Goal: Information Seeking & Learning: Compare options

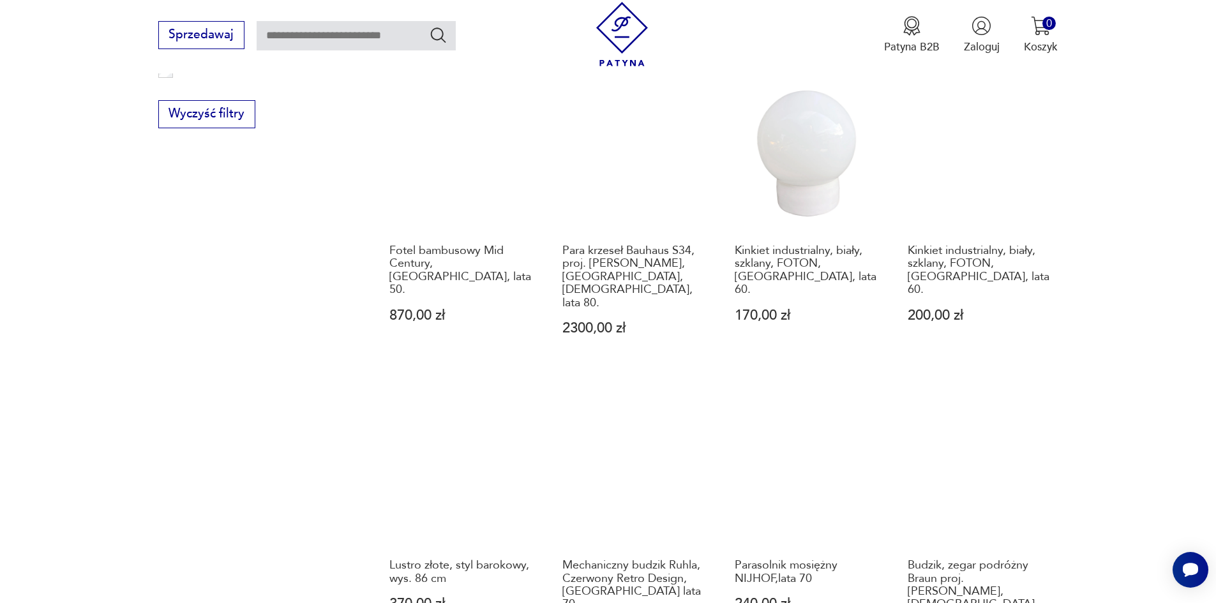
scroll to position [1117, 0]
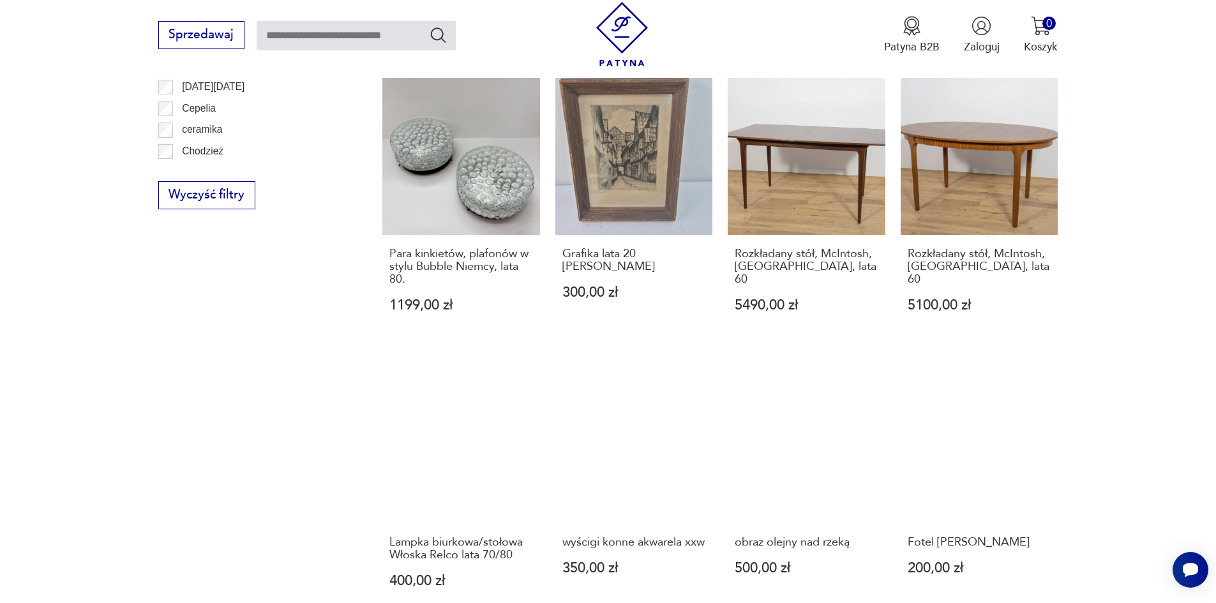
scroll to position [1060, 0]
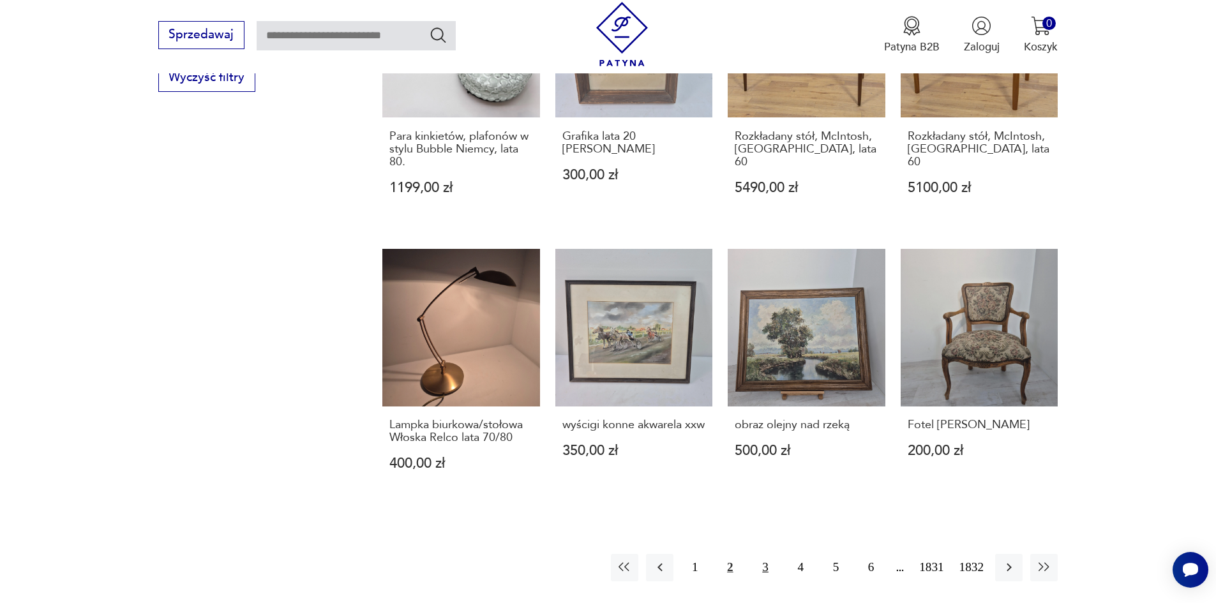
click at [773, 554] on button "3" at bounding box center [765, 567] width 27 height 27
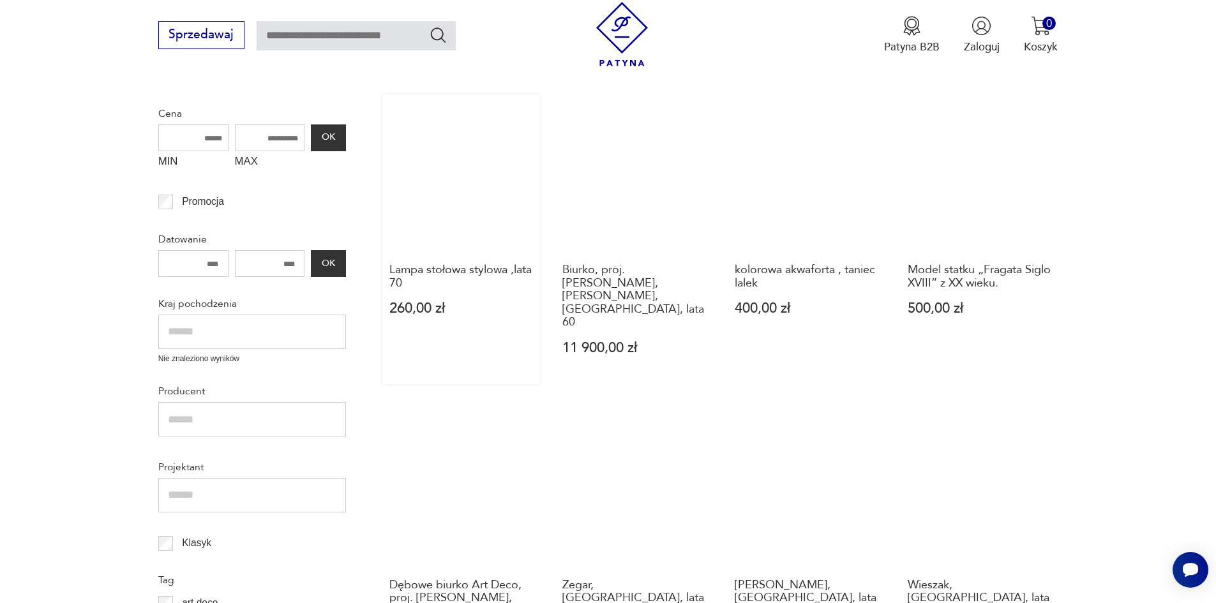
scroll to position [294, 0]
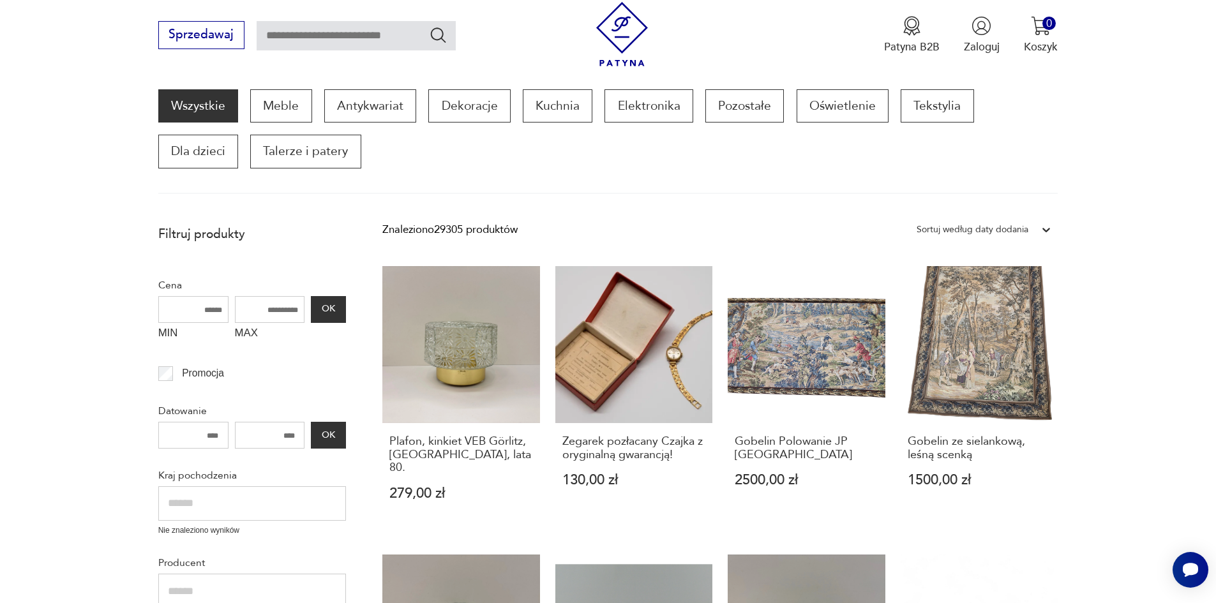
scroll to position [166, 0]
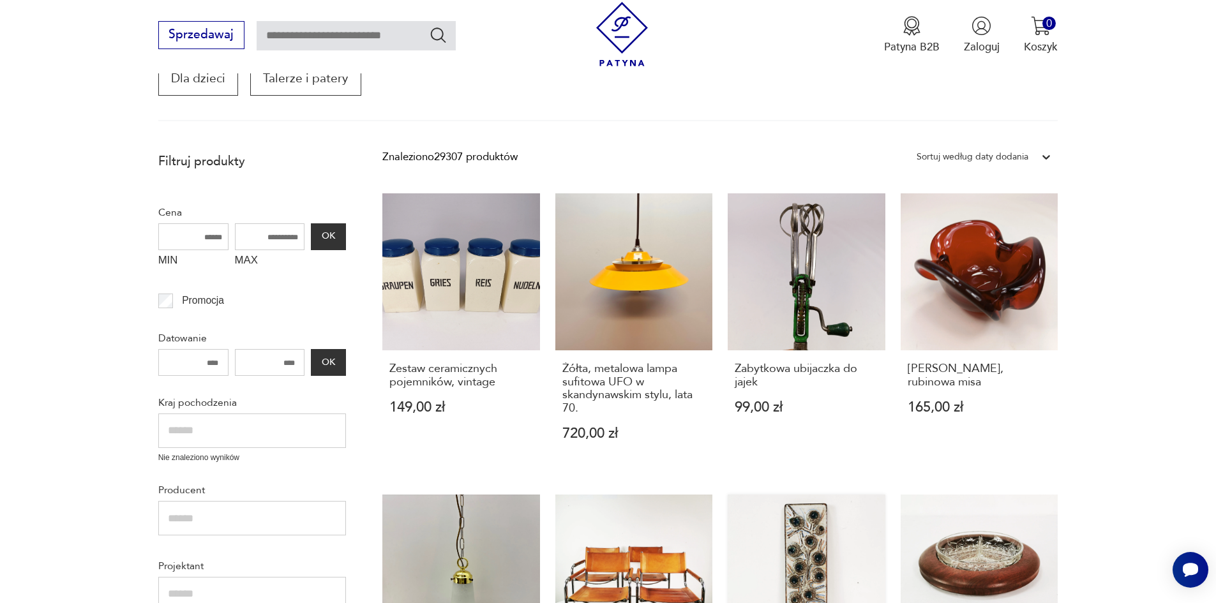
scroll to position [199, 0]
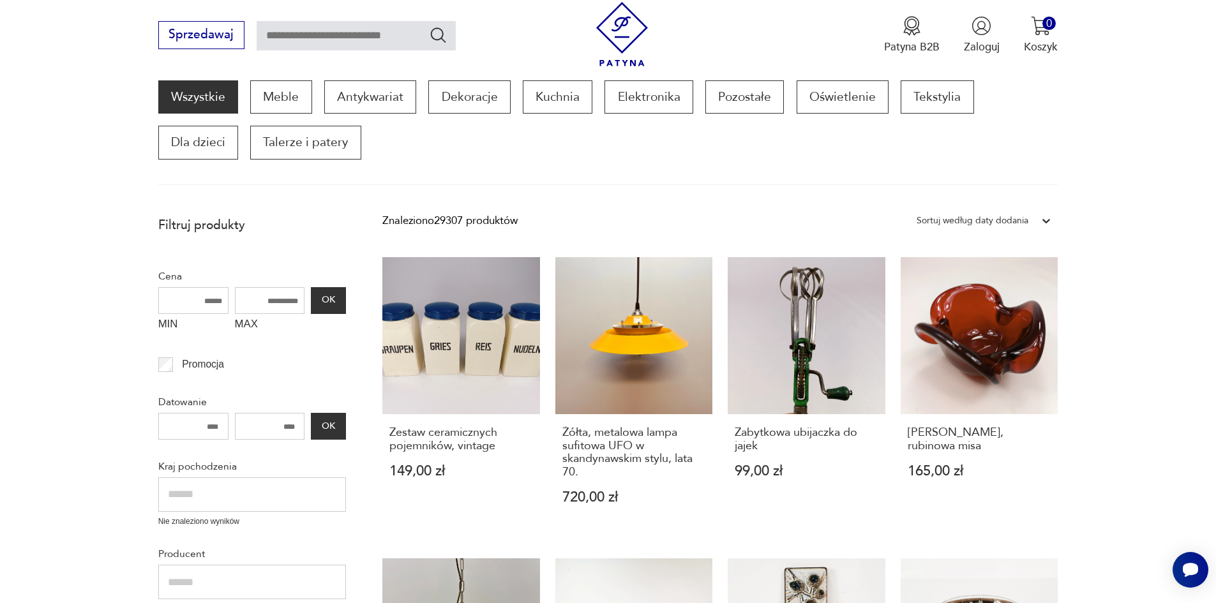
click at [267, 39] on input "text" at bounding box center [356, 35] width 199 height 29
type input "********"
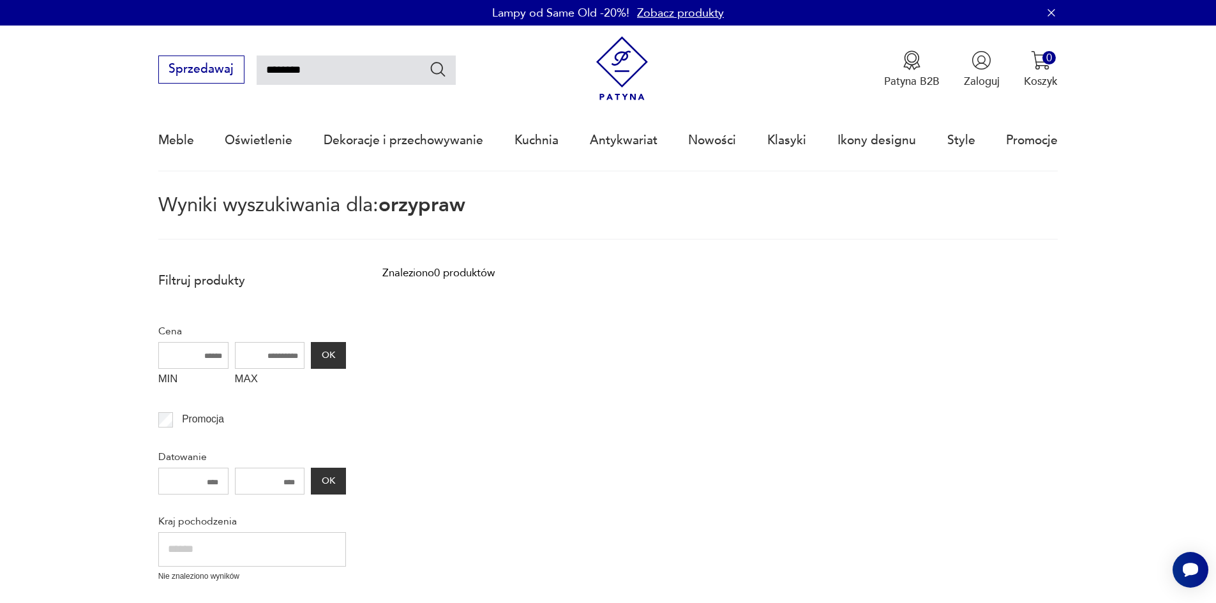
click at [257, 72] on input "********" at bounding box center [356, 70] width 199 height 29
type input "********"
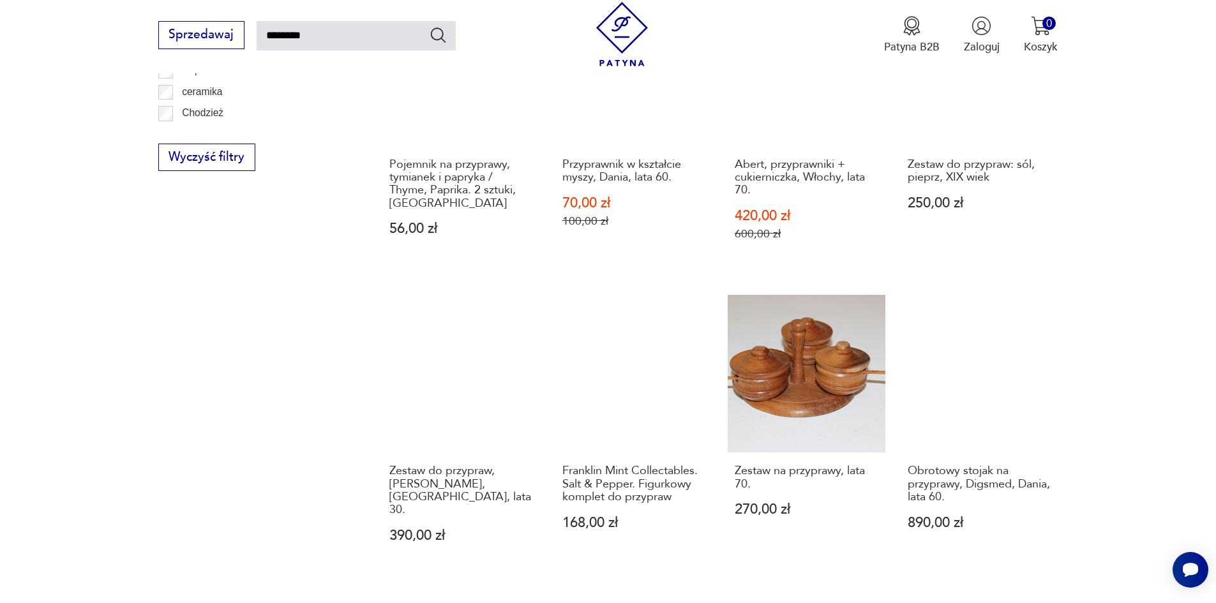
scroll to position [1102, 0]
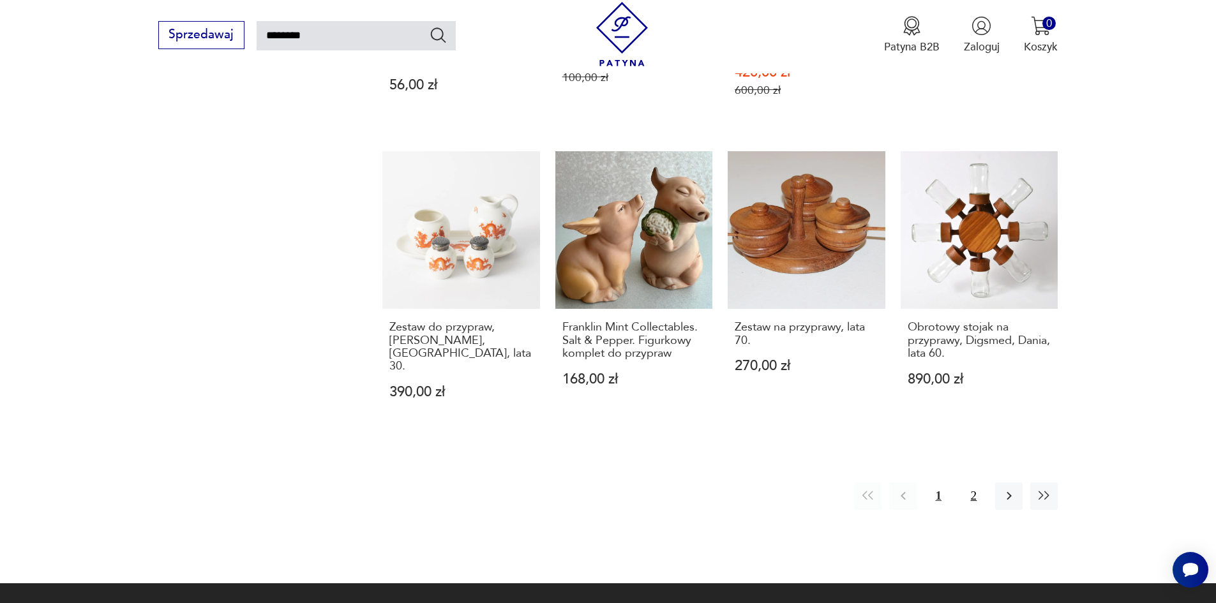
click at [988, 483] on button "2" at bounding box center [973, 496] width 27 height 27
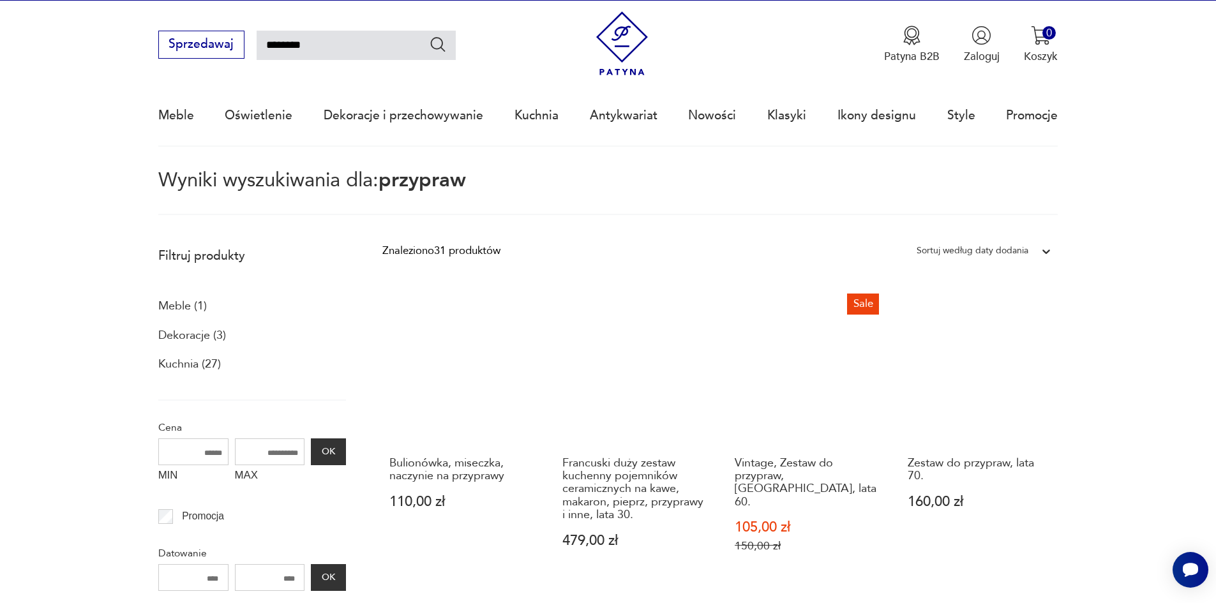
scroll to position [17, 0]
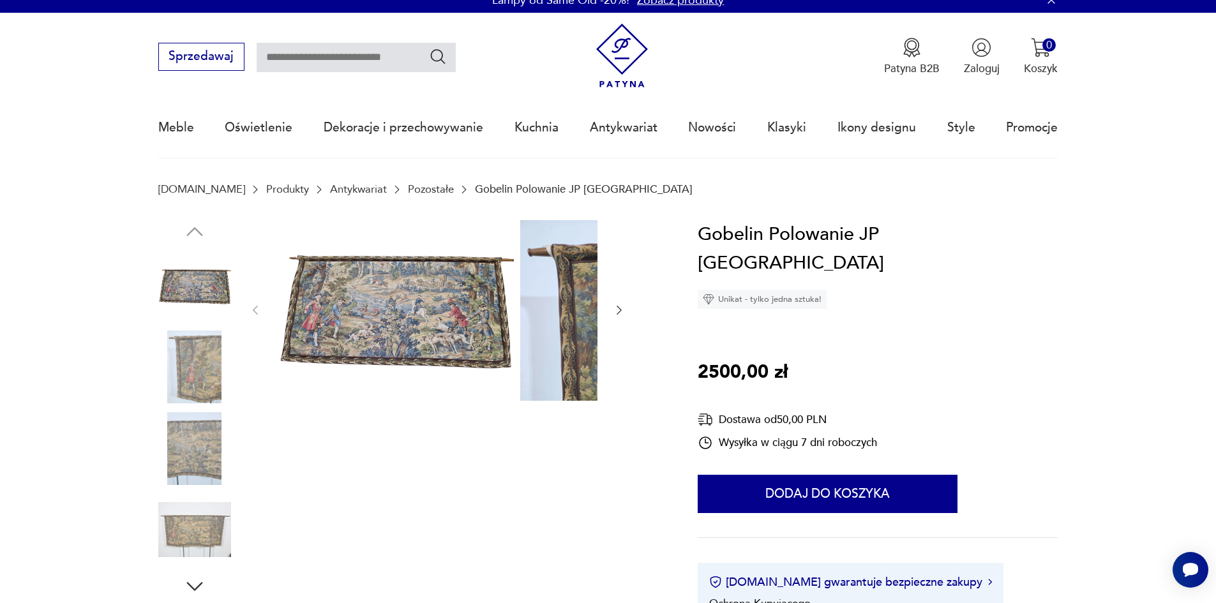
scroll to position [255, 0]
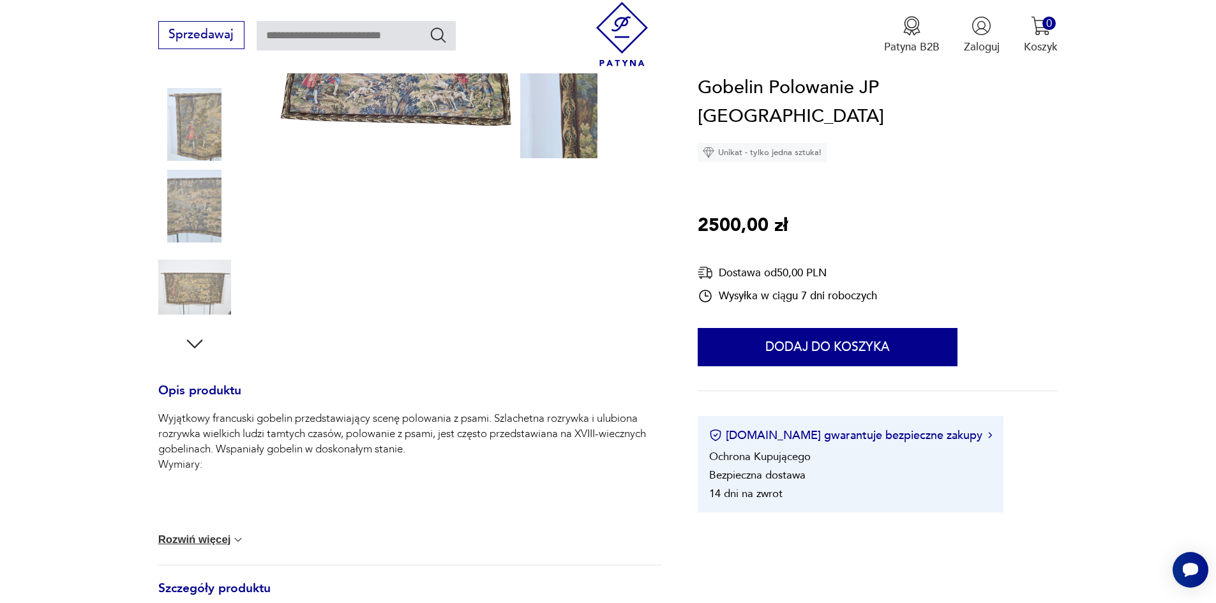
click at [196, 547] on button "Rozwiń więcej" at bounding box center [201, 540] width 87 height 13
click at [158, 503] on button "Zwiń" at bounding box center [177, 496] width 38 height 13
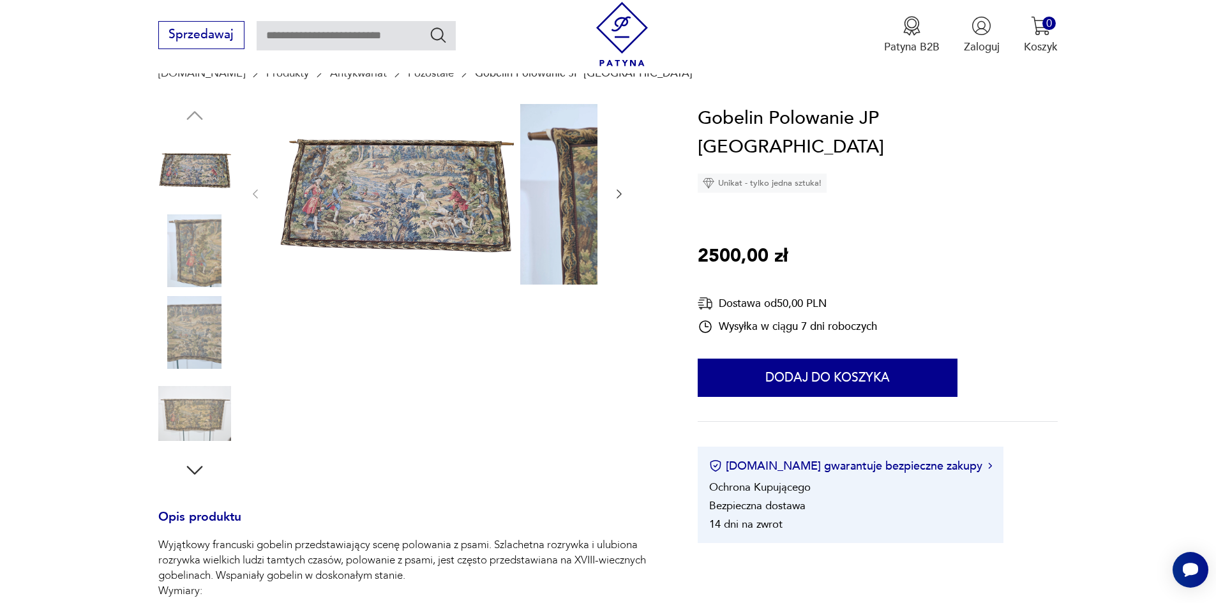
scroll to position [128, 0]
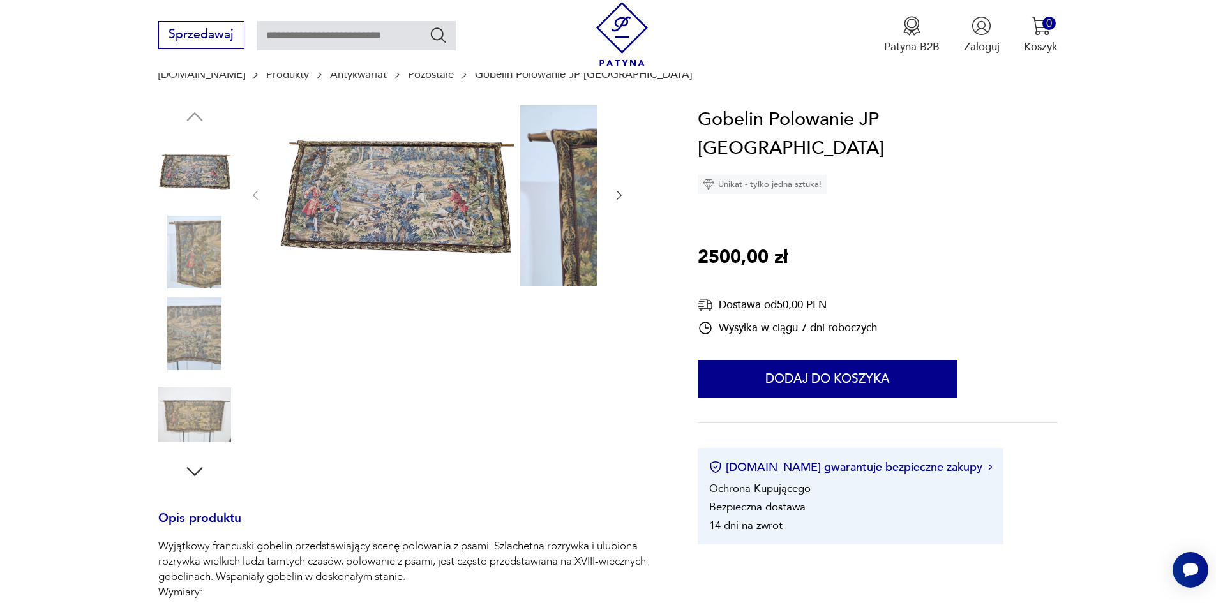
click at [177, 271] on img at bounding box center [194, 252] width 73 height 73
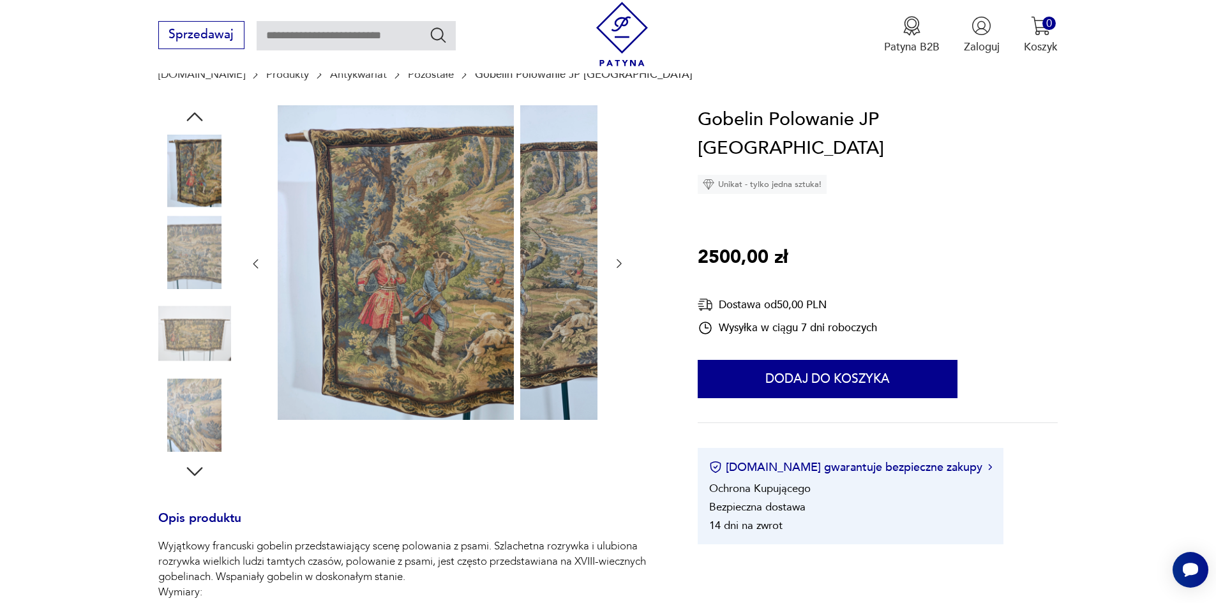
click at [176, 291] on div at bounding box center [194, 253] width 73 height 75
click at [188, 337] on img at bounding box center [194, 334] width 73 height 73
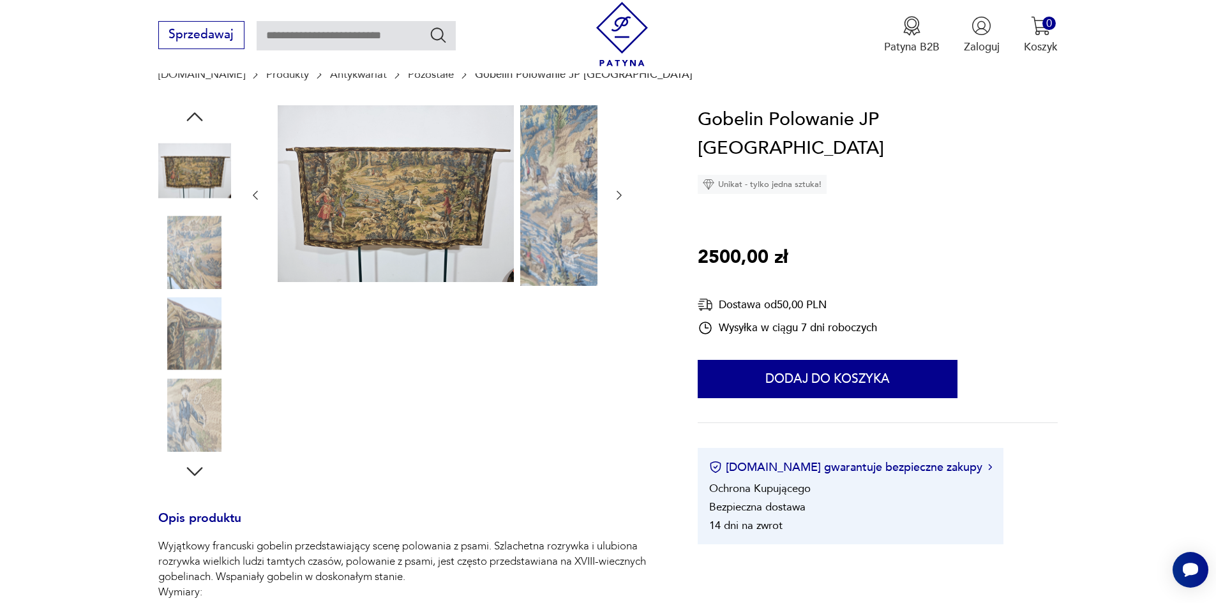
click at [188, 340] on img at bounding box center [194, 334] width 73 height 73
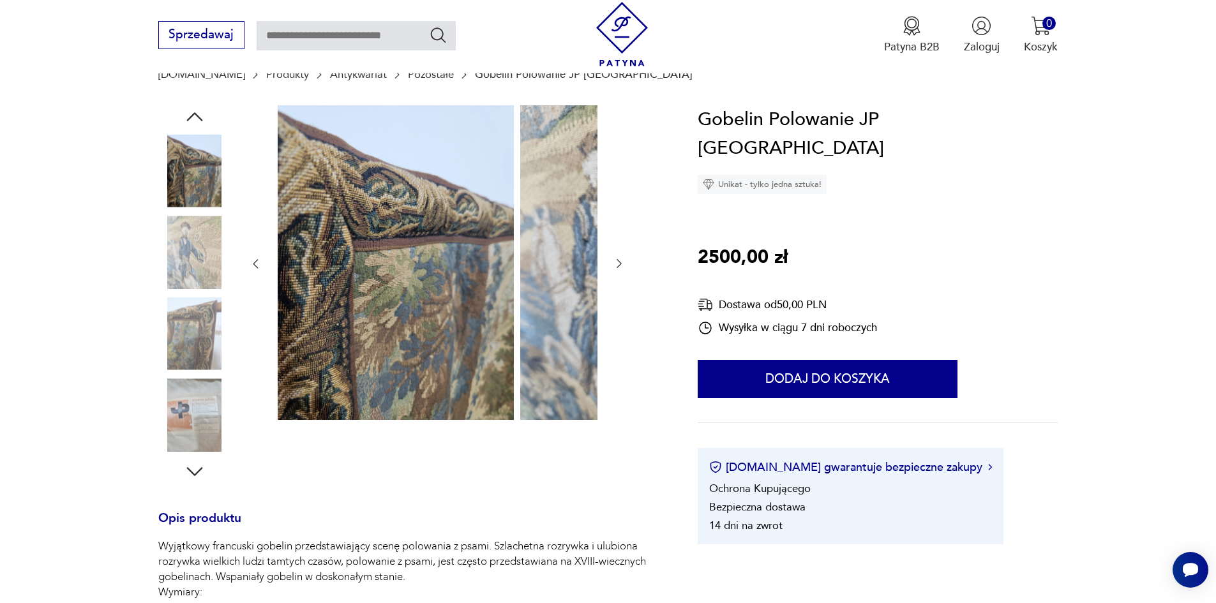
click at [187, 394] on img at bounding box center [194, 415] width 73 height 73
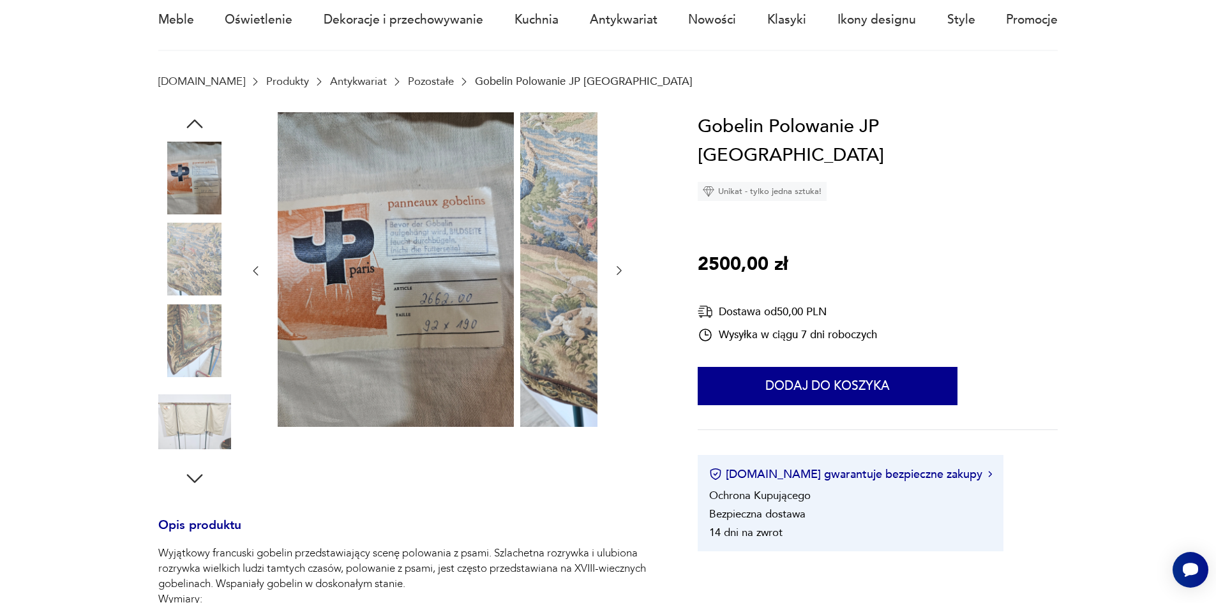
scroll to position [64, 0]
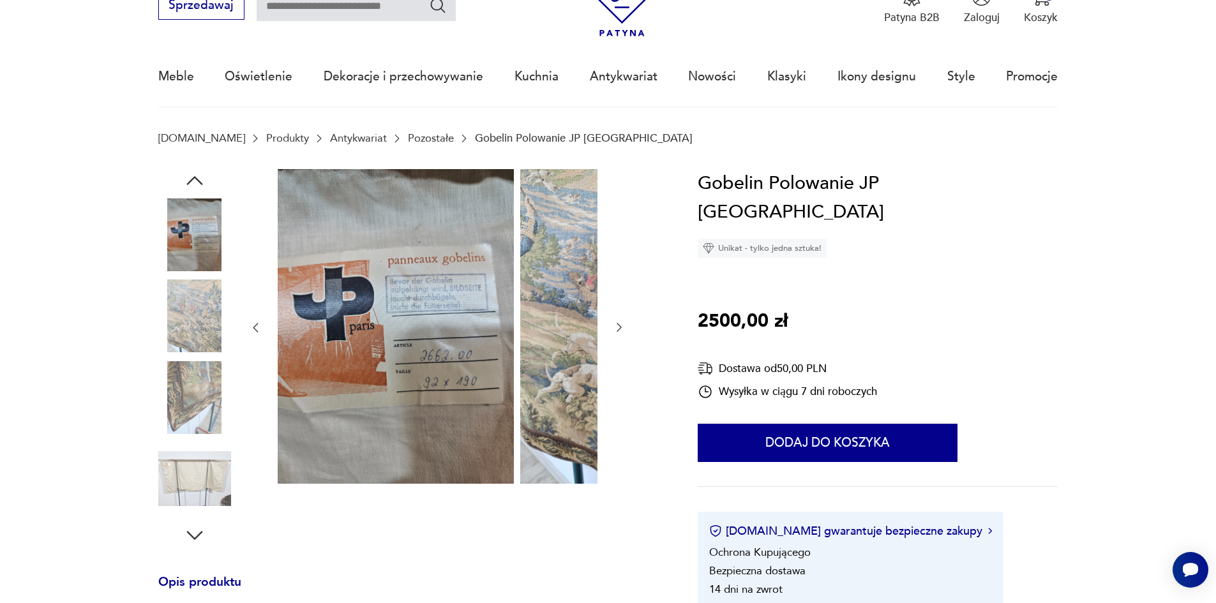
click at [183, 184] on icon "button" at bounding box center [194, 180] width 23 height 23
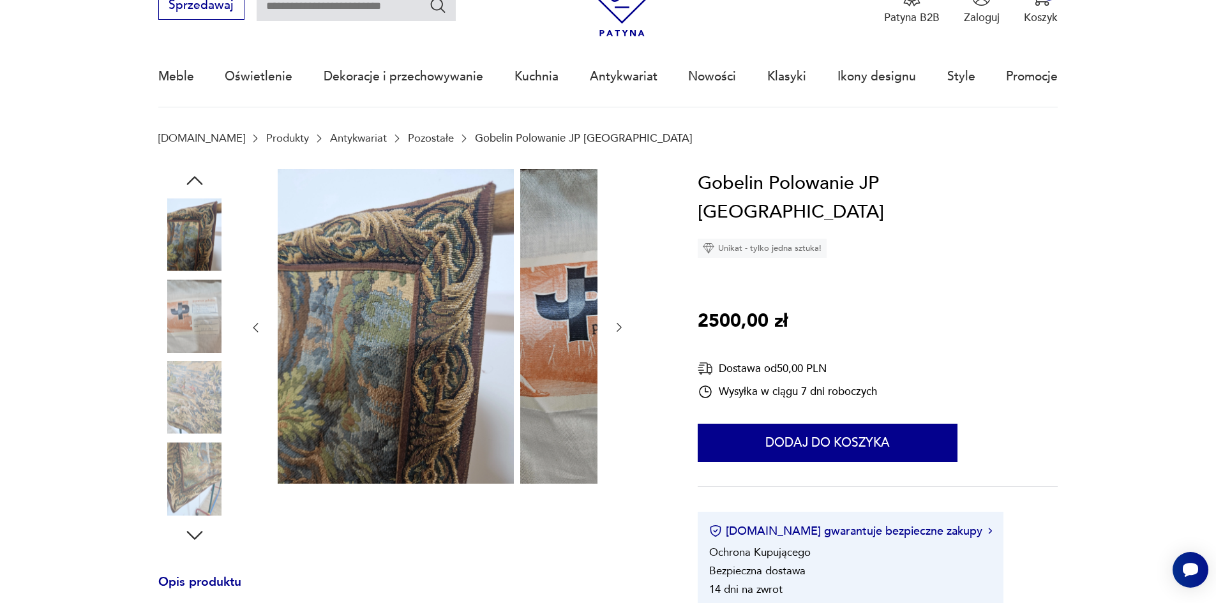
click at [183, 184] on icon "button" at bounding box center [194, 180] width 23 height 23
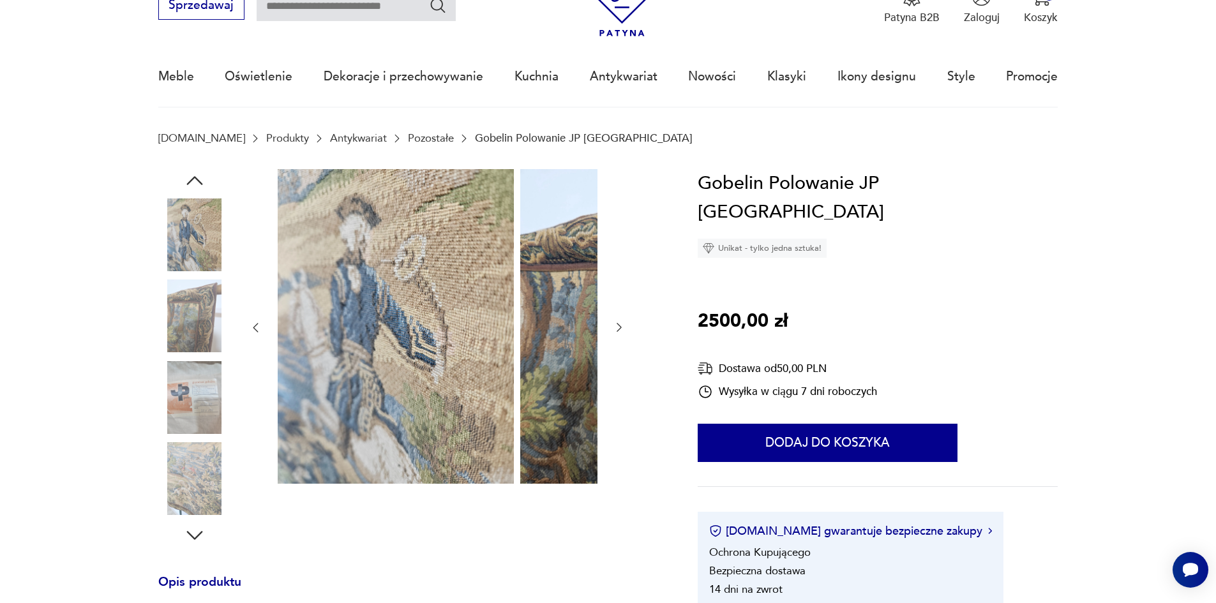
click at [183, 184] on icon "button" at bounding box center [194, 180] width 23 height 23
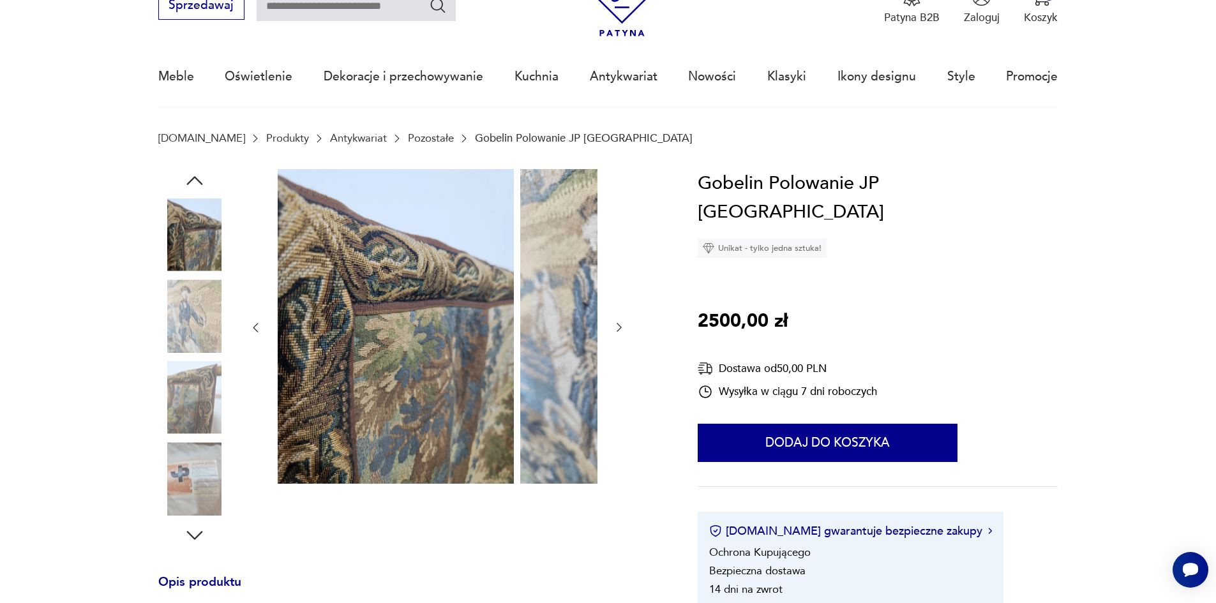
click at [183, 184] on icon "button" at bounding box center [194, 180] width 23 height 23
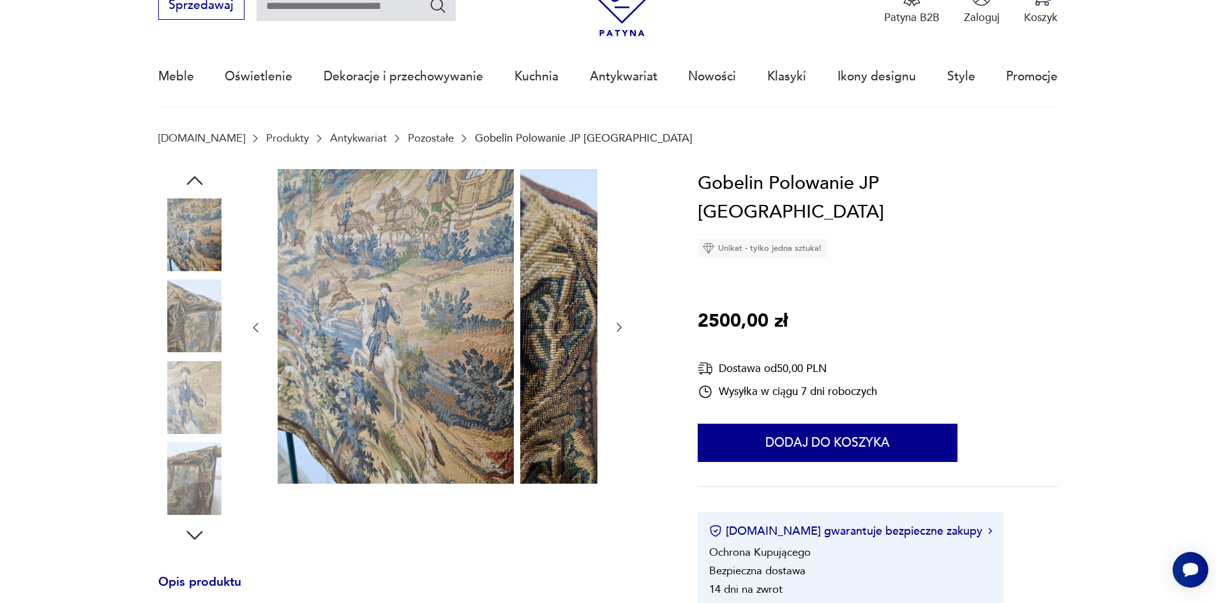
click at [183, 184] on icon "button" at bounding box center [194, 180] width 23 height 23
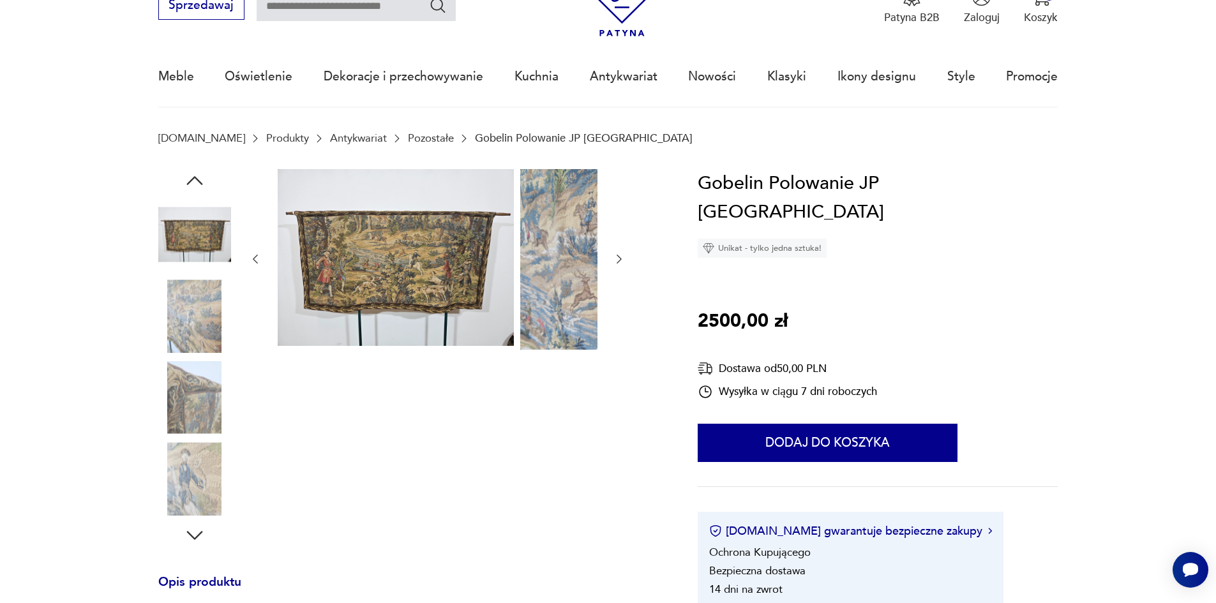
click at [183, 184] on icon "button" at bounding box center [194, 180] width 23 height 23
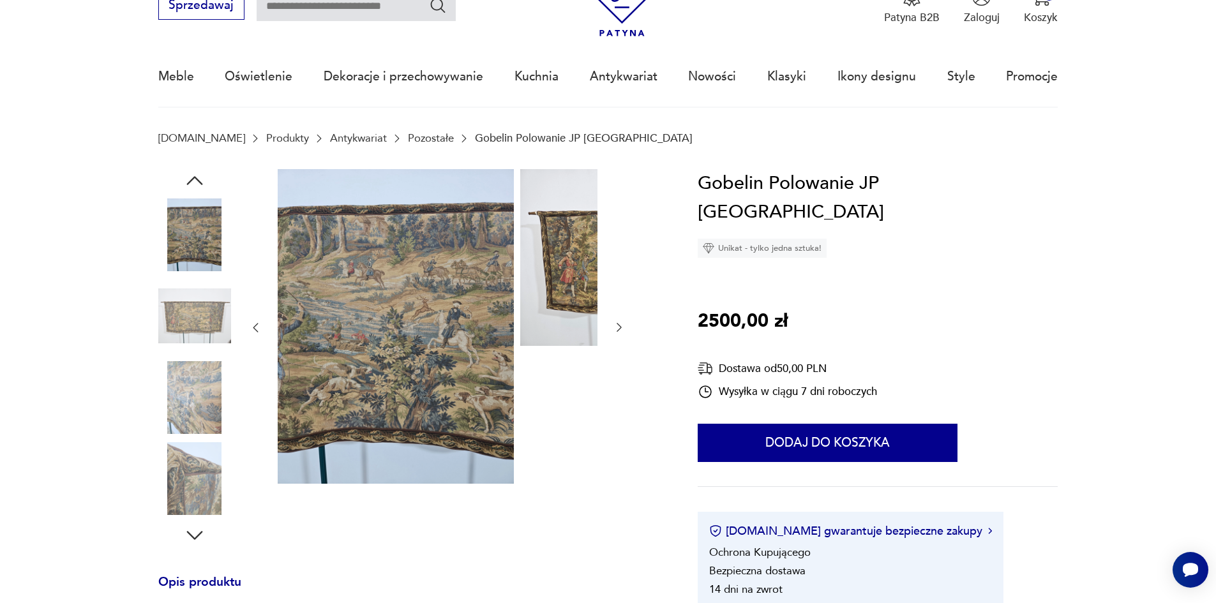
click at [183, 184] on icon "button" at bounding box center [194, 180] width 23 height 23
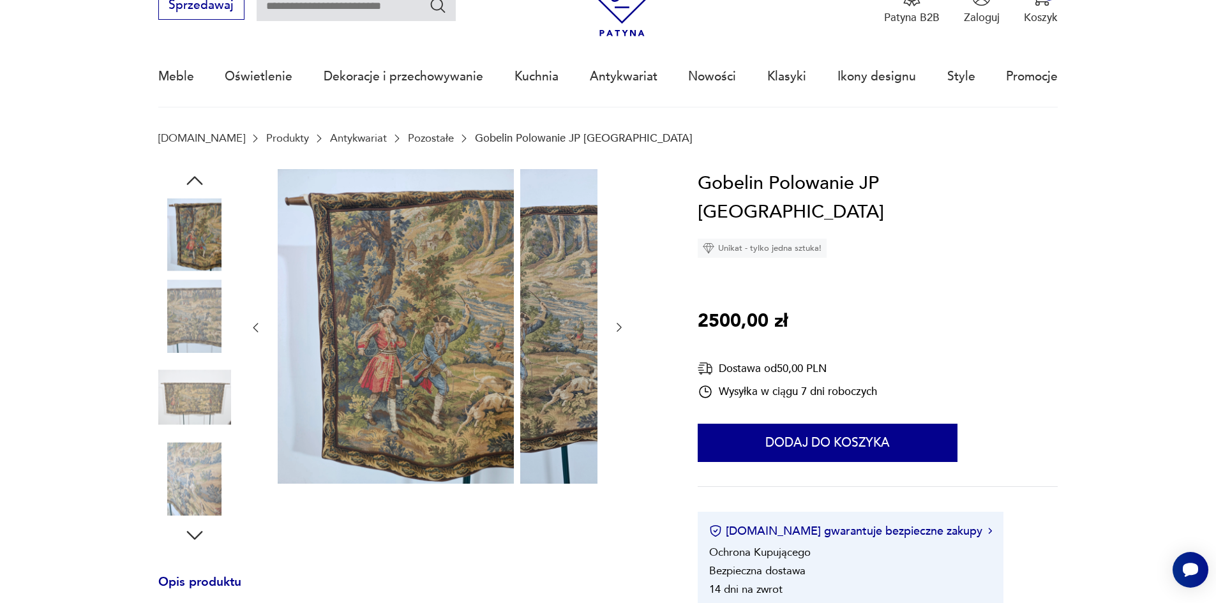
click at [183, 183] on icon "button" at bounding box center [194, 180] width 23 height 23
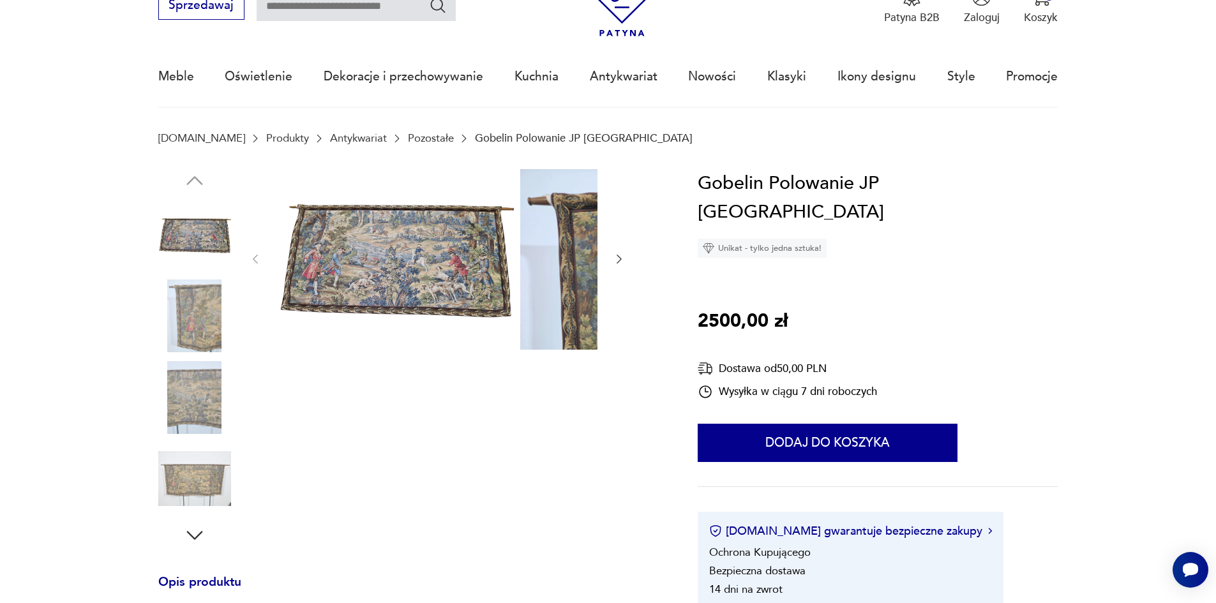
click at [189, 488] on img at bounding box center [194, 478] width 73 height 73
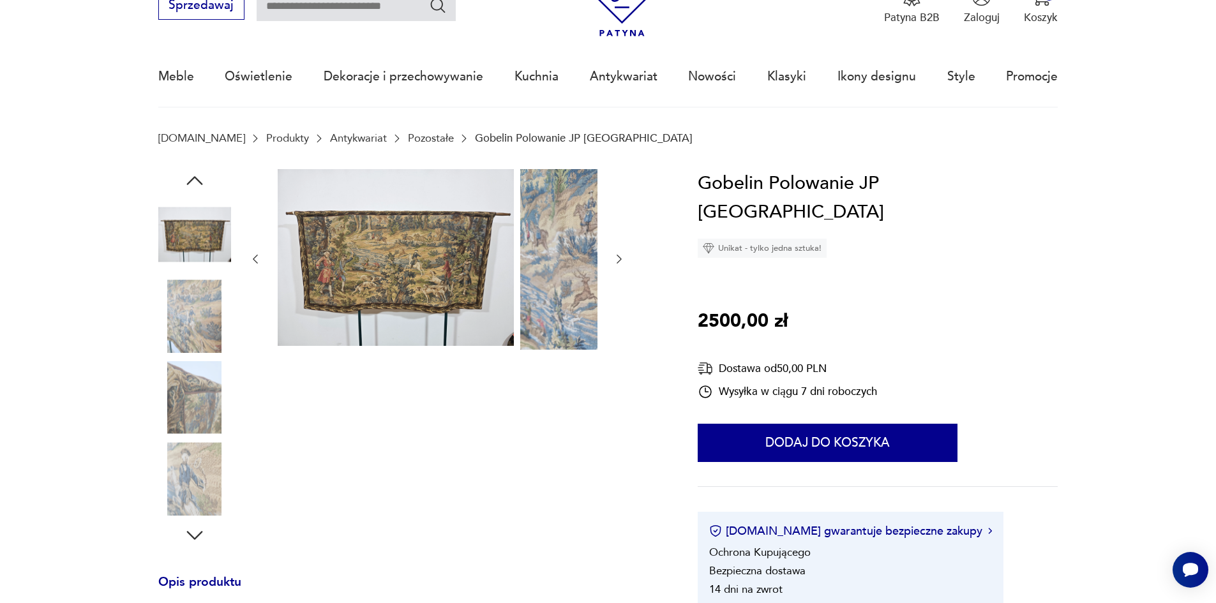
click at [403, 297] on img at bounding box center [396, 258] width 236 height 178
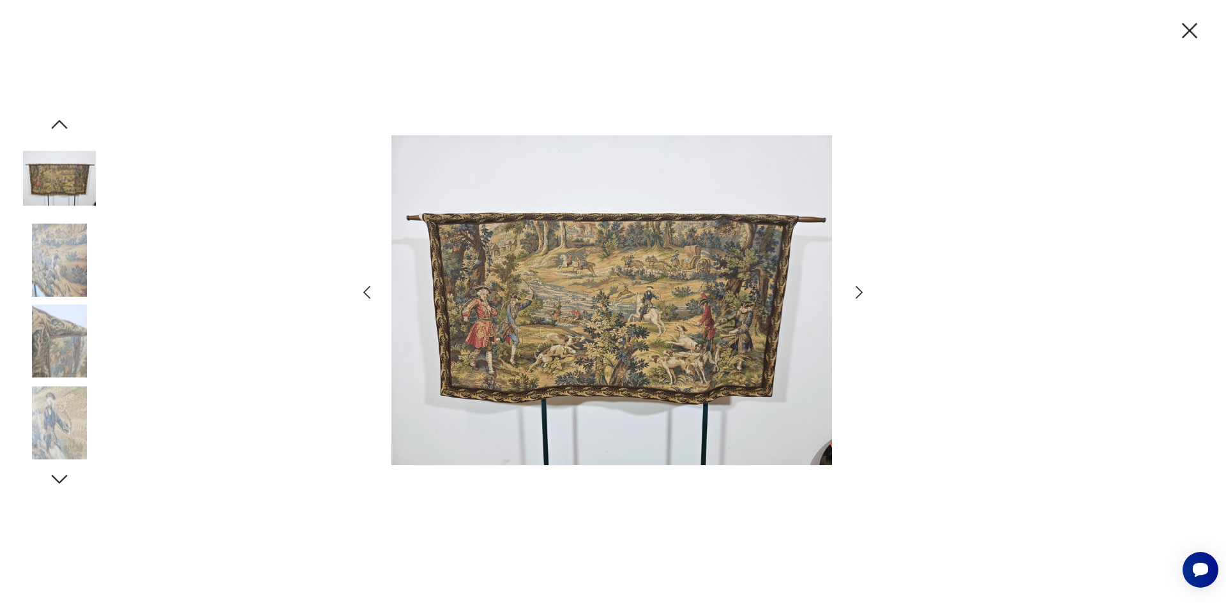
click at [58, 125] on icon "button" at bounding box center [59, 124] width 23 height 23
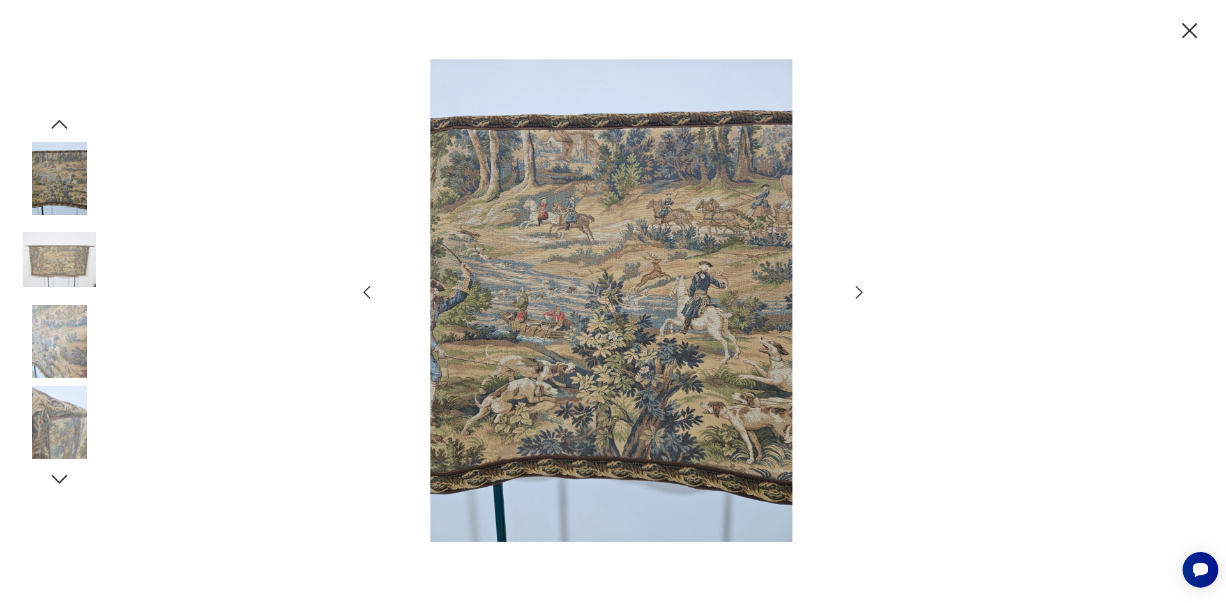
click at [58, 125] on icon "button" at bounding box center [59, 124] width 23 height 23
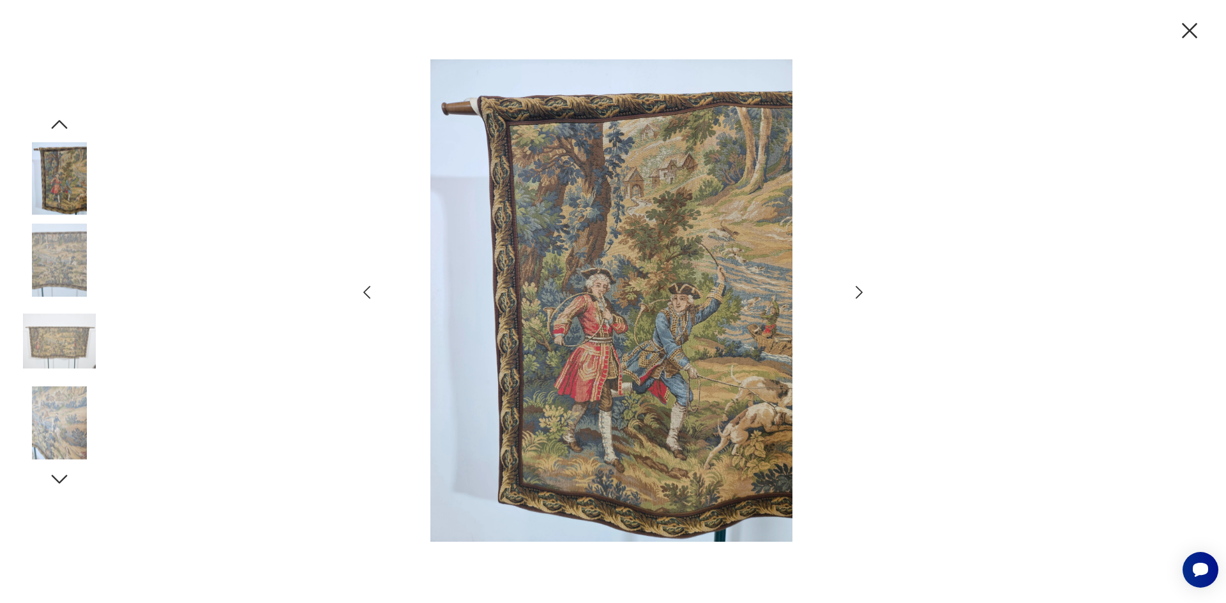
click at [58, 125] on icon "button" at bounding box center [59, 124] width 23 height 23
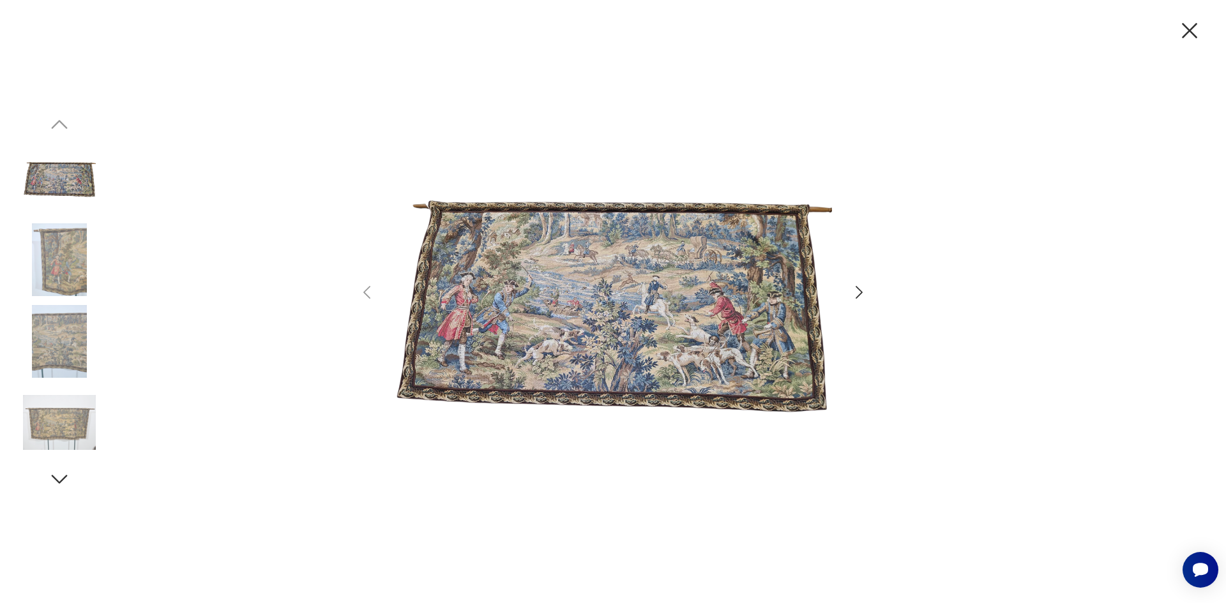
click at [56, 178] on img at bounding box center [59, 178] width 73 height 73
click at [1188, 34] on icon "button" at bounding box center [1189, 30] width 27 height 27
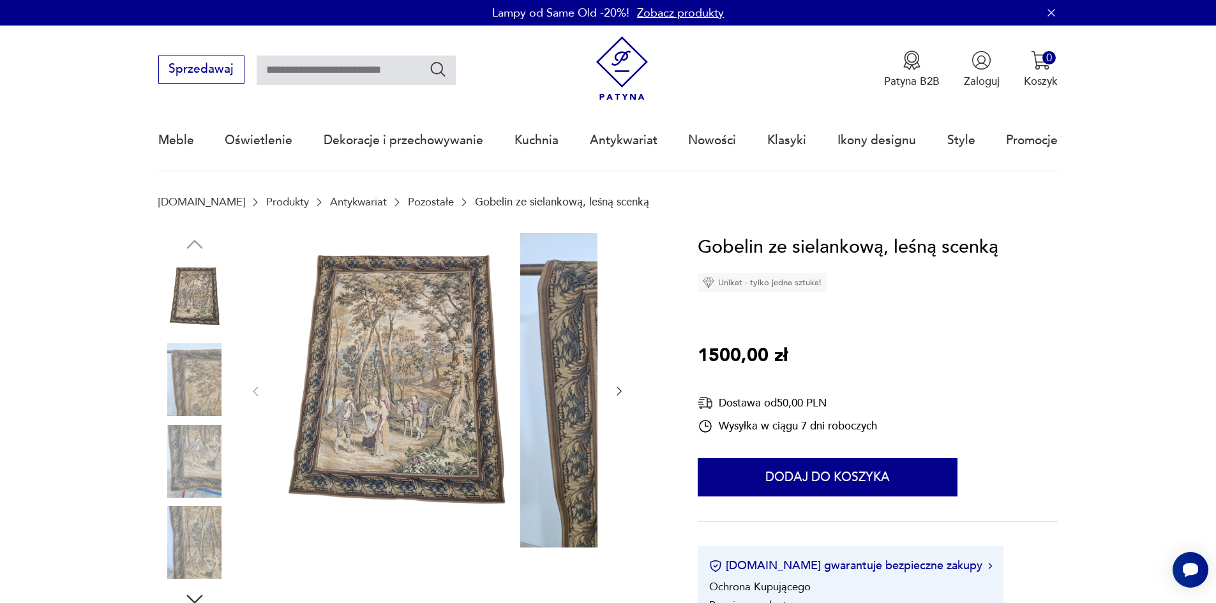
click at [158, 310] on img at bounding box center [194, 298] width 73 height 73
click at [160, 347] on div at bounding box center [194, 421] width 73 height 319
click at [180, 398] on img at bounding box center [194, 380] width 73 height 73
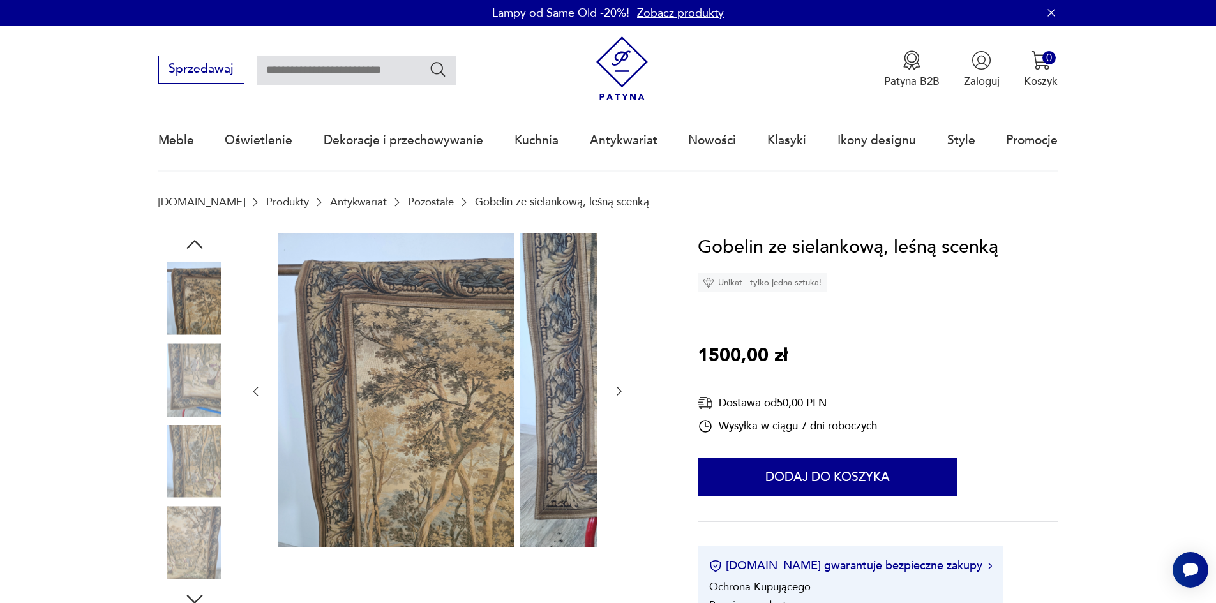
click at [182, 393] on img at bounding box center [194, 380] width 73 height 73
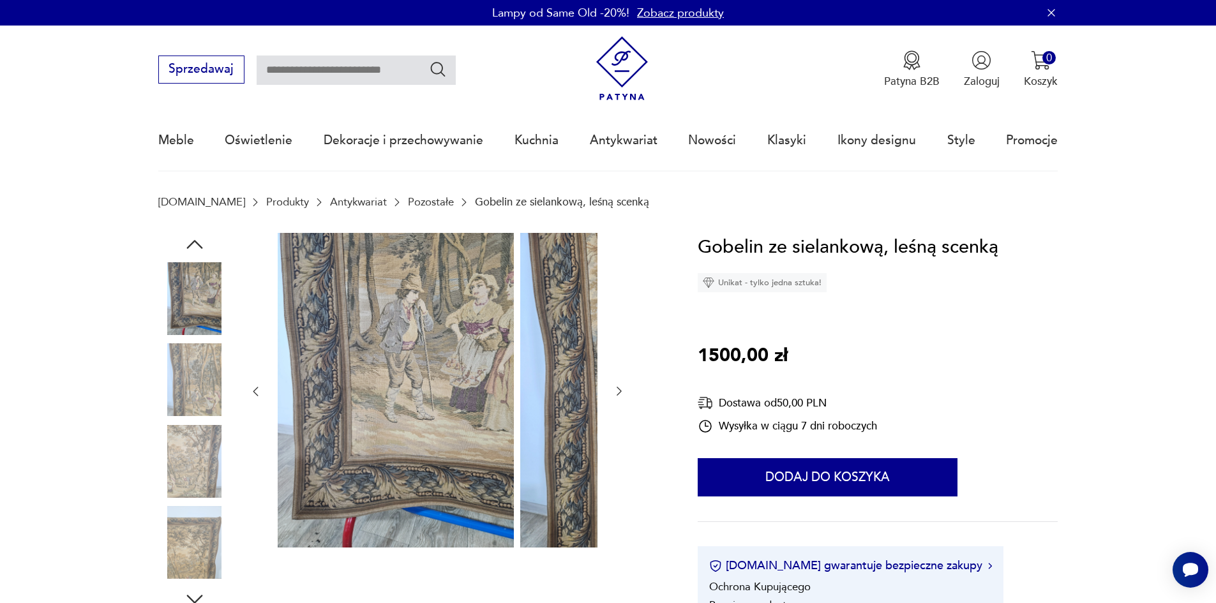
click at [197, 396] on img at bounding box center [194, 380] width 73 height 73
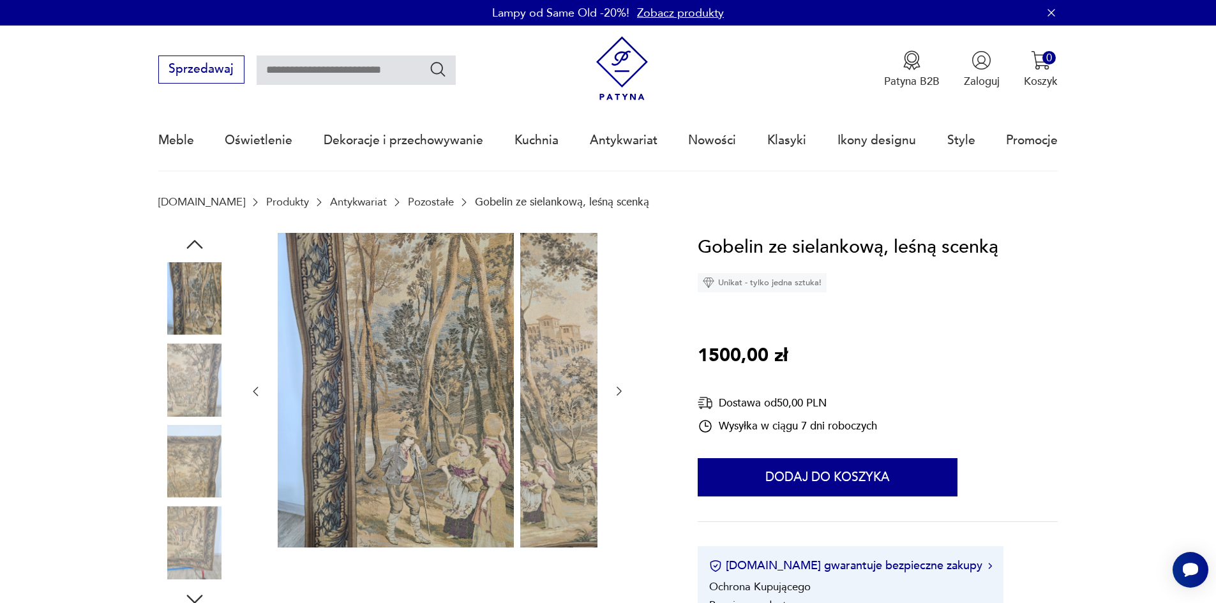
click at [174, 391] on img at bounding box center [194, 380] width 73 height 73
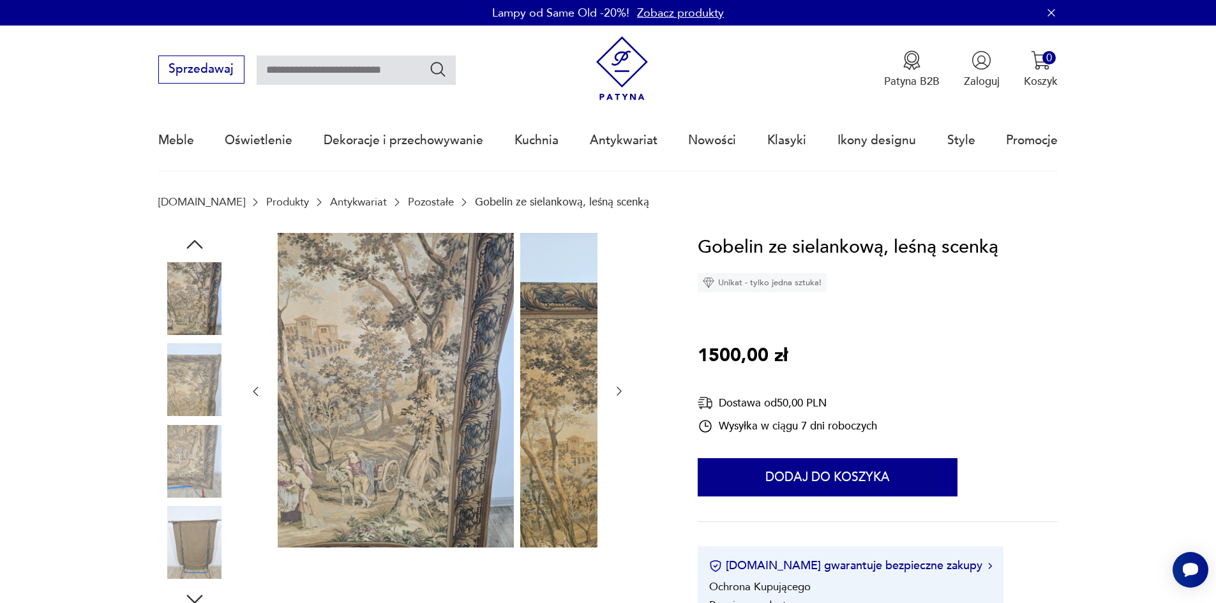
click at [160, 315] on img at bounding box center [194, 298] width 73 height 73
click at [183, 252] on icon "button" at bounding box center [194, 244] width 23 height 23
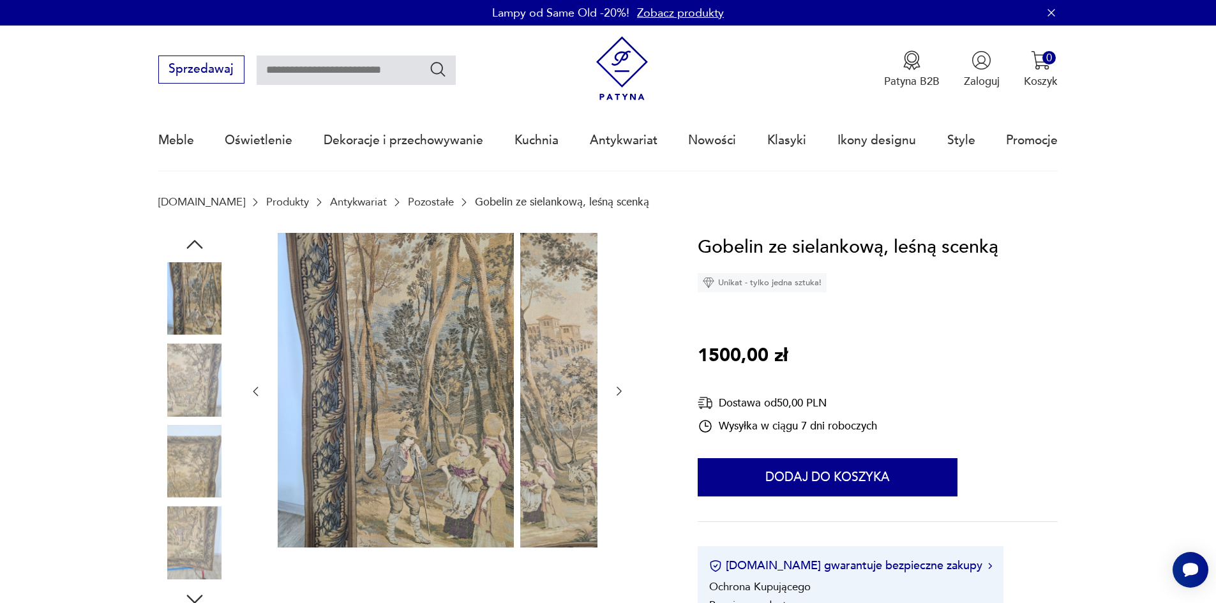
click at [183, 253] on icon "button" at bounding box center [194, 244] width 23 height 23
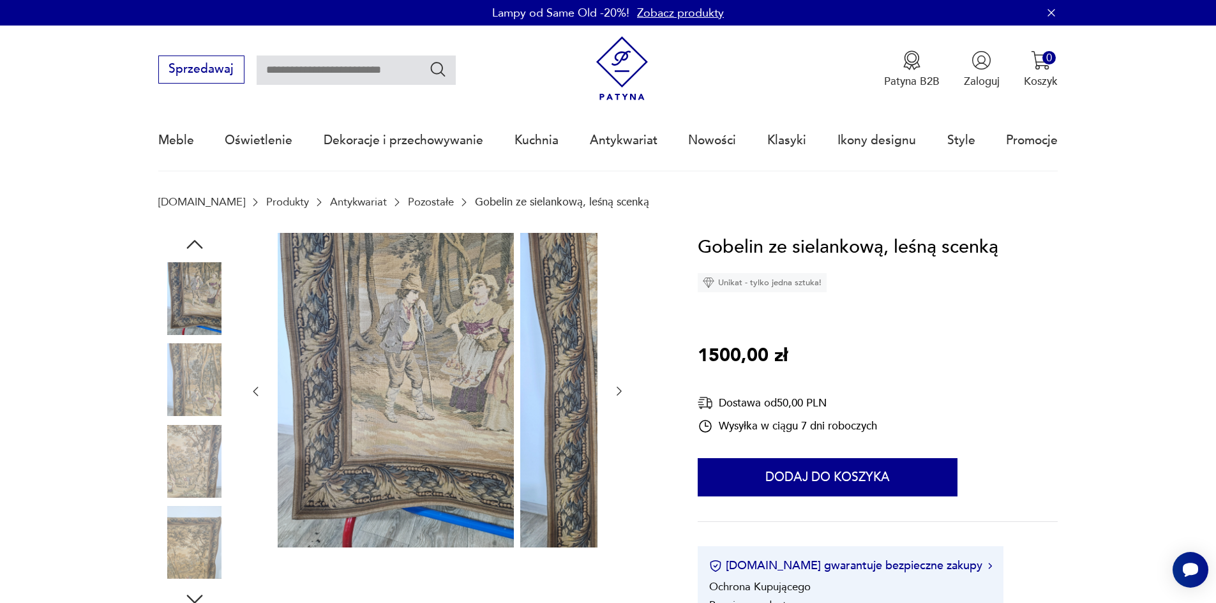
click at [174, 389] on img at bounding box center [194, 380] width 73 height 73
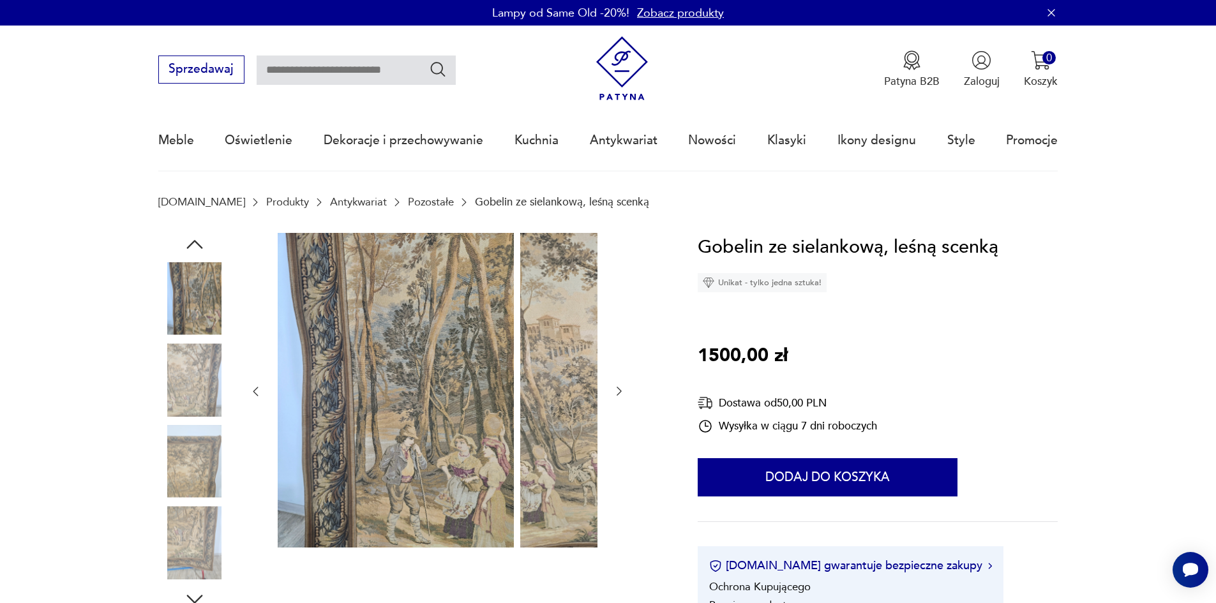
click at [172, 404] on img at bounding box center [194, 380] width 73 height 73
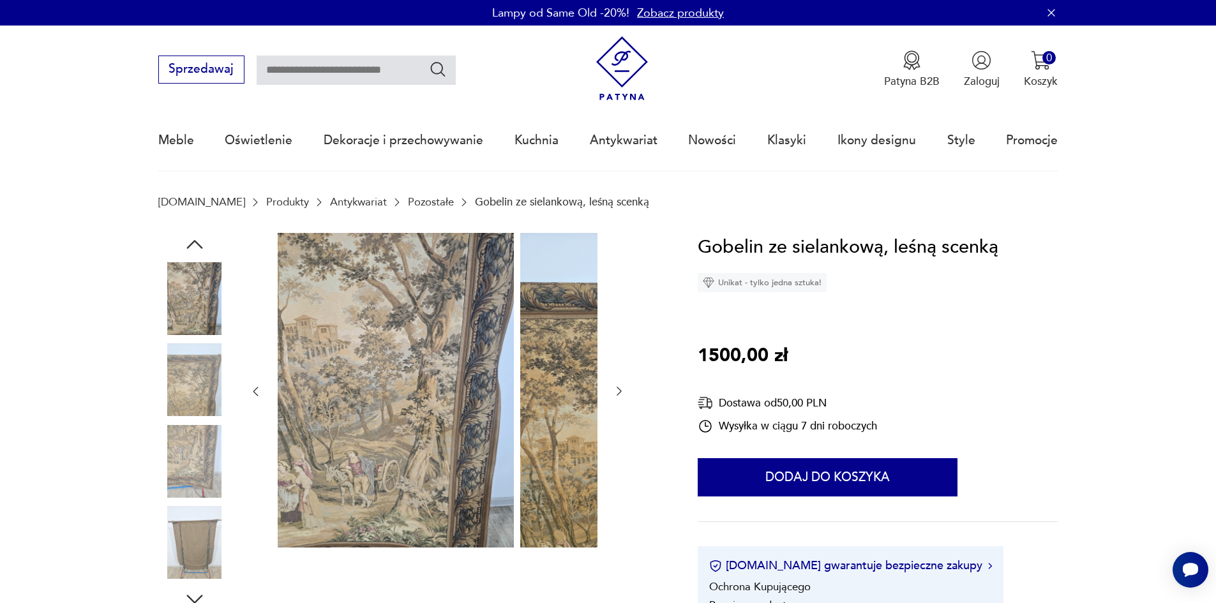
click at [171, 412] on img at bounding box center [194, 380] width 73 height 73
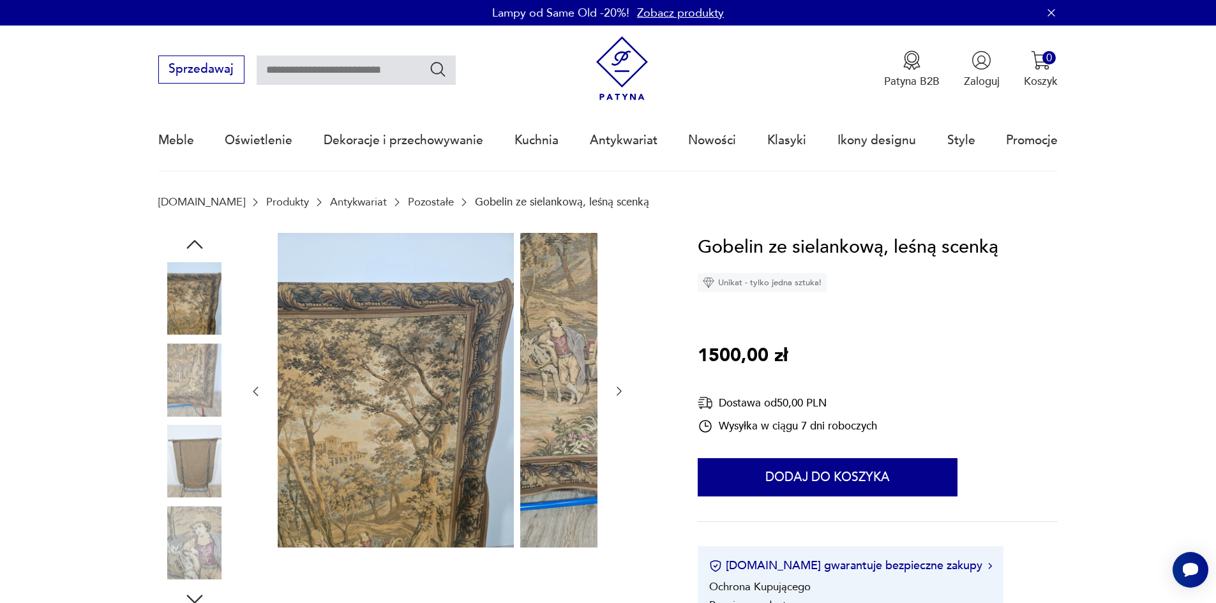
click at [178, 409] on img at bounding box center [194, 380] width 73 height 73
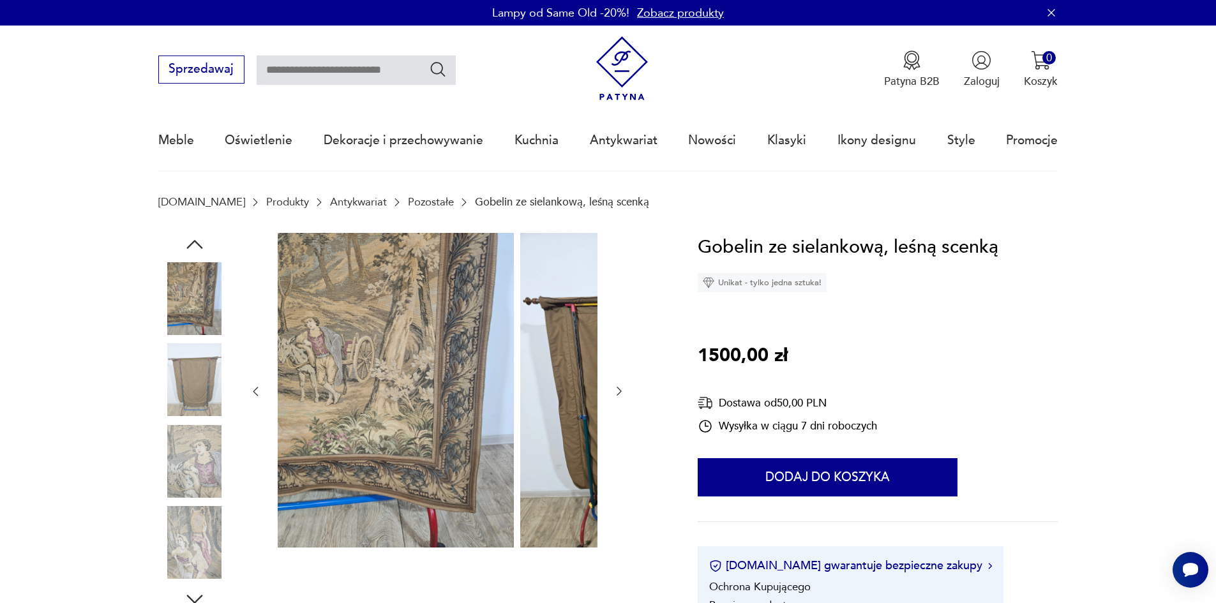
click at [179, 440] on img at bounding box center [194, 461] width 73 height 73
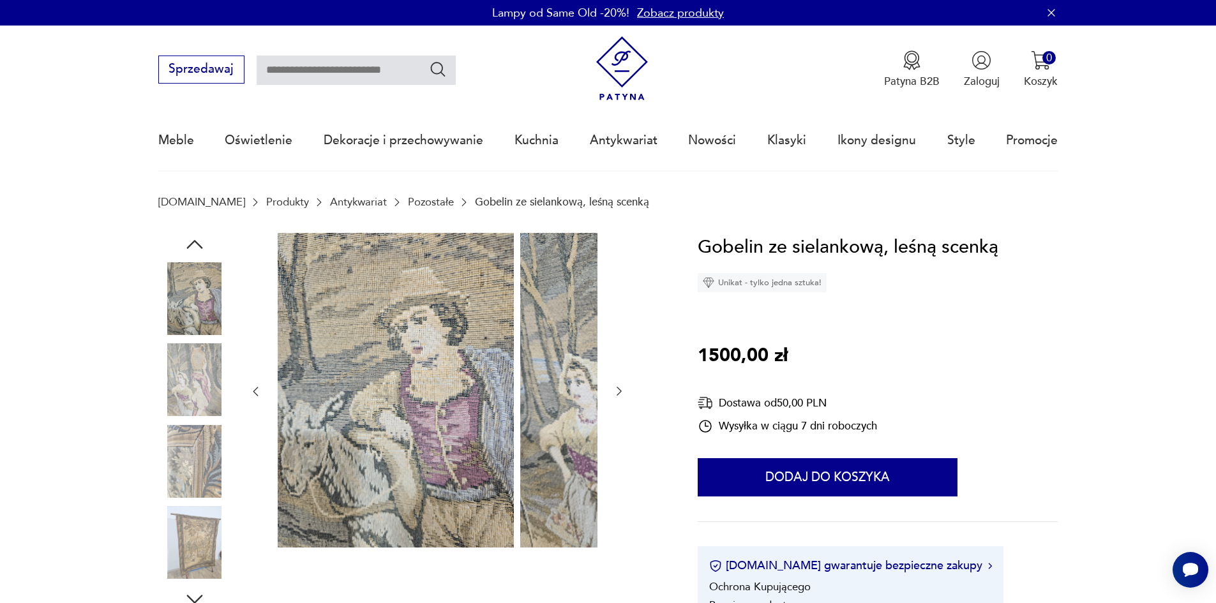
click at [179, 467] on img at bounding box center [194, 461] width 73 height 73
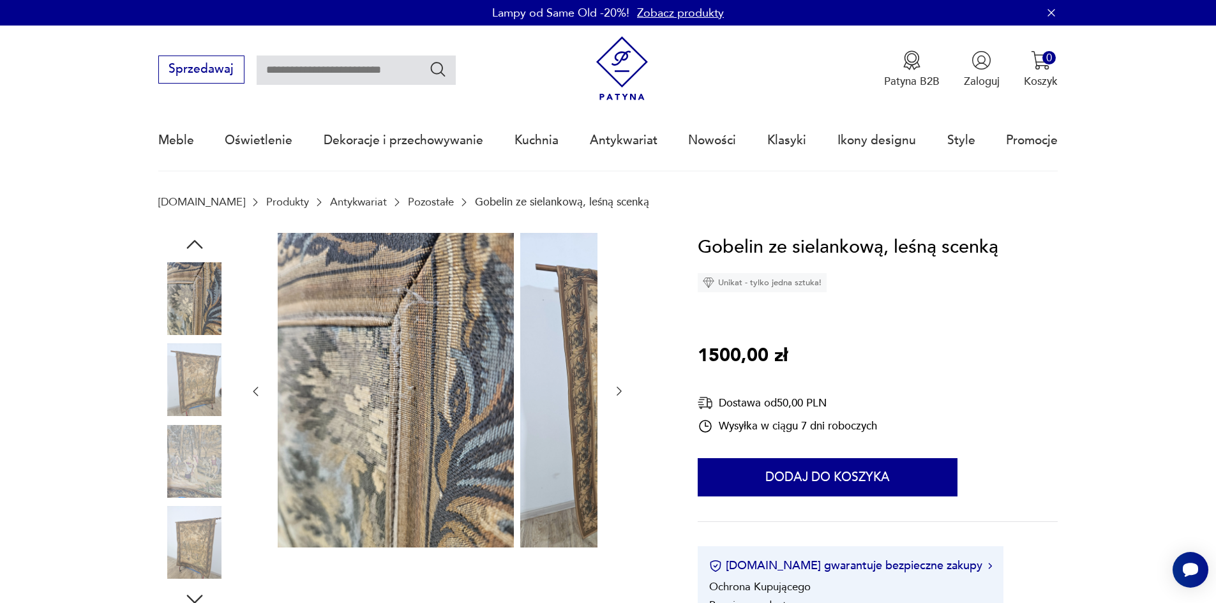
click at [174, 481] on img at bounding box center [194, 461] width 73 height 73
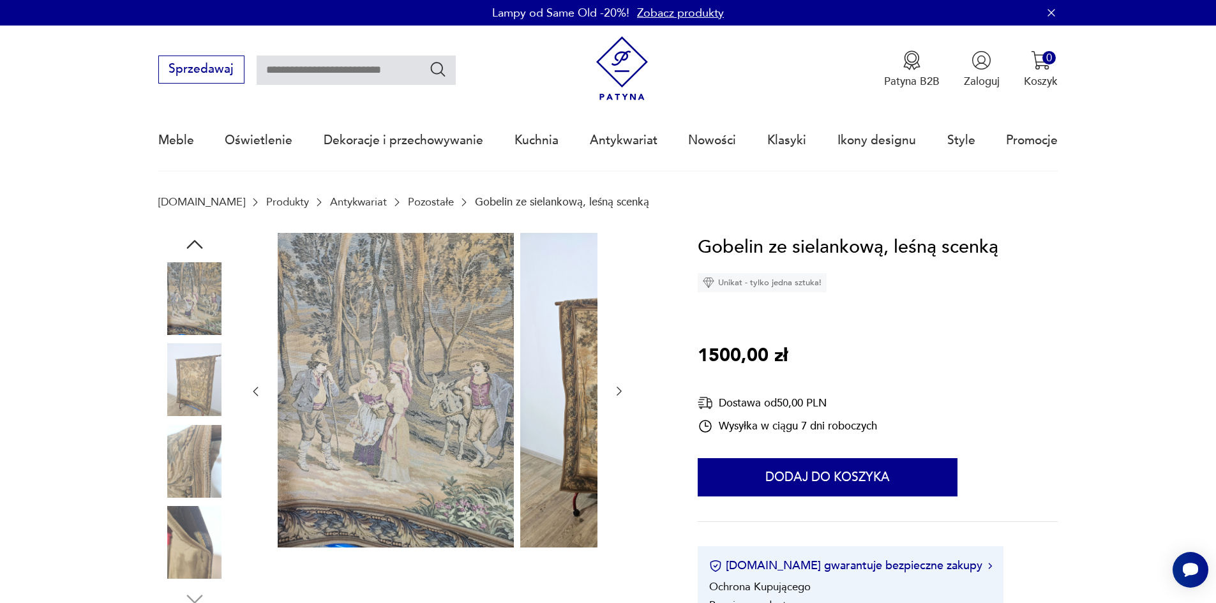
click at [174, 483] on img at bounding box center [194, 461] width 73 height 73
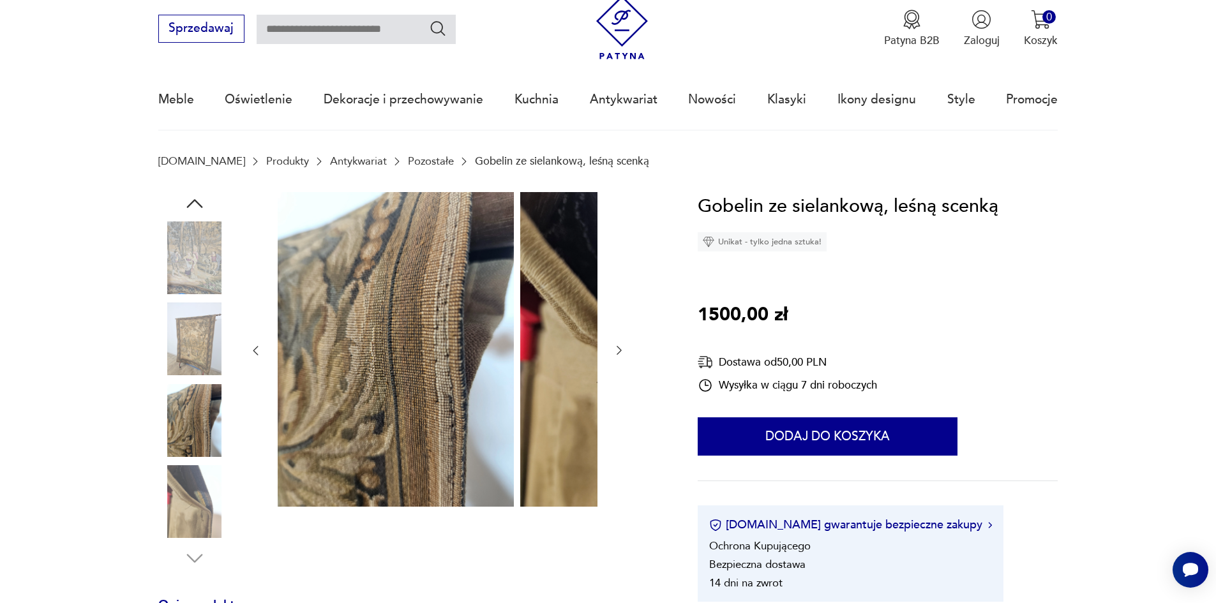
scroll to position [128, 0]
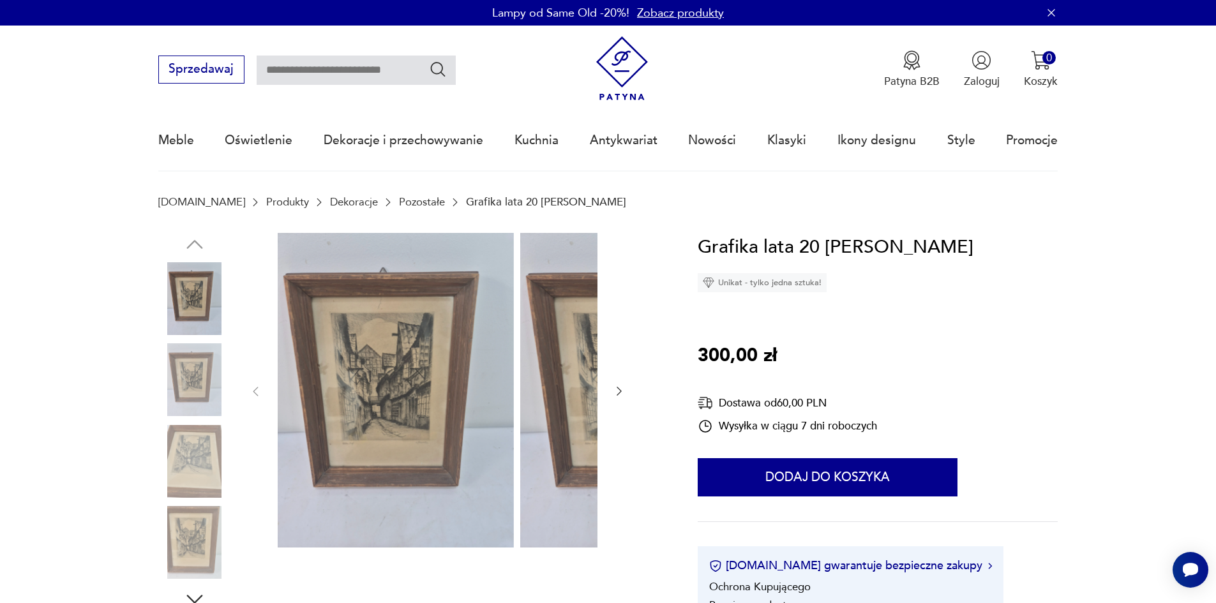
click at [174, 382] on img at bounding box center [194, 380] width 73 height 73
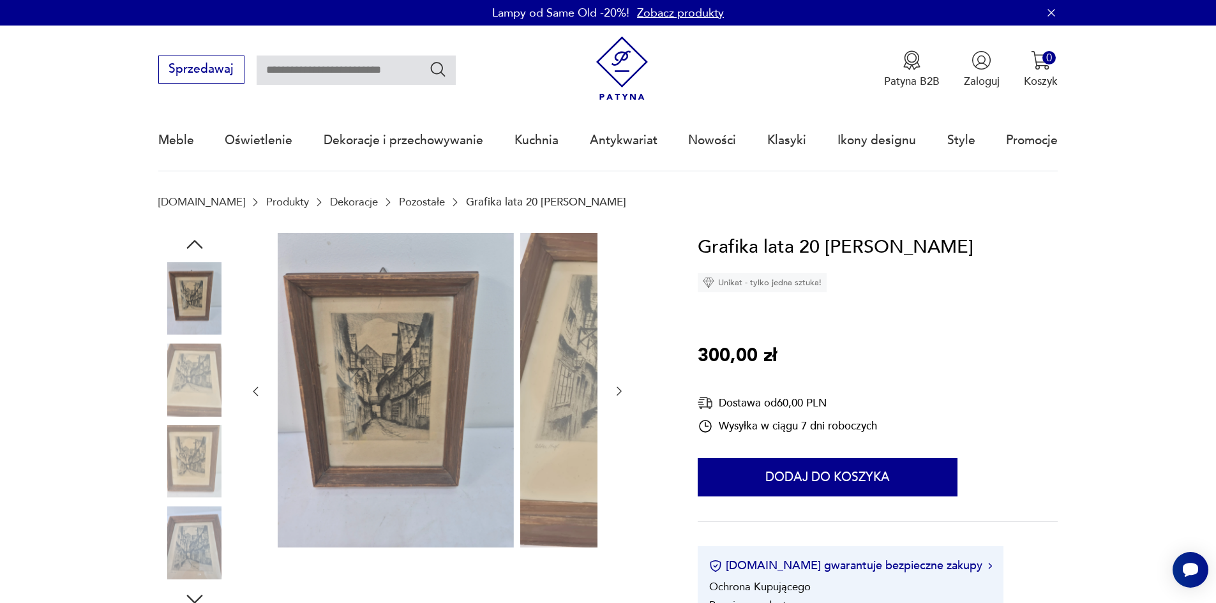
click at [167, 400] on img at bounding box center [194, 380] width 73 height 73
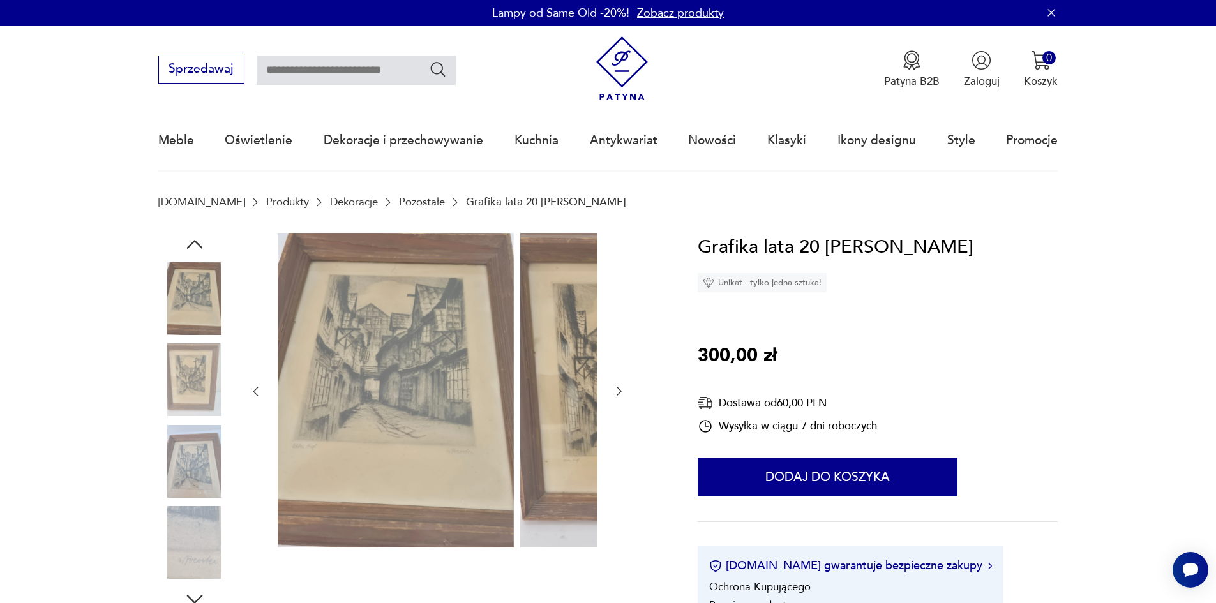
click at [186, 443] on img at bounding box center [194, 461] width 73 height 73
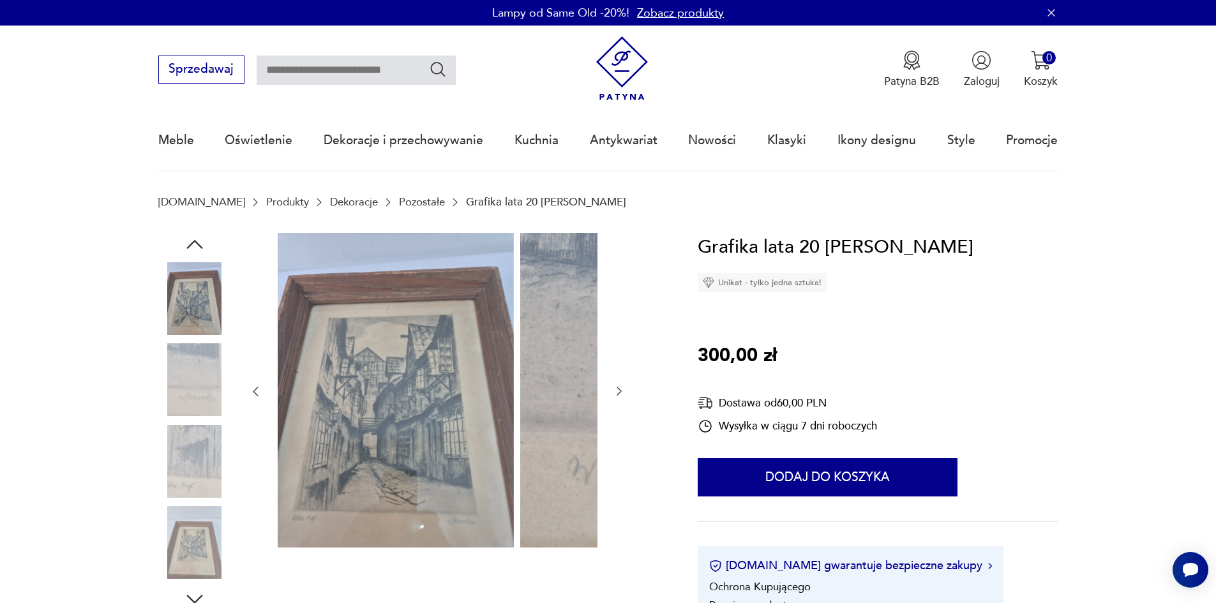
click at [193, 457] on img at bounding box center [194, 461] width 73 height 73
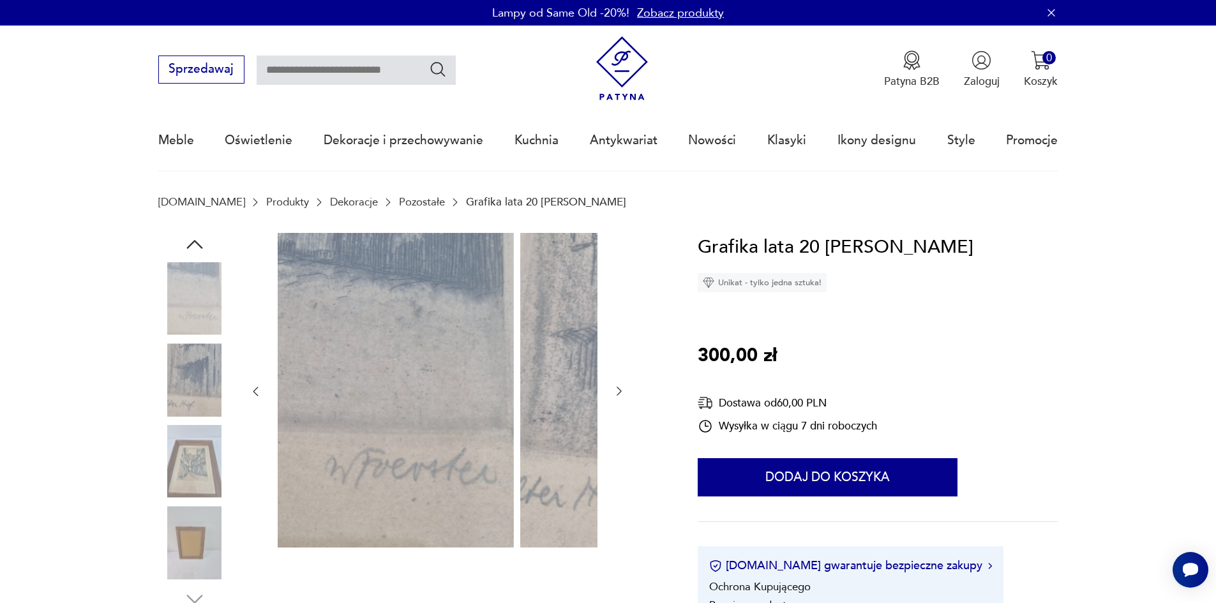
click at [194, 477] on img at bounding box center [194, 461] width 73 height 73
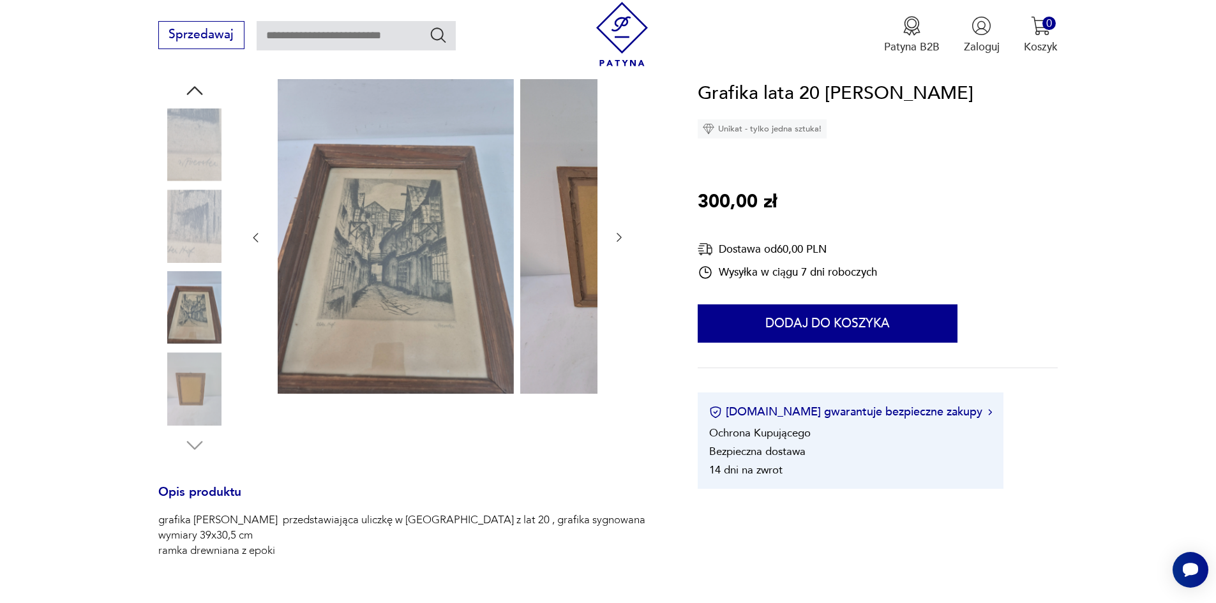
scroll to position [192, 0]
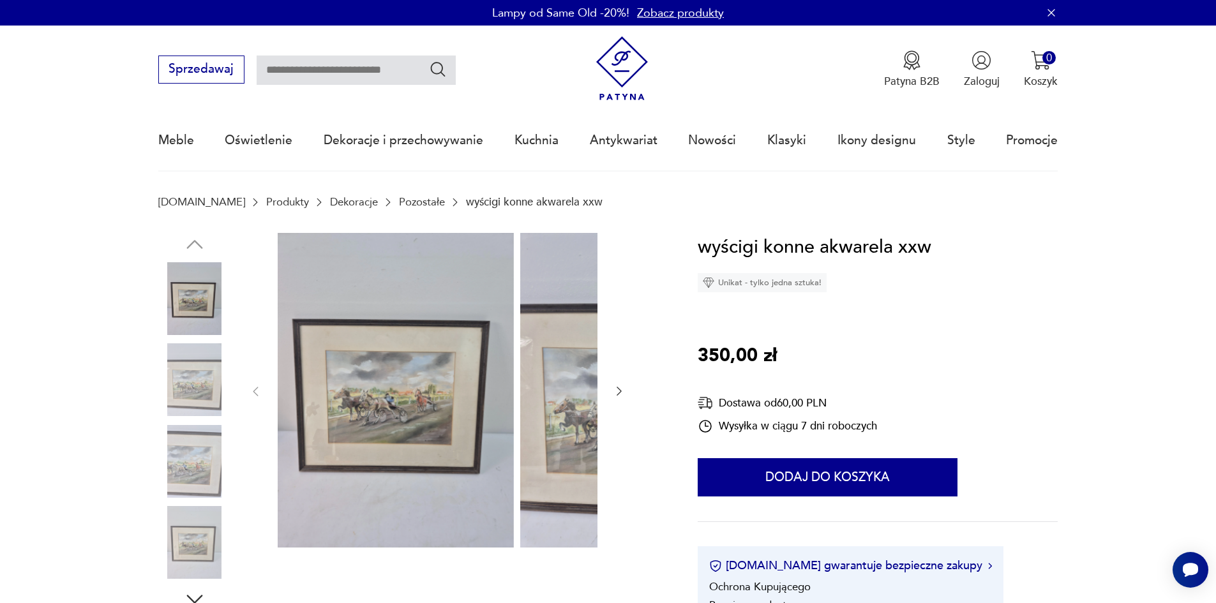
click at [179, 397] on img at bounding box center [194, 380] width 73 height 73
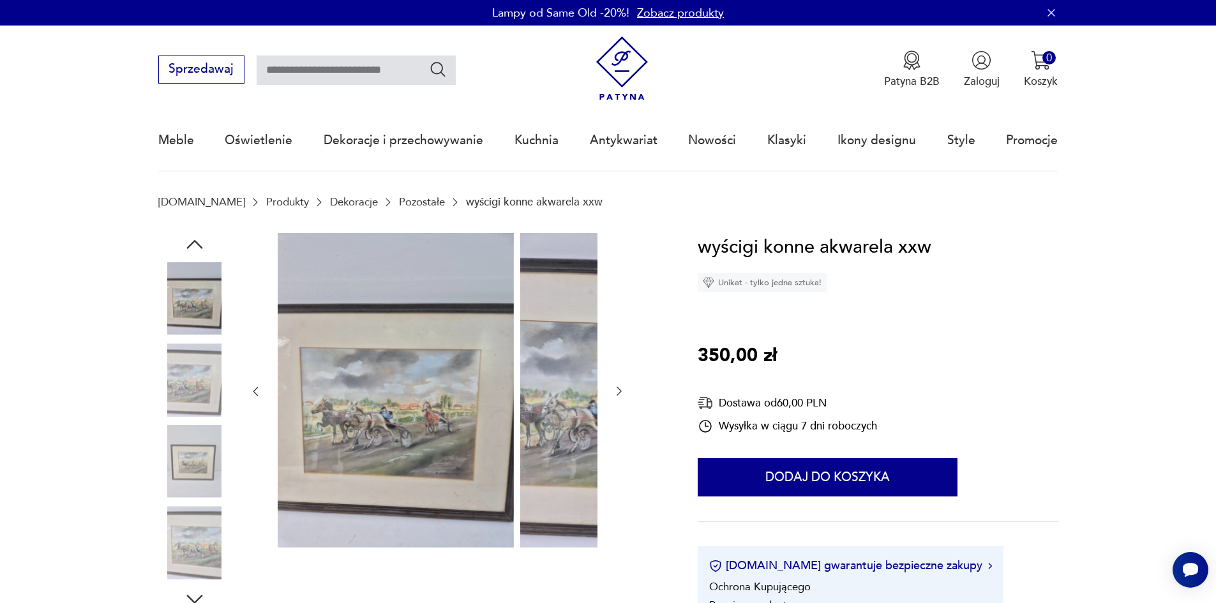
click at [179, 398] on img at bounding box center [194, 380] width 73 height 73
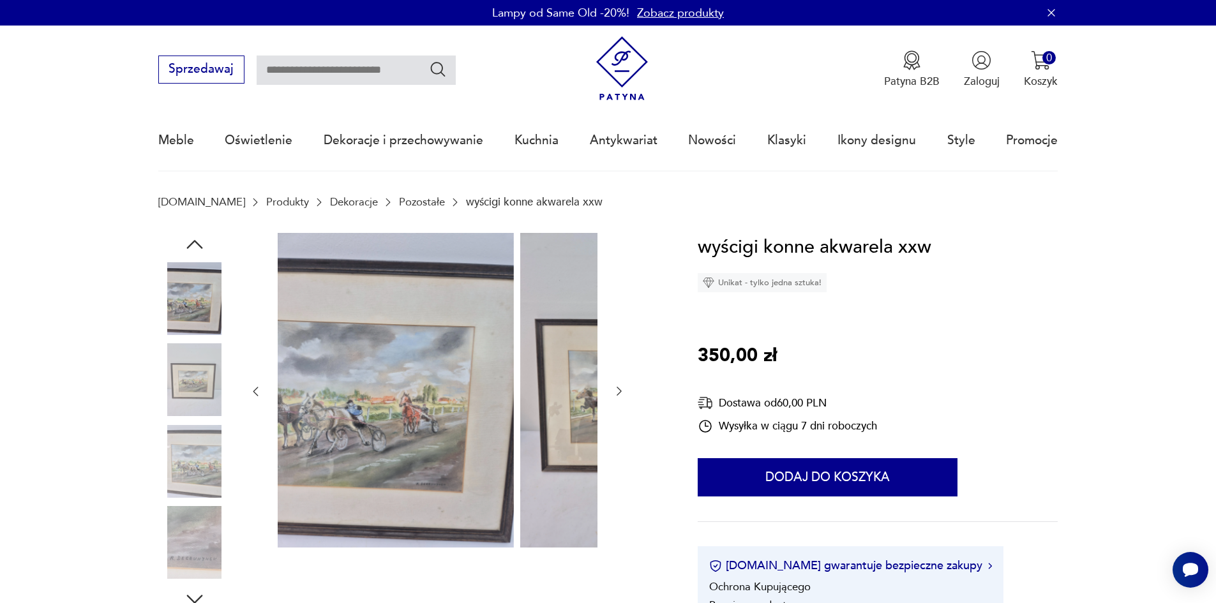
click at [167, 390] on img at bounding box center [194, 380] width 73 height 73
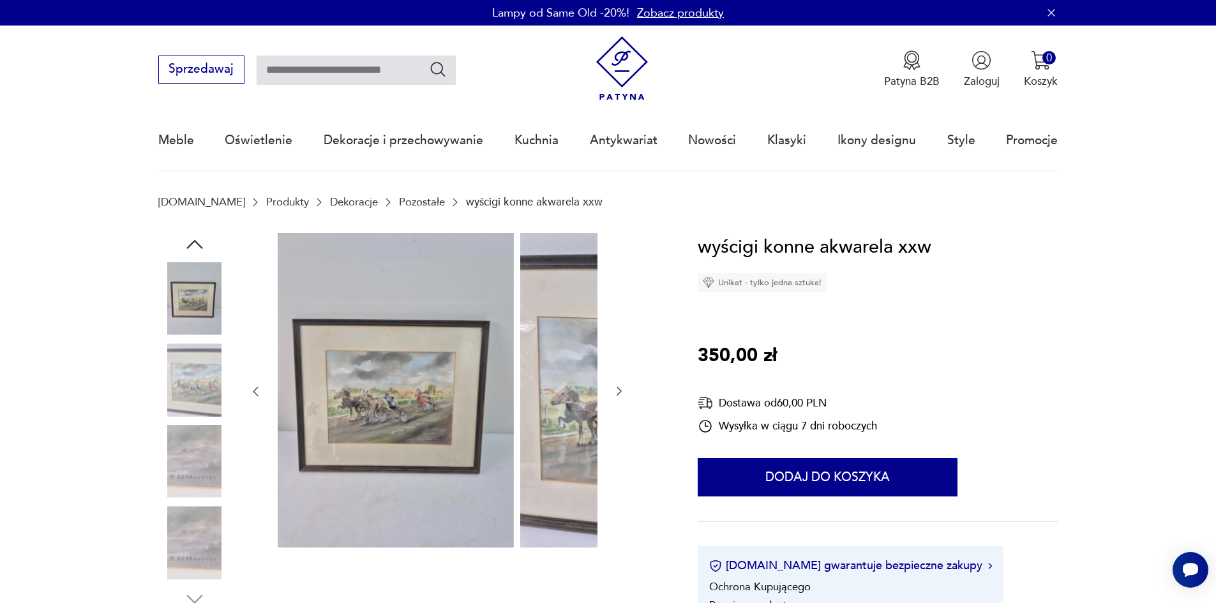
click at [173, 400] on img at bounding box center [194, 380] width 73 height 73
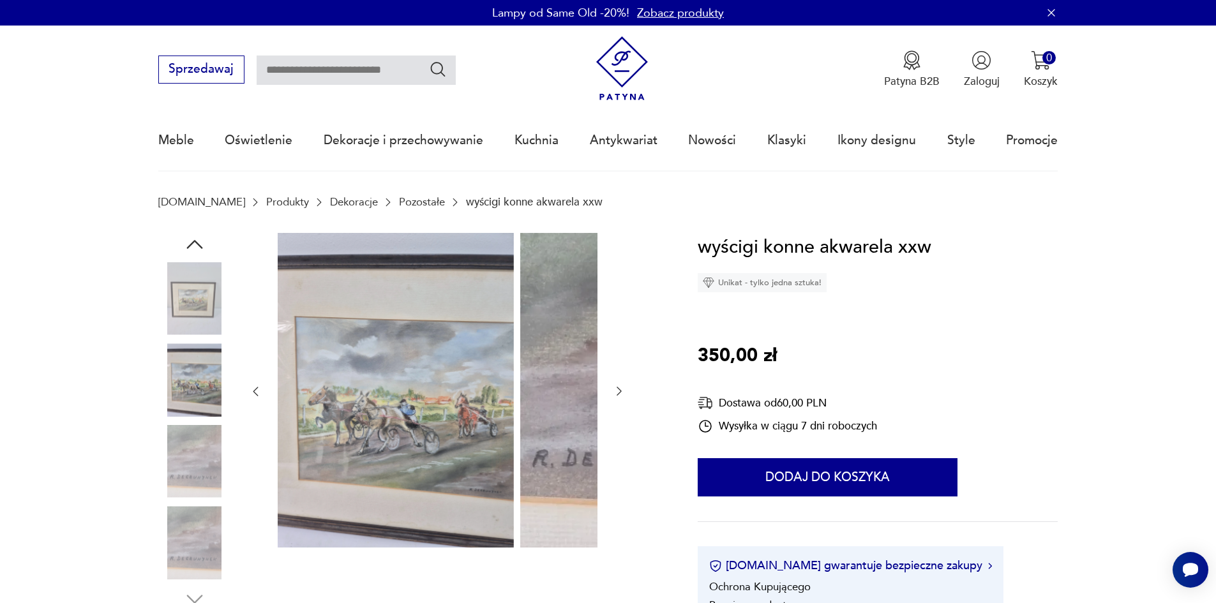
click at [188, 446] on img at bounding box center [194, 461] width 73 height 73
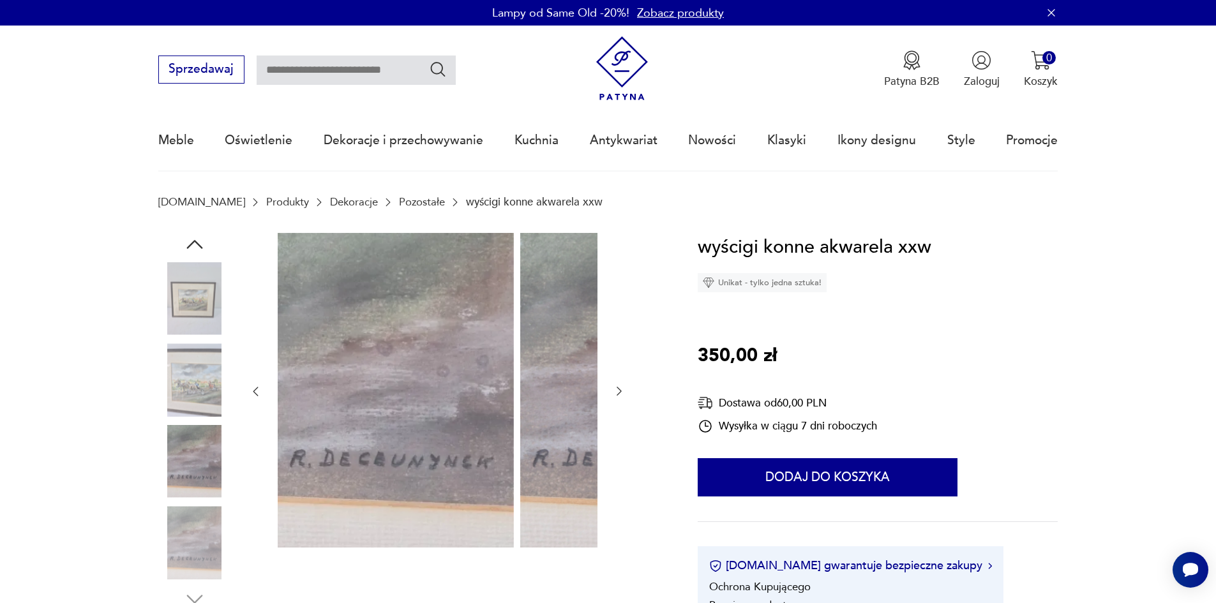
click at [169, 539] on img at bounding box center [194, 542] width 73 height 73
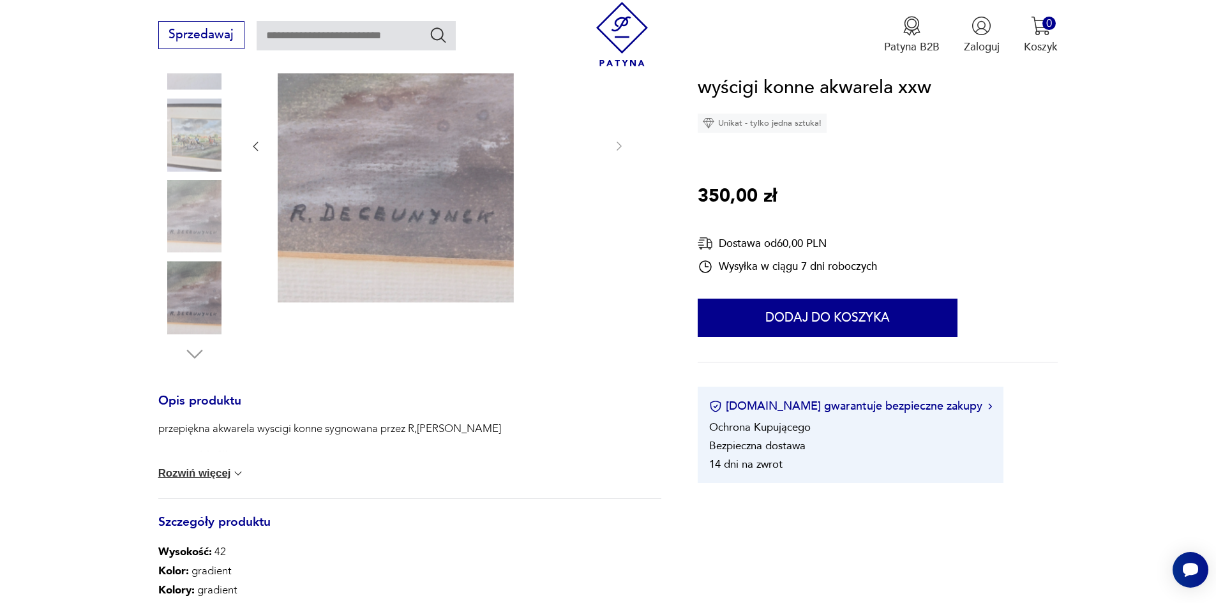
scroll to position [255, 0]
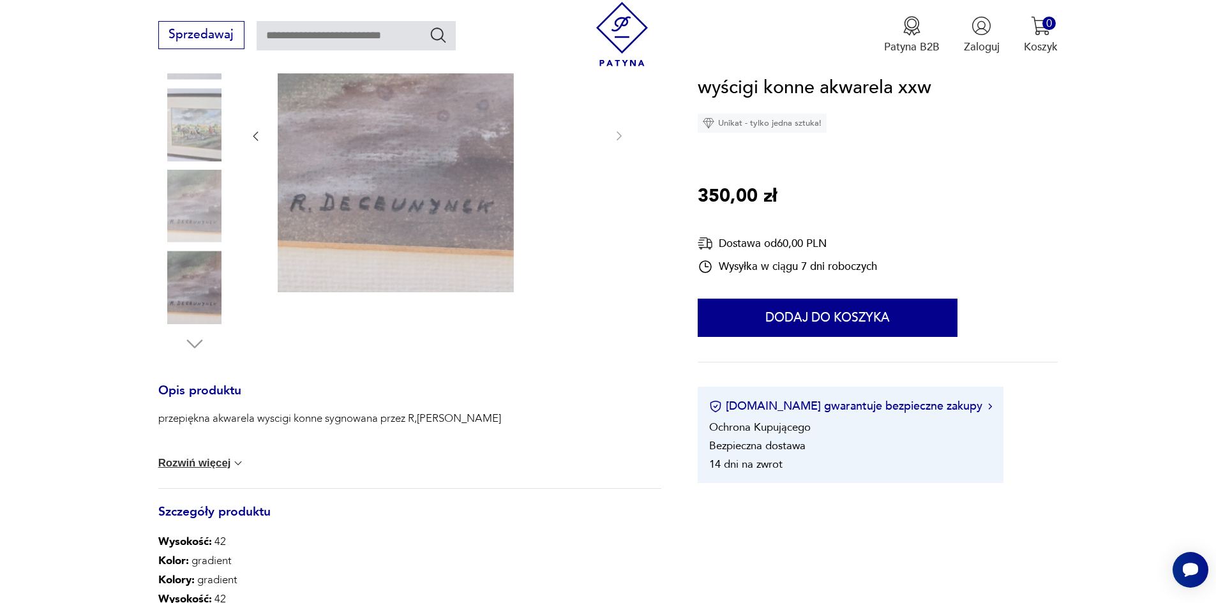
click at [189, 470] on button "Rozwiń więcej" at bounding box center [201, 463] width 87 height 13
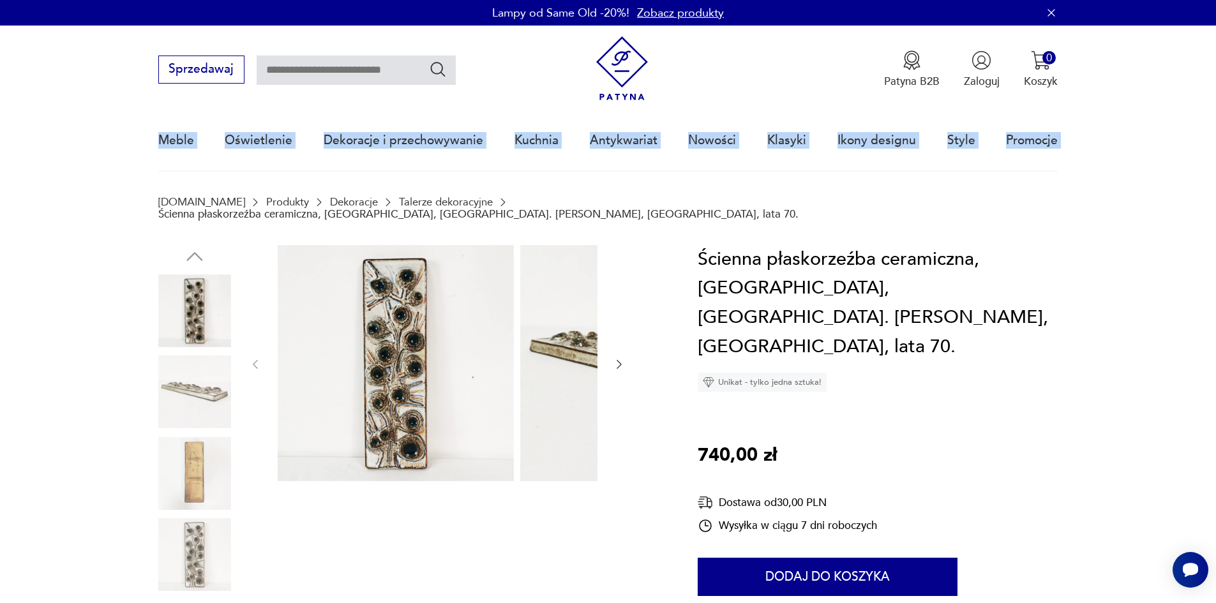
drag, startPoint x: 133, startPoint y: 239, endPoint x: 158, endPoint y: 299, distance: 64.6
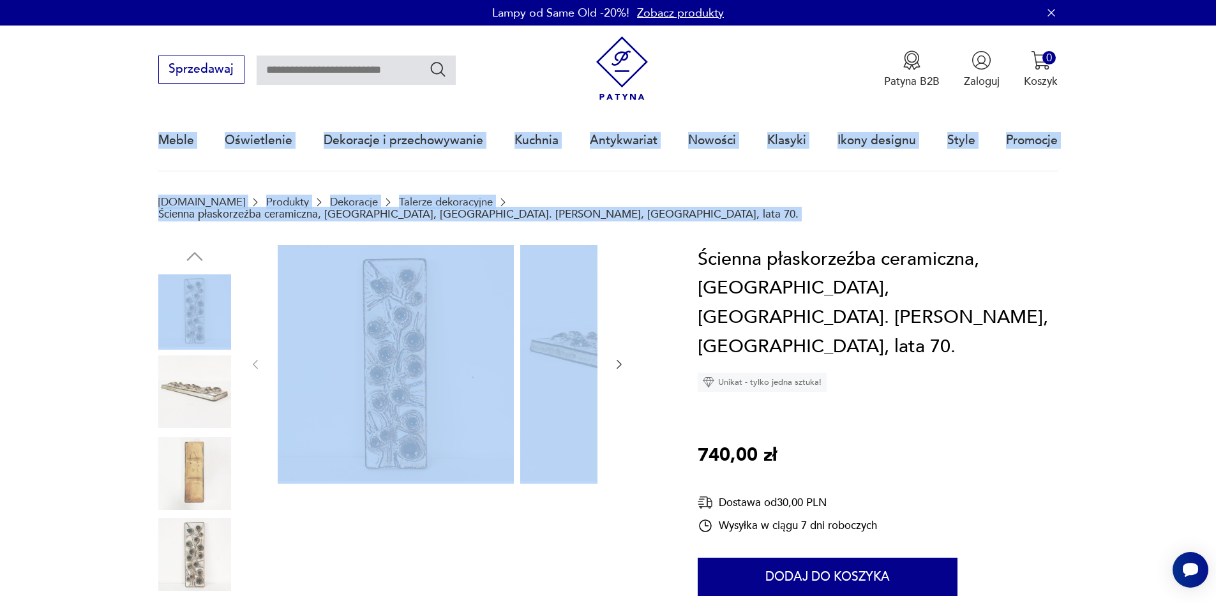
click at [170, 375] on img at bounding box center [194, 392] width 73 height 73
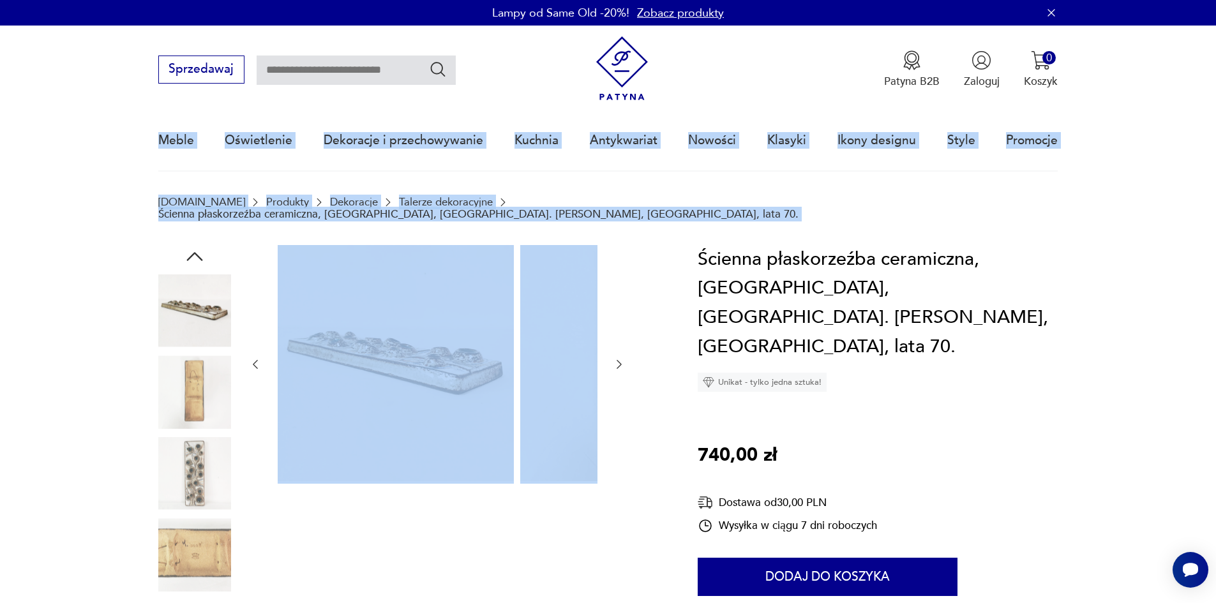
click at [174, 386] on img at bounding box center [194, 392] width 73 height 73
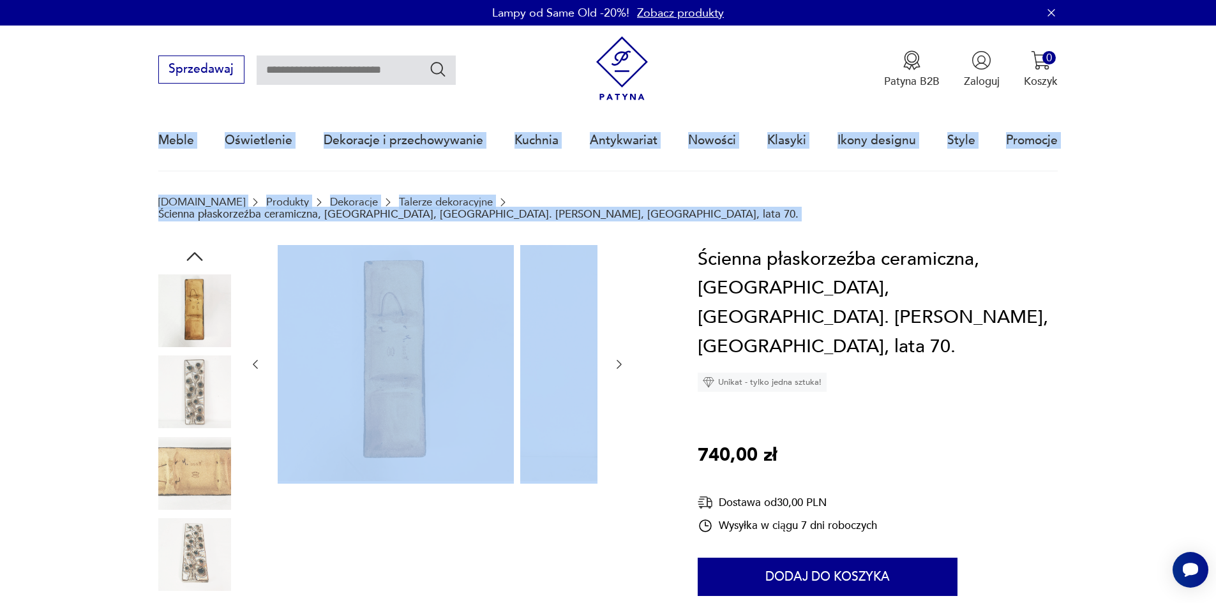
click at [172, 399] on img at bounding box center [194, 392] width 73 height 73
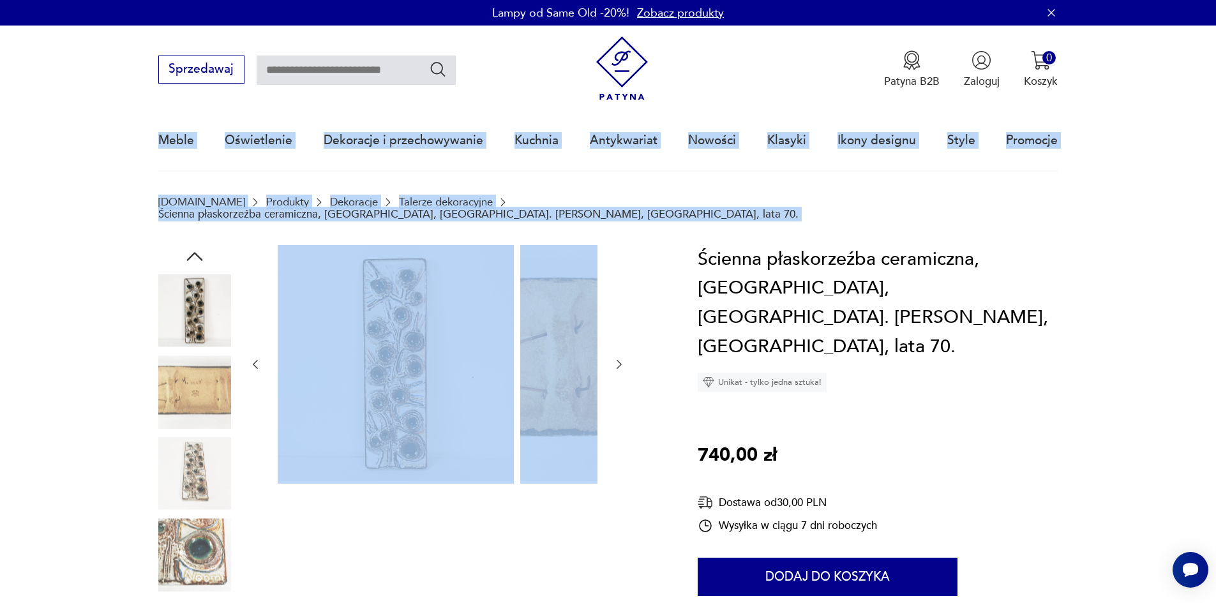
click at [170, 451] on img at bounding box center [194, 473] width 73 height 73
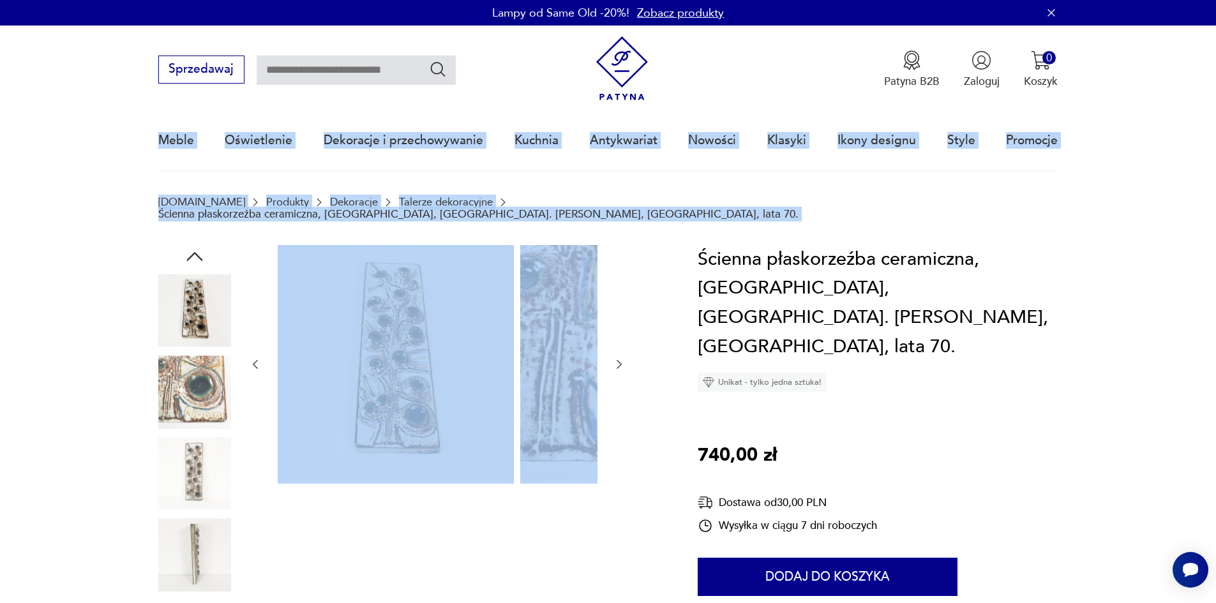
click at [172, 379] on img at bounding box center [194, 392] width 73 height 73
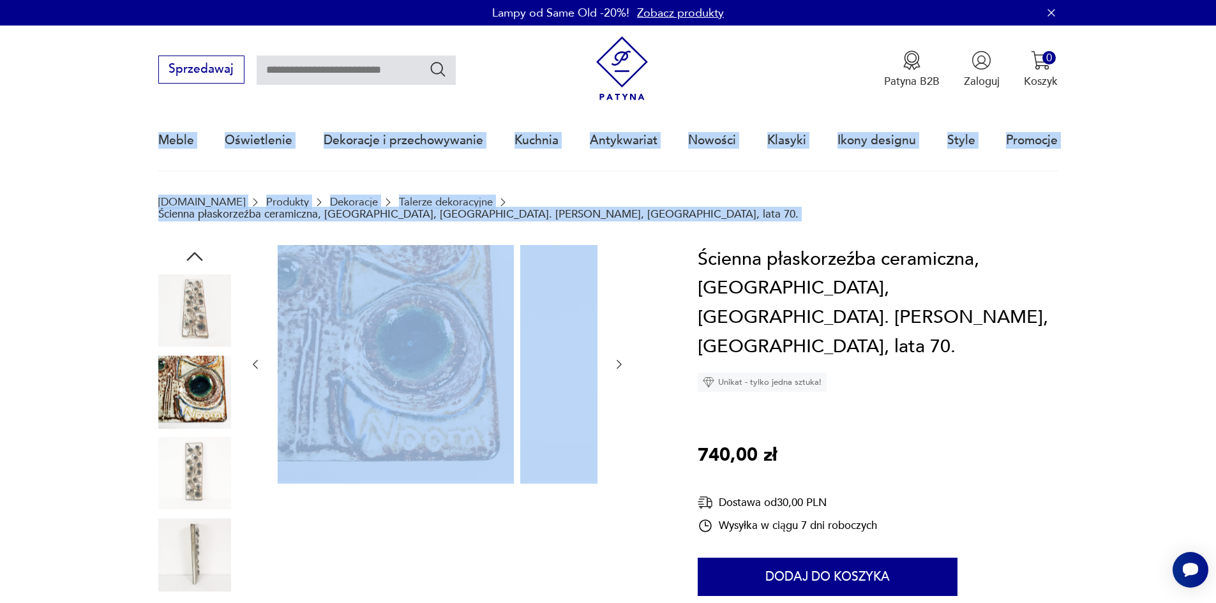
click at [176, 425] on div at bounding box center [194, 393] width 73 height 75
click at [166, 484] on img at bounding box center [194, 473] width 73 height 73
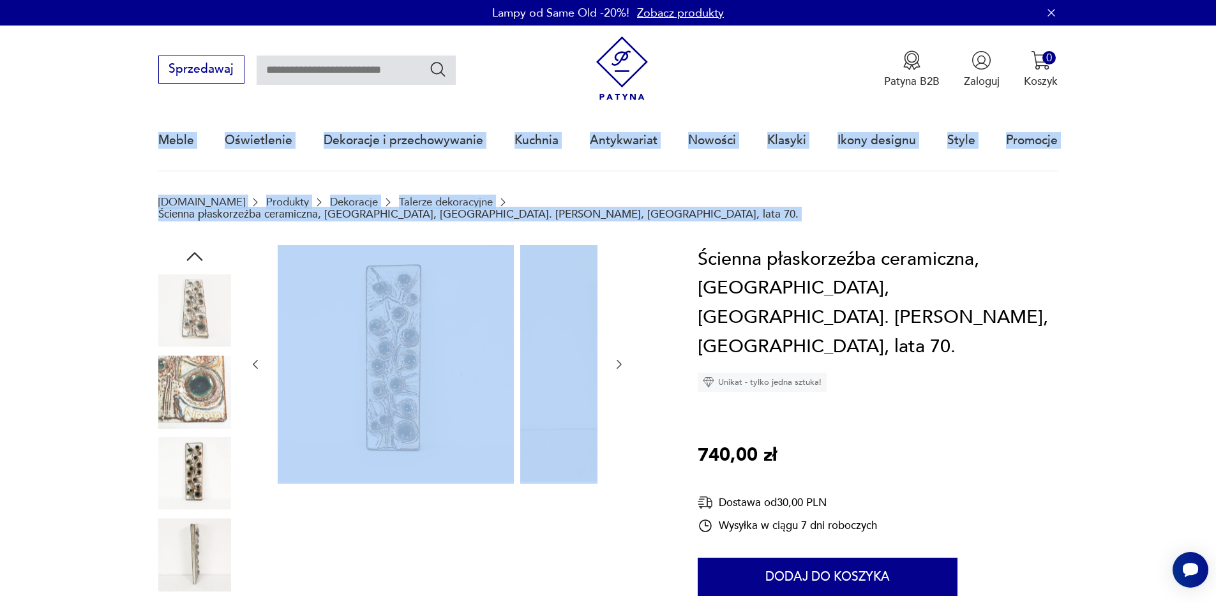
click at [177, 523] on img at bounding box center [194, 554] width 73 height 73
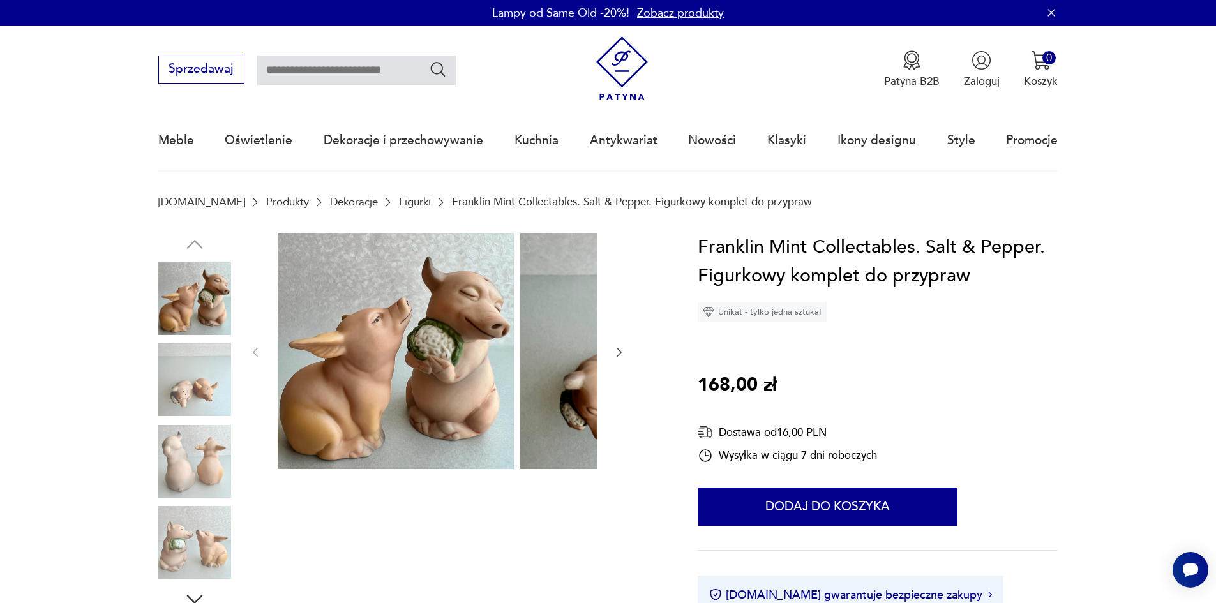
click at [185, 384] on img at bounding box center [194, 380] width 73 height 73
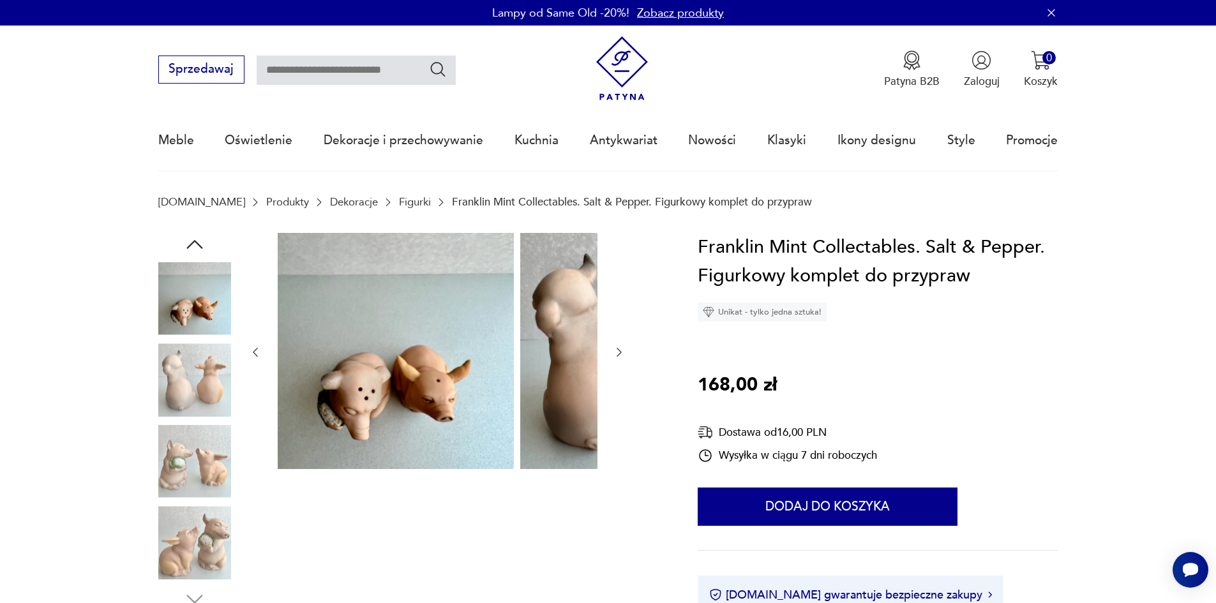
click at [185, 476] on img at bounding box center [194, 461] width 73 height 73
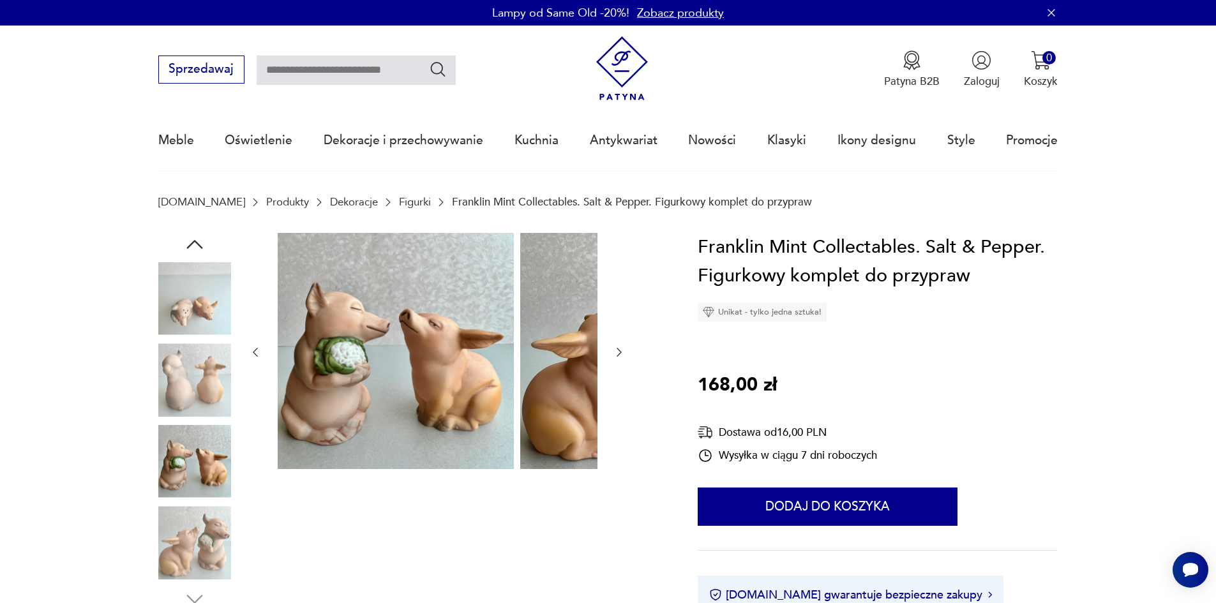
click at [192, 518] on img at bounding box center [194, 542] width 73 height 73
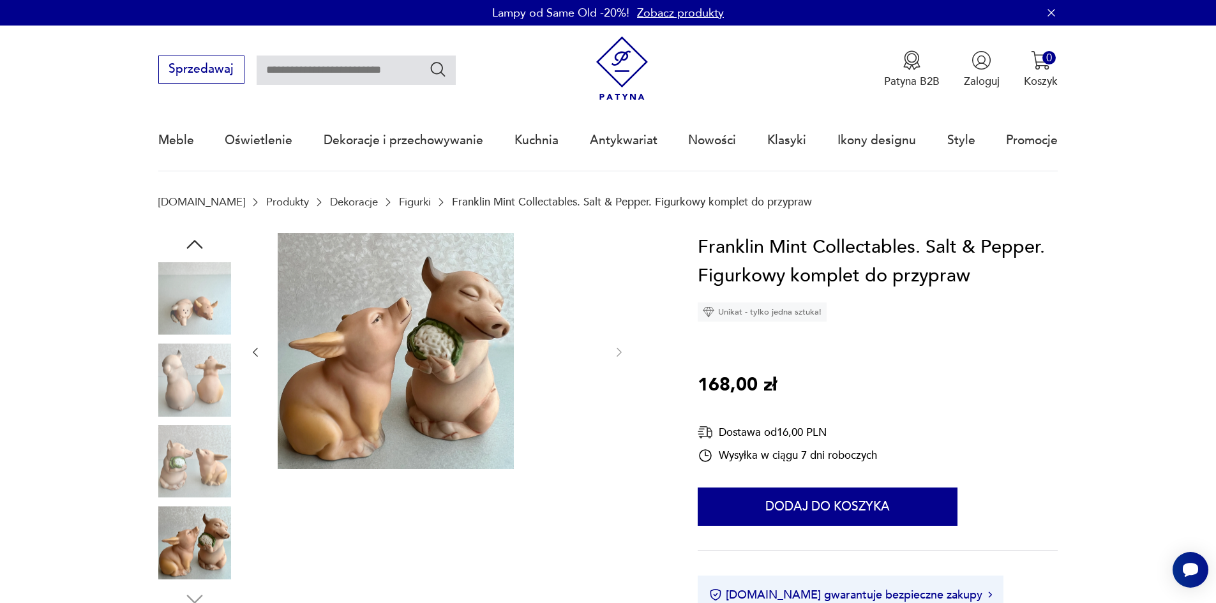
click at [166, 555] on img at bounding box center [194, 542] width 73 height 73
click at [169, 472] on img at bounding box center [194, 461] width 73 height 73
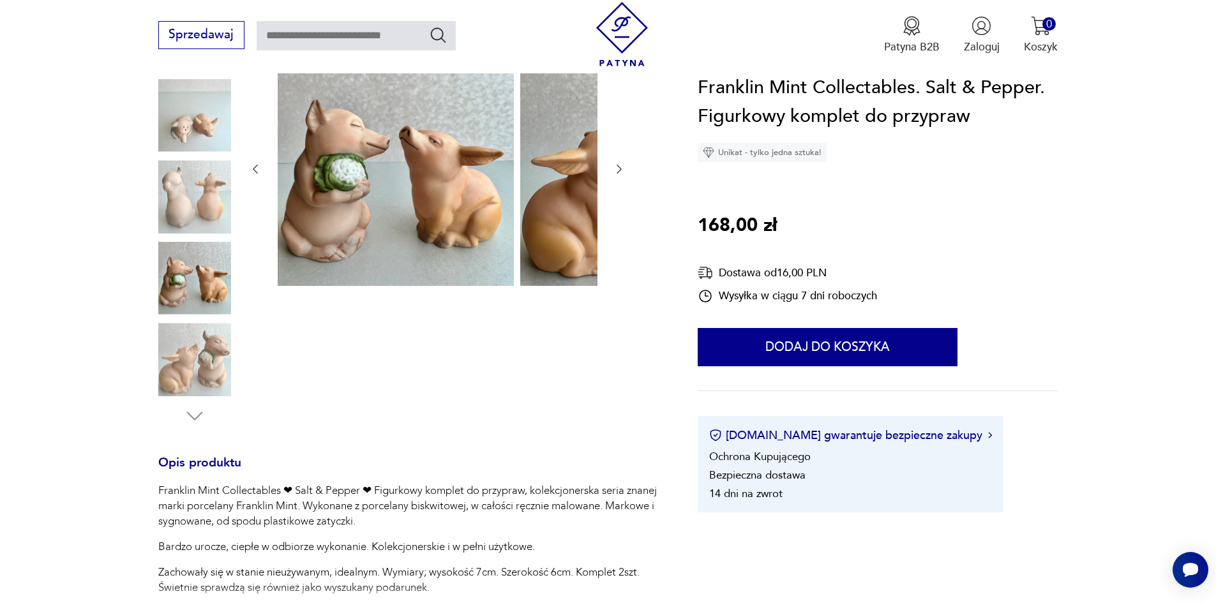
scroll to position [128, 0]
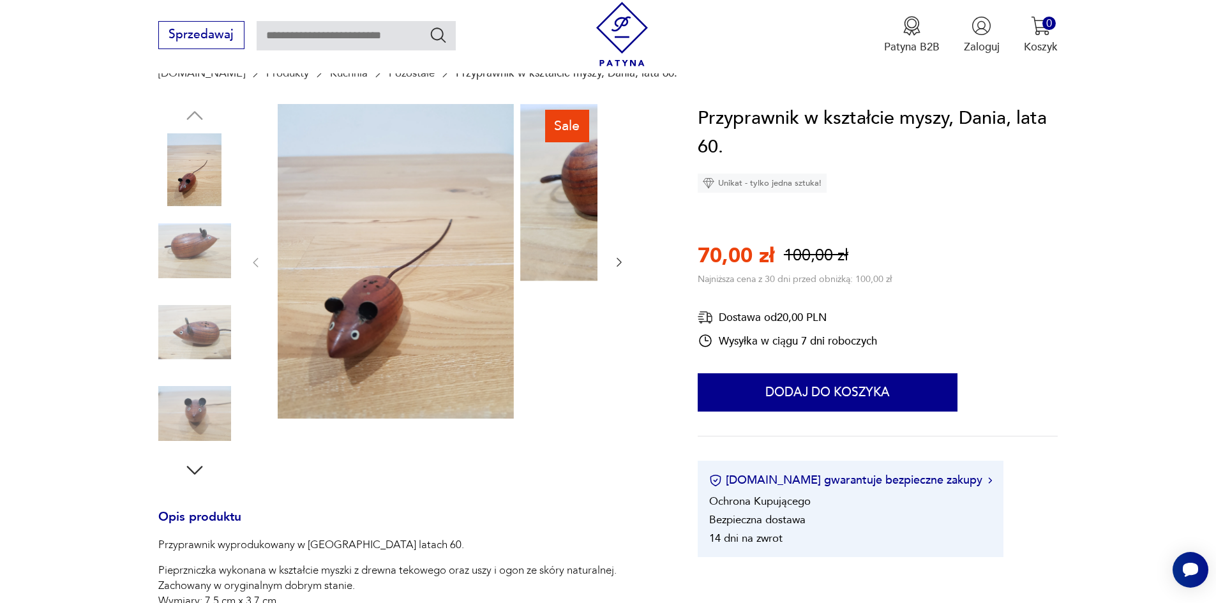
scroll to position [128, 0]
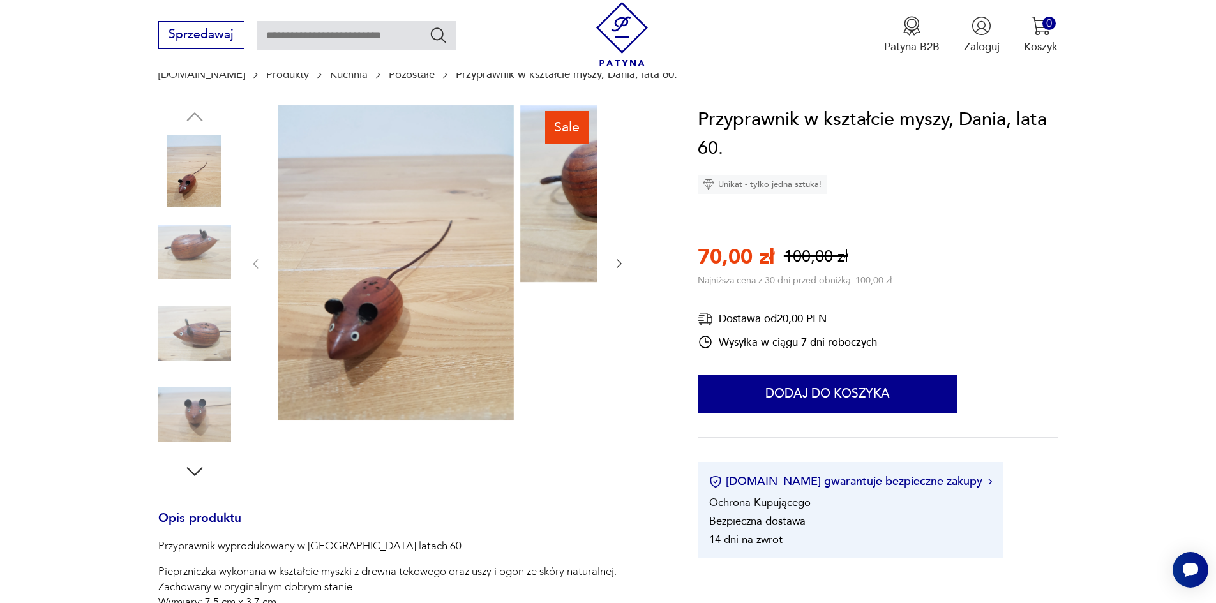
click at [165, 232] on img at bounding box center [194, 252] width 73 height 73
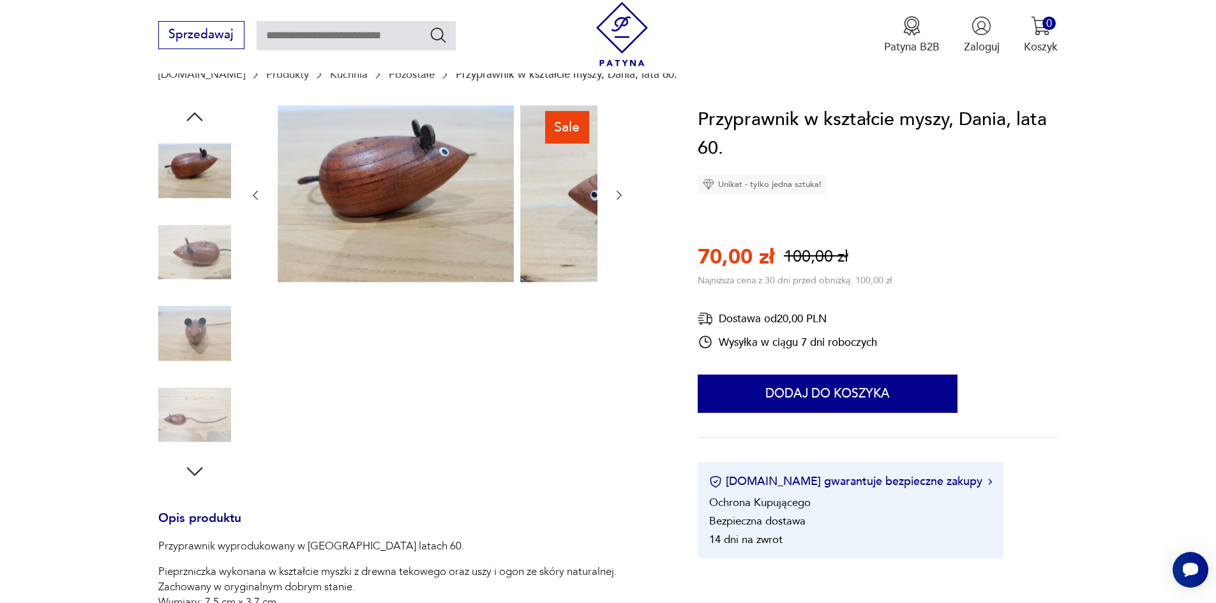
click at [168, 266] on img at bounding box center [194, 252] width 73 height 73
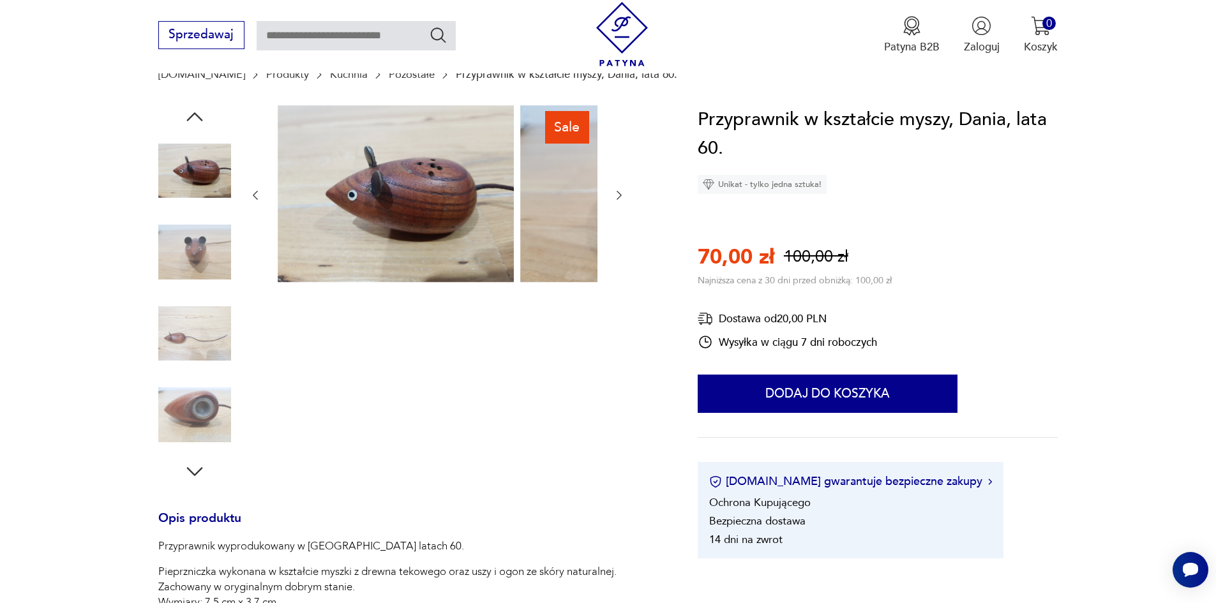
click at [172, 285] on img at bounding box center [194, 252] width 73 height 73
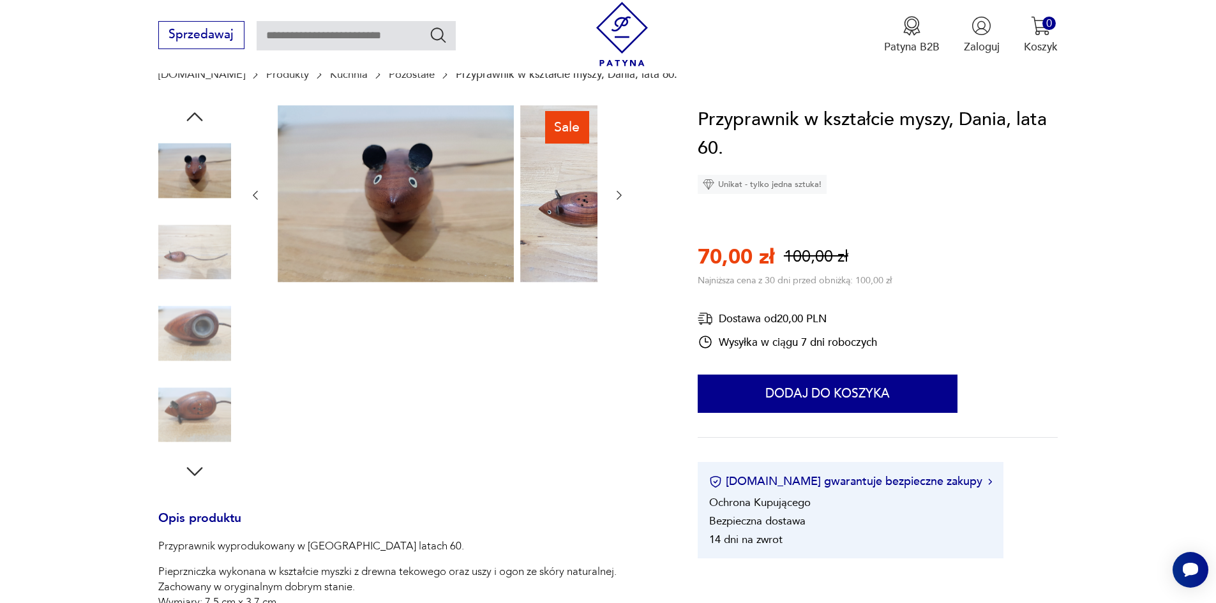
click at [163, 272] on img at bounding box center [194, 252] width 73 height 73
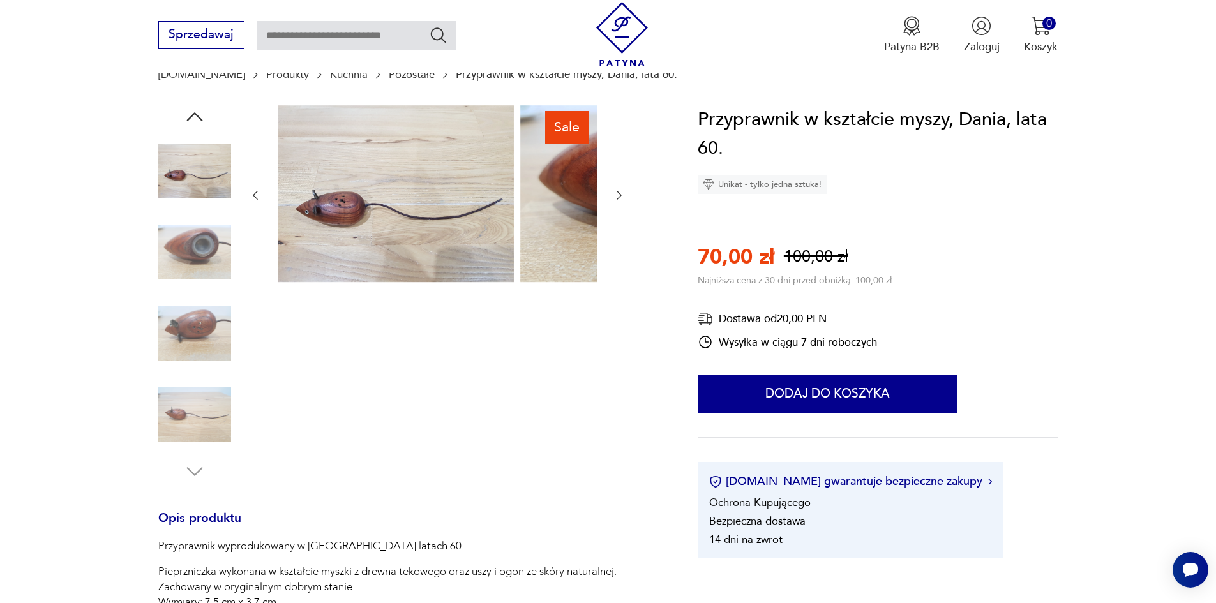
click at [170, 289] on img at bounding box center [194, 252] width 73 height 73
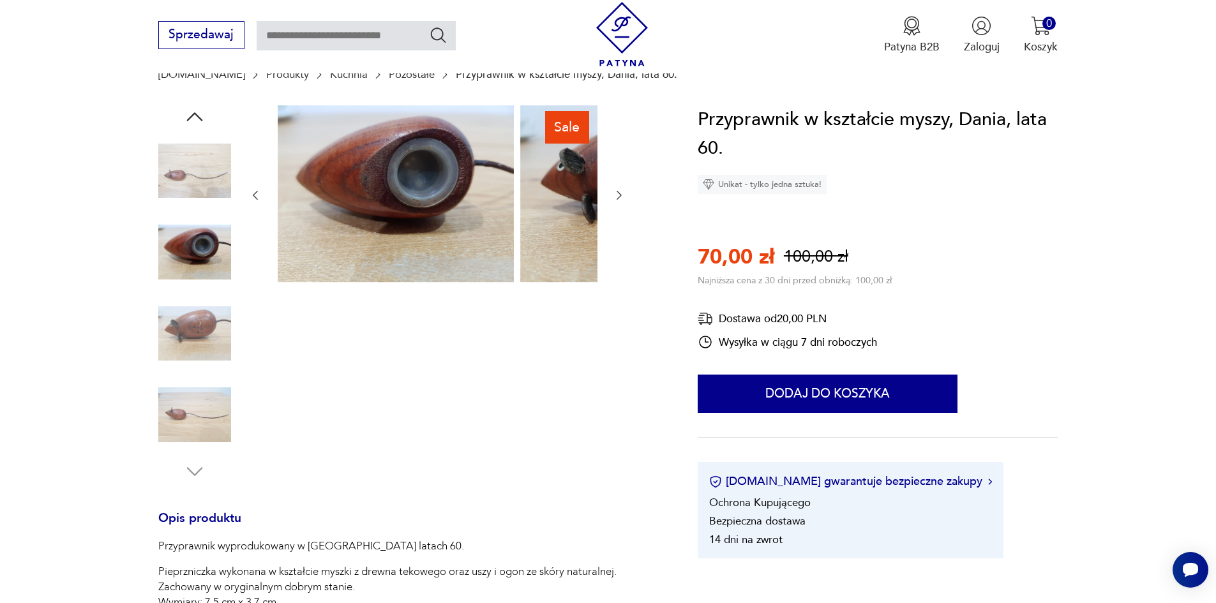
click at [183, 328] on img at bounding box center [194, 334] width 73 height 73
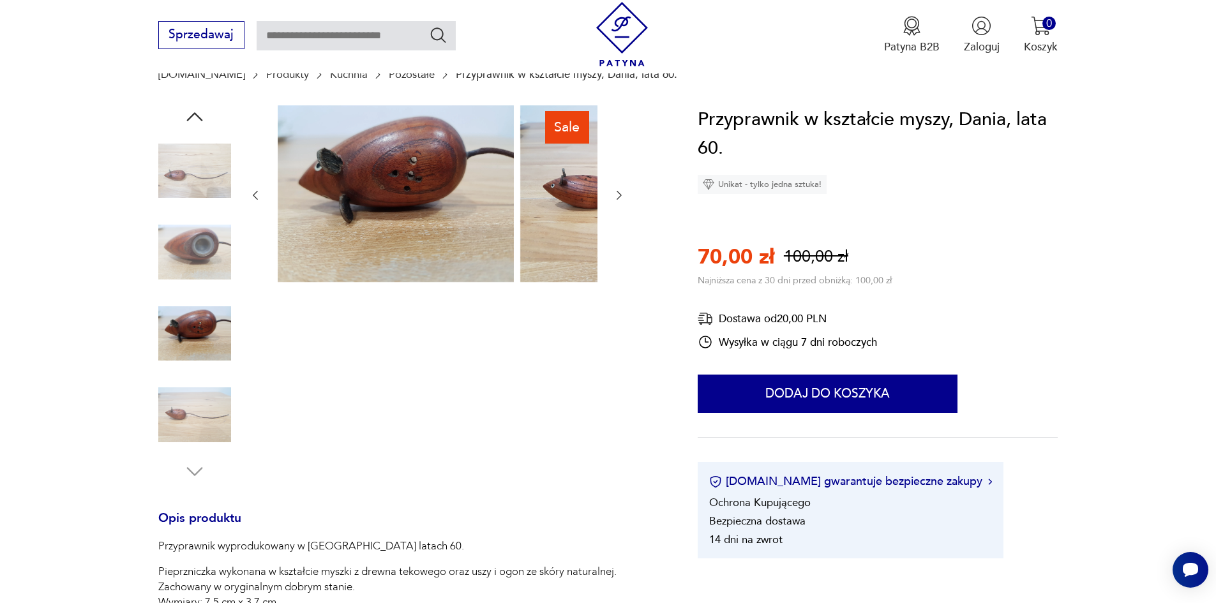
click at [163, 409] on img at bounding box center [194, 415] width 73 height 73
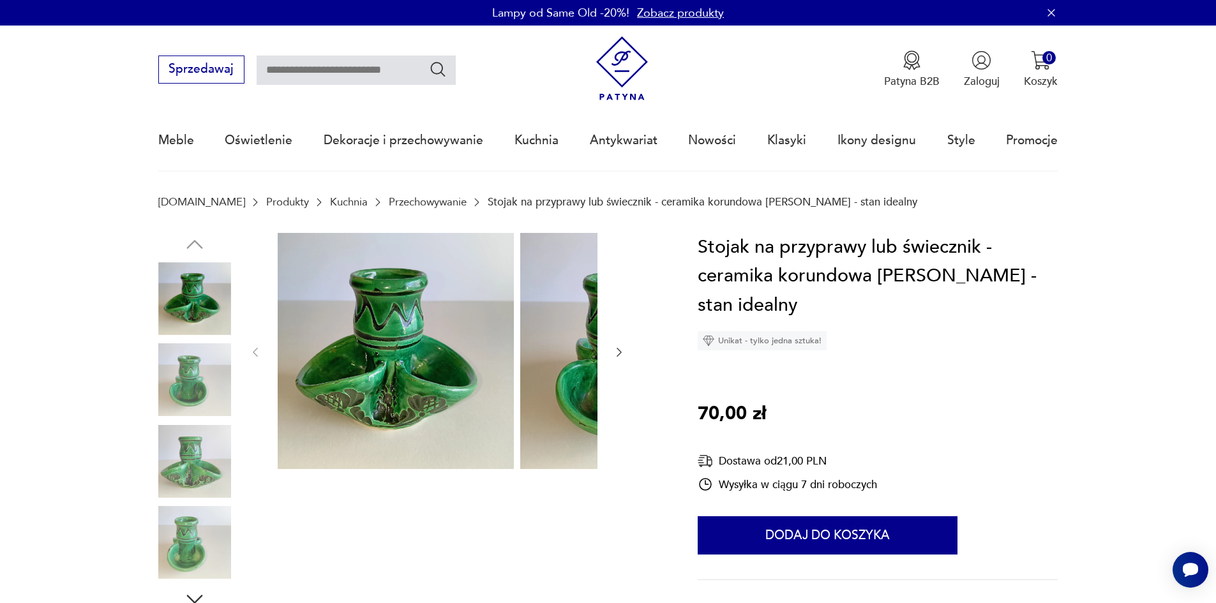
click at [165, 398] on img at bounding box center [194, 380] width 73 height 73
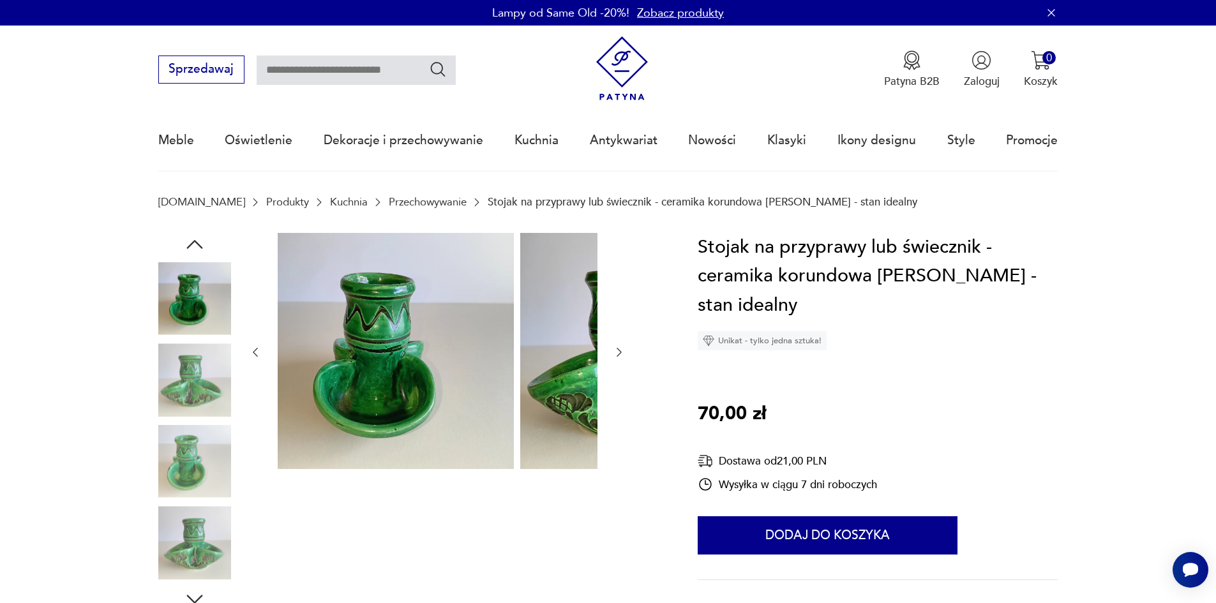
click at [168, 409] on img at bounding box center [194, 380] width 73 height 73
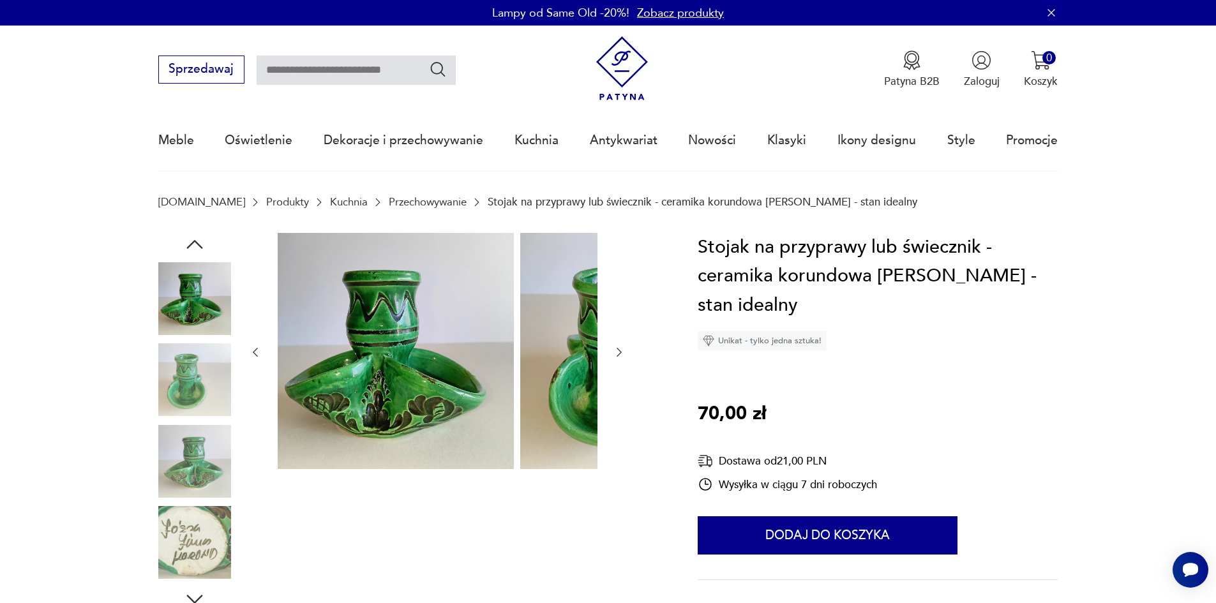
click at [158, 389] on img at bounding box center [194, 380] width 73 height 73
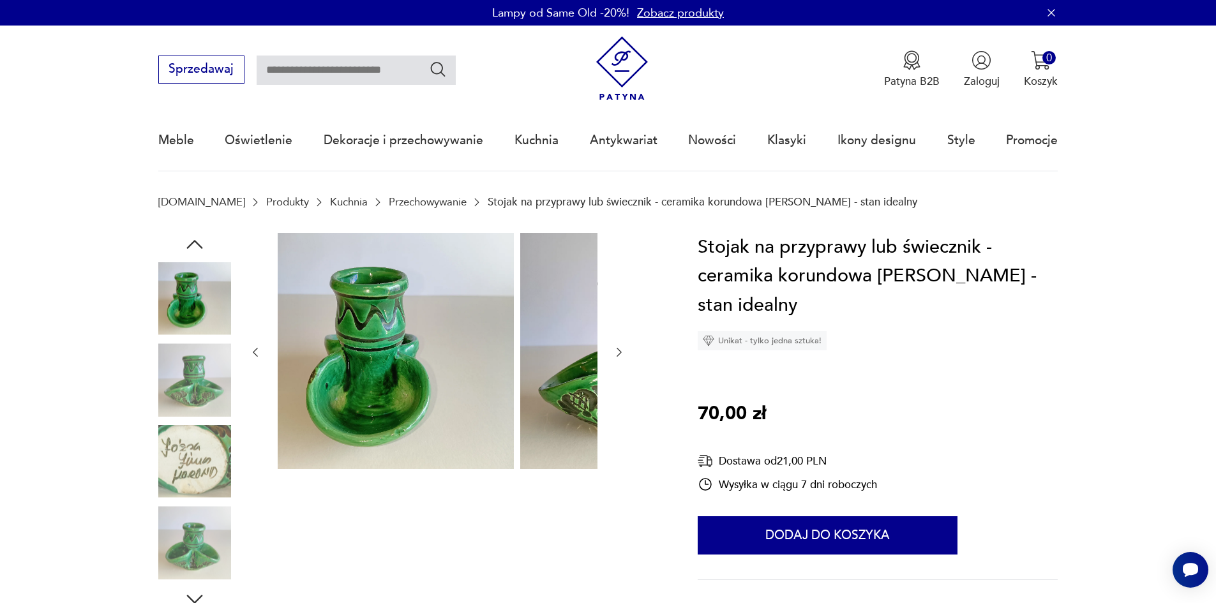
click at [158, 374] on img at bounding box center [194, 380] width 73 height 73
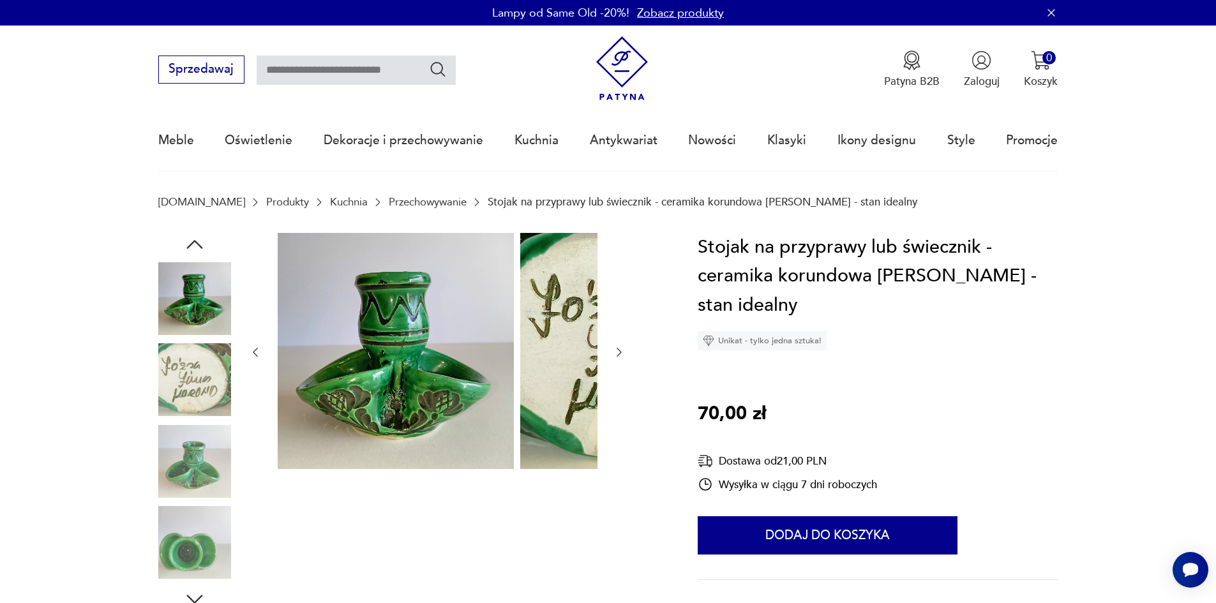
click at [158, 427] on div at bounding box center [194, 421] width 73 height 319
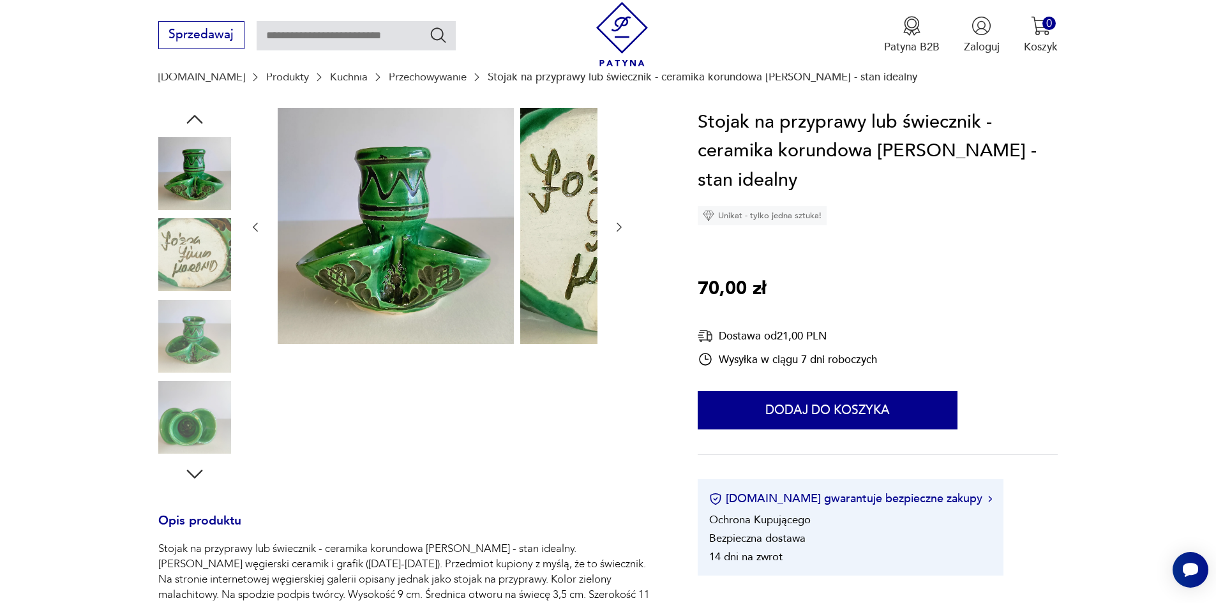
scroll to position [128, 0]
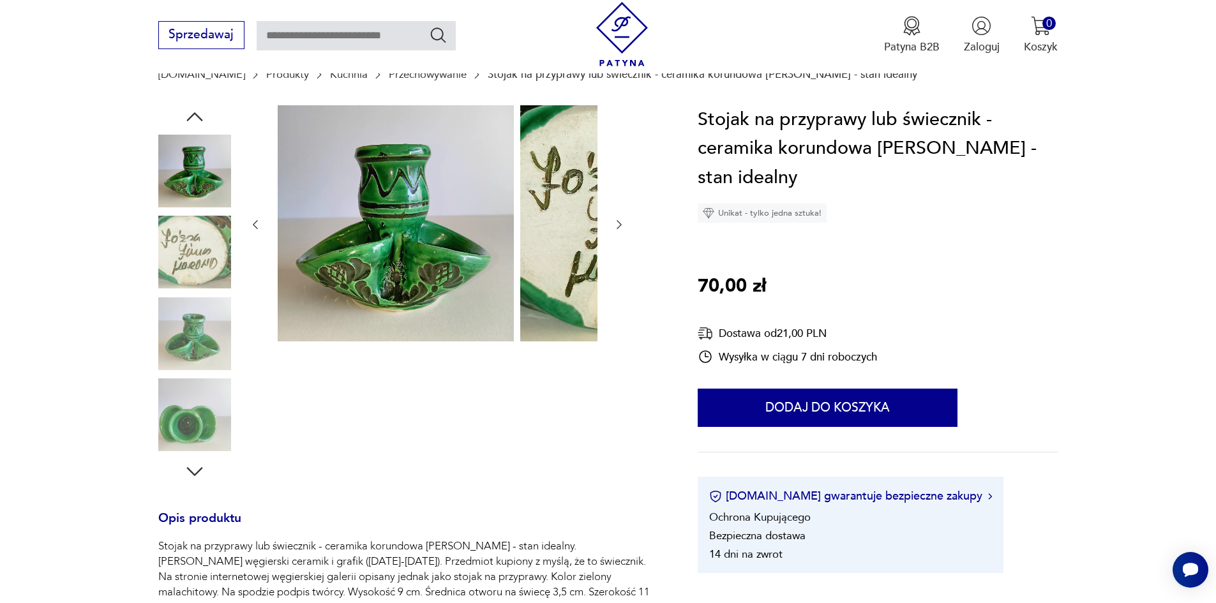
click at [179, 370] on img at bounding box center [194, 334] width 73 height 73
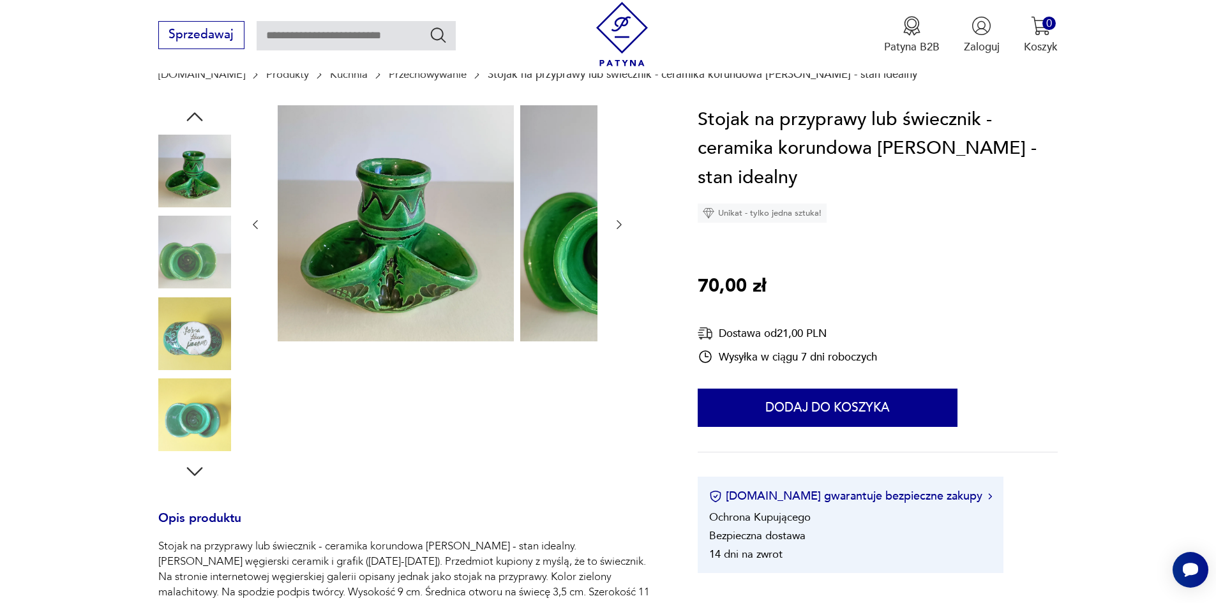
click at [167, 352] on img at bounding box center [194, 334] width 73 height 73
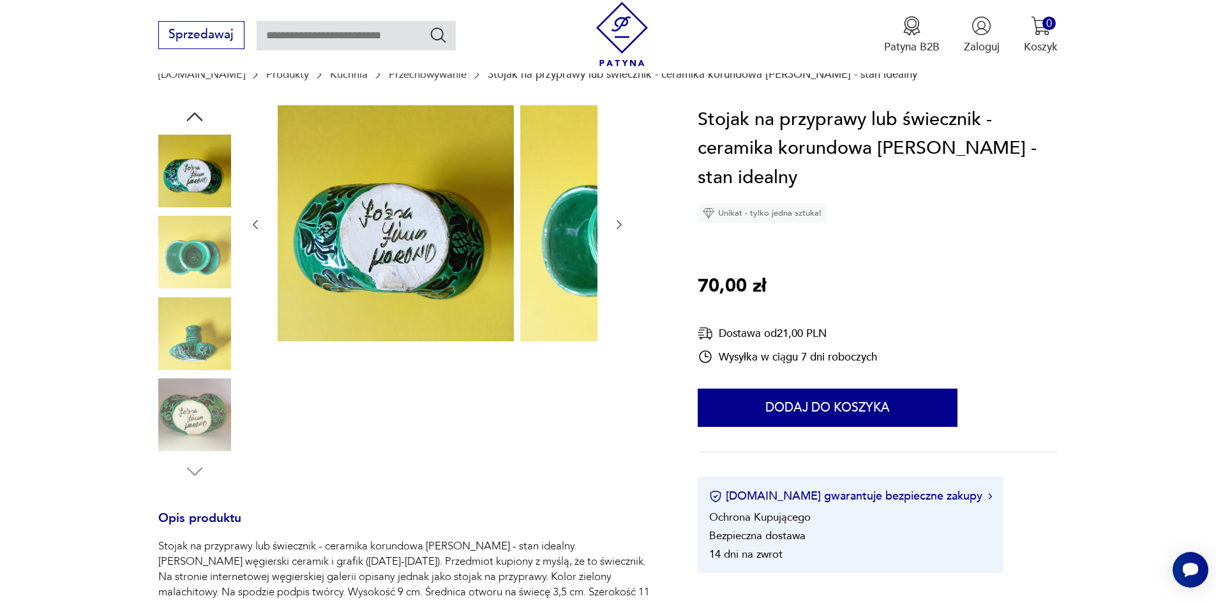
click at [170, 403] on img at bounding box center [194, 415] width 73 height 73
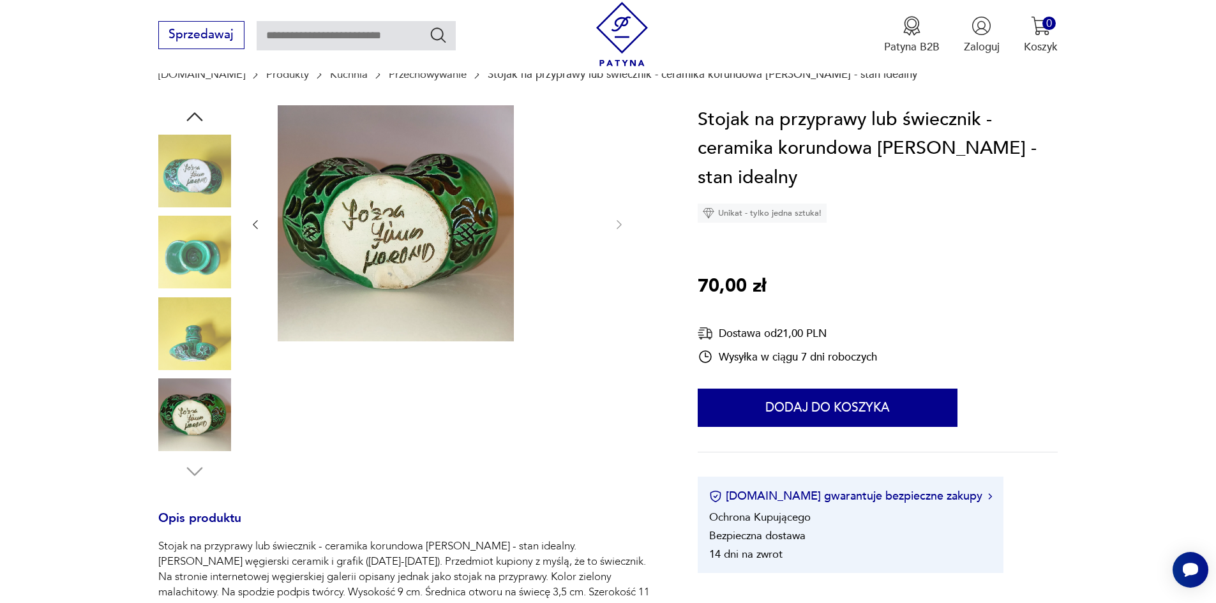
click at [158, 340] on img at bounding box center [194, 334] width 73 height 73
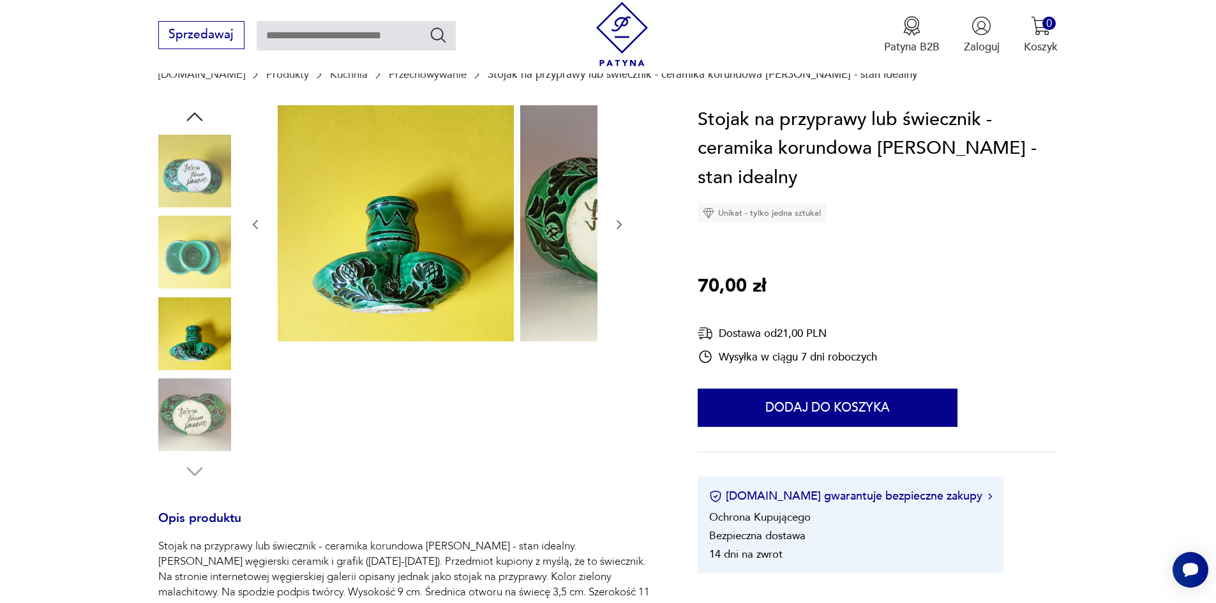
click at [160, 159] on img at bounding box center [194, 171] width 73 height 73
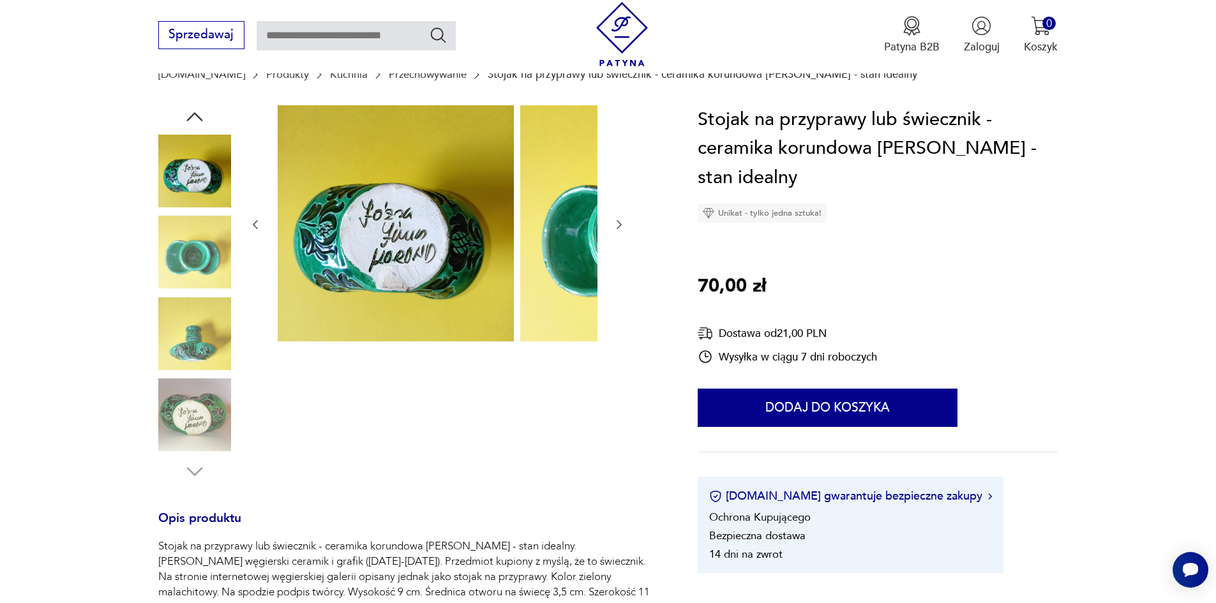
click at [183, 116] on icon "button" at bounding box center [194, 116] width 23 height 23
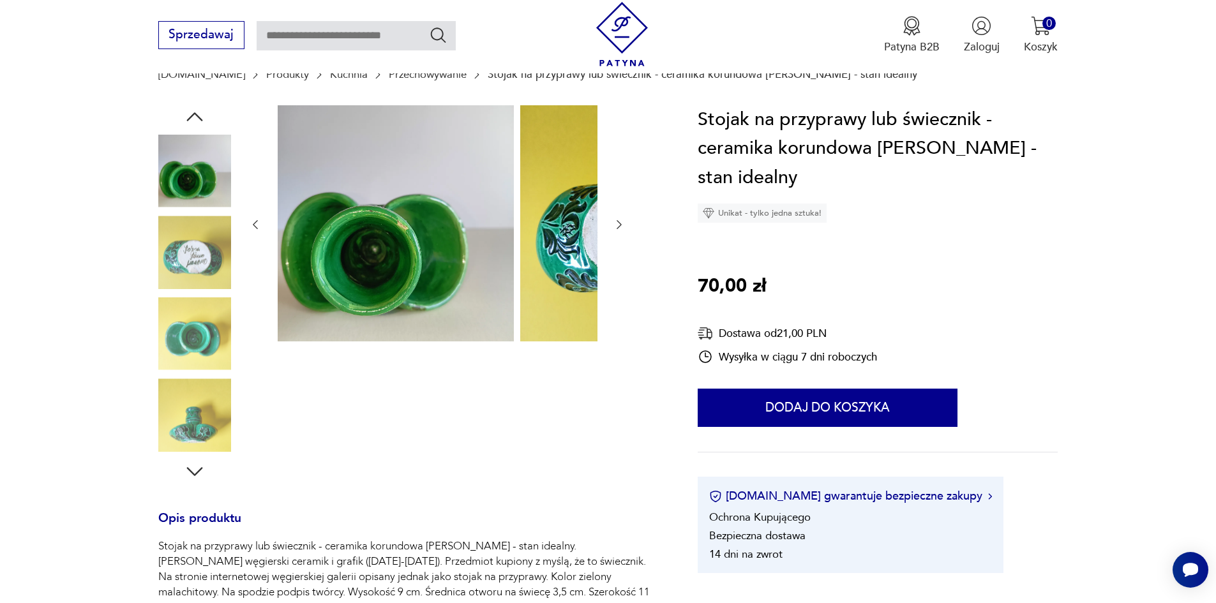
click at [183, 116] on icon "button" at bounding box center [194, 116] width 23 height 23
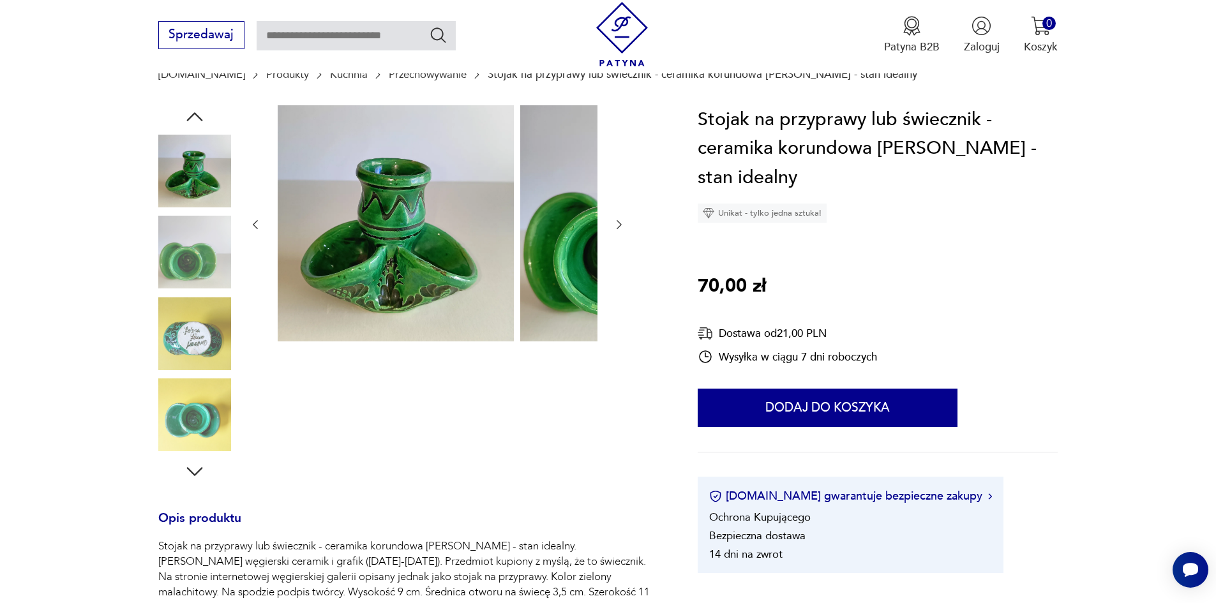
click at [165, 224] on img at bounding box center [194, 252] width 73 height 73
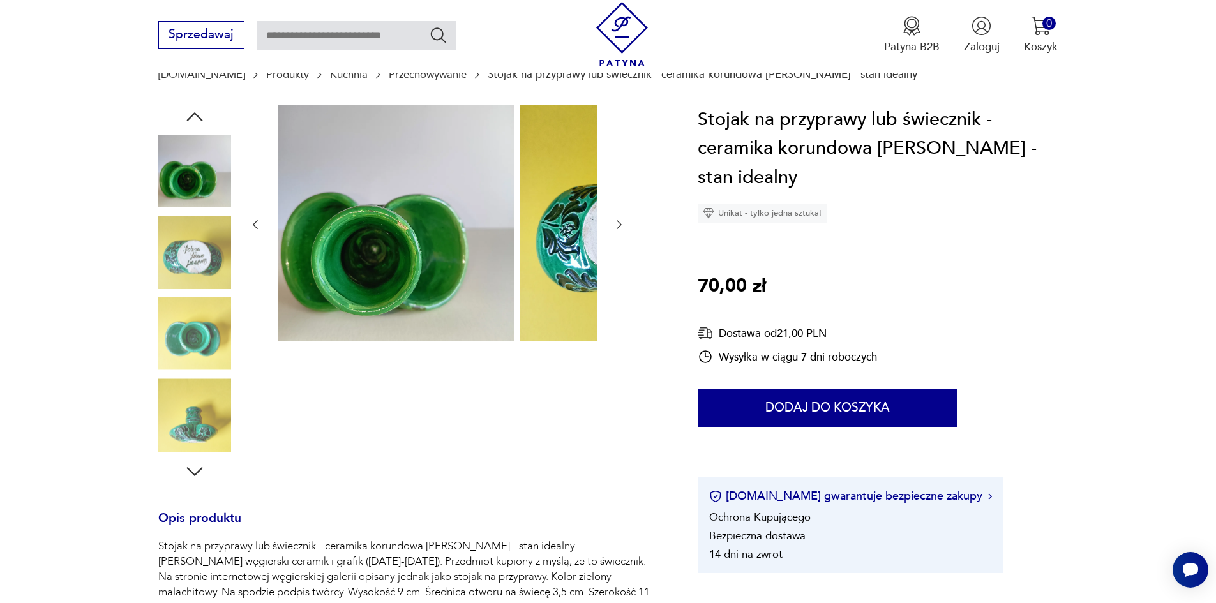
click at [160, 192] on img at bounding box center [194, 171] width 73 height 73
click at [183, 118] on icon "button" at bounding box center [194, 116] width 23 height 23
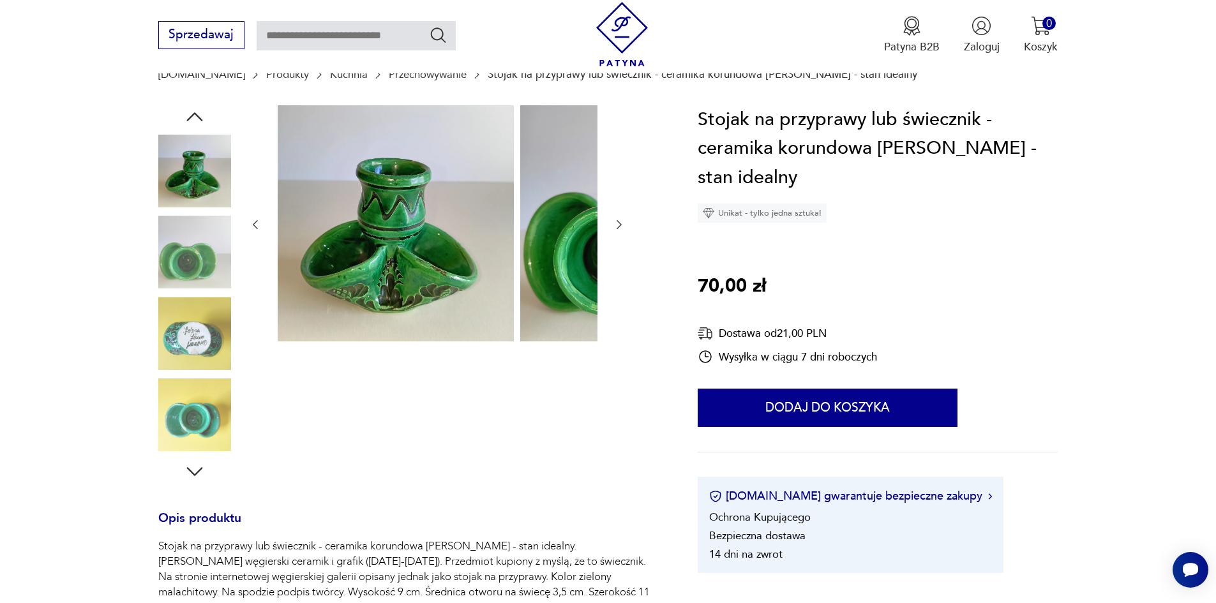
click at [183, 118] on icon "button" at bounding box center [194, 116] width 23 height 23
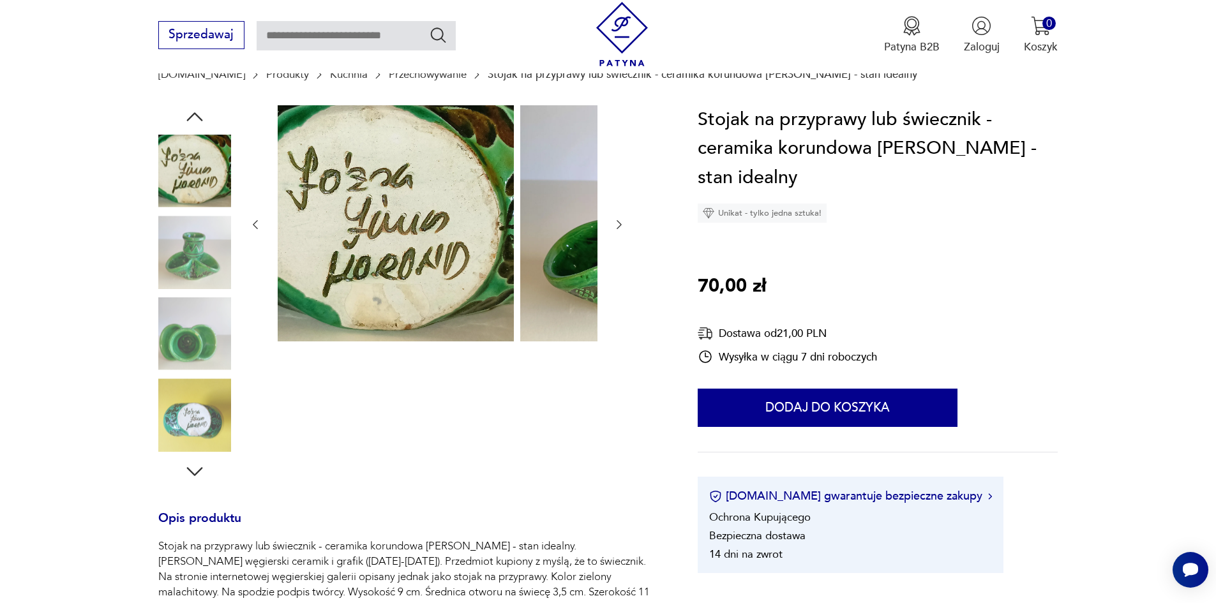
click at [183, 118] on icon "button" at bounding box center [194, 116] width 23 height 23
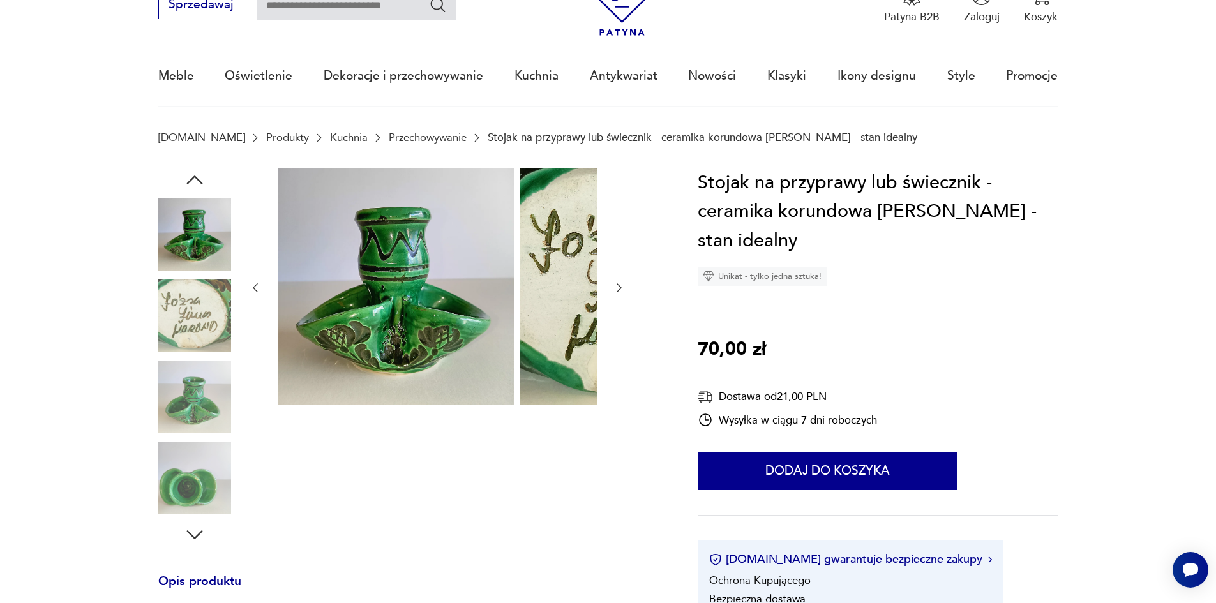
scroll to position [64, 0]
click at [174, 287] on img at bounding box center [194, 316] width 73 height 73
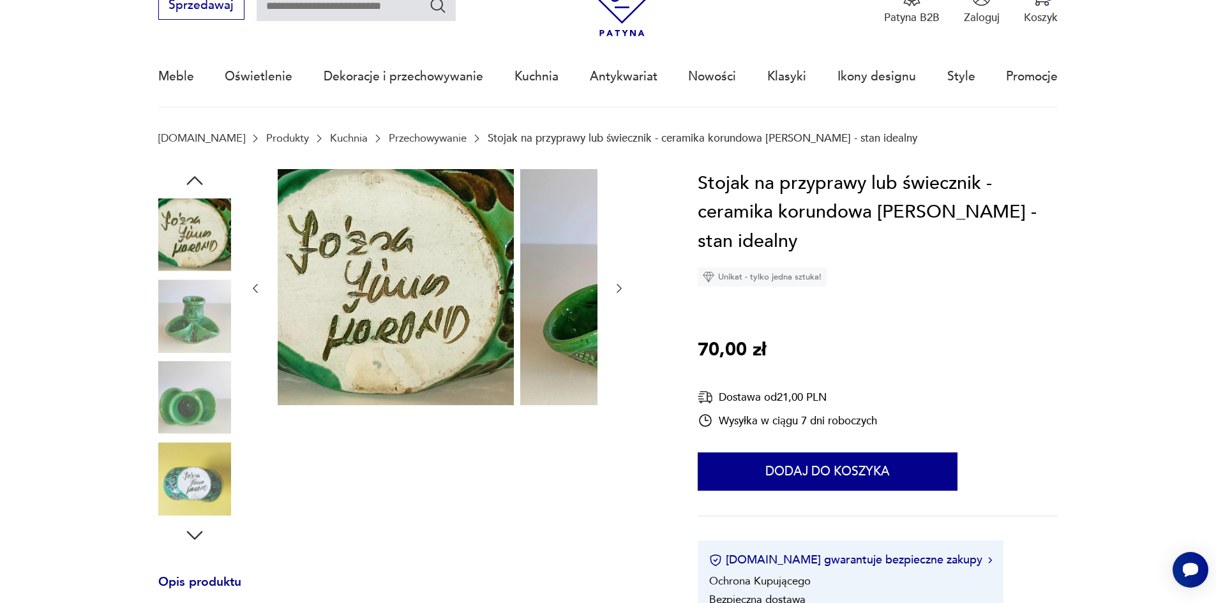
click at [183, 185] on icon "button" at bounding box center [194, 180] width 23 height 23
